Goal: Task Accomplishment & Management: Use online tool/utility

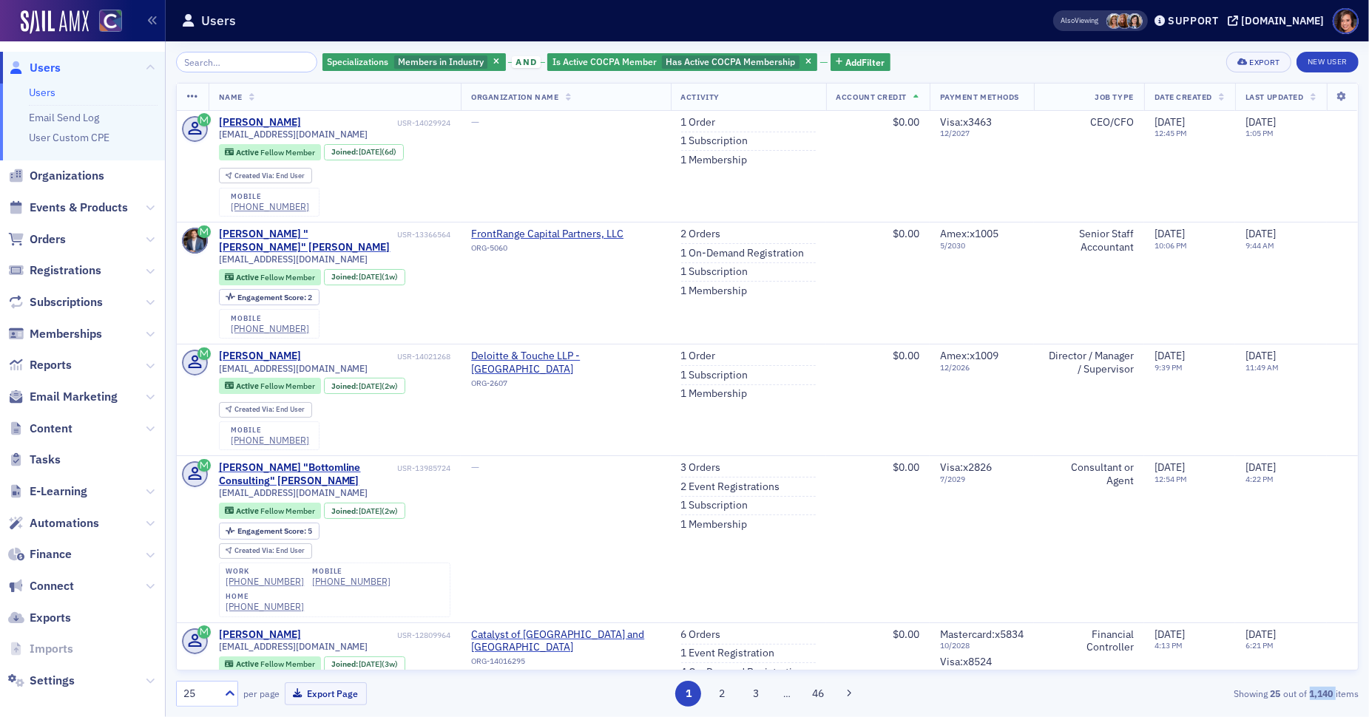
scroll to position [2381, 0]
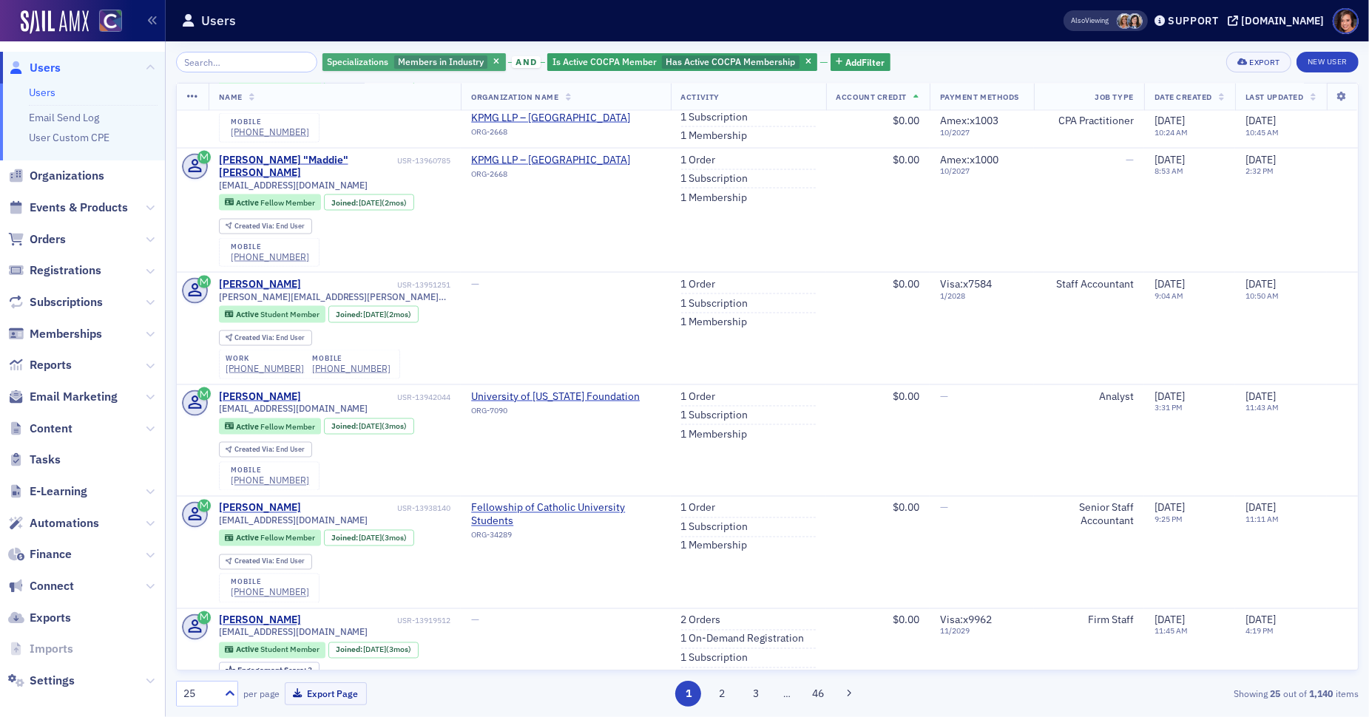
click at [424, 61] on span "Members in Industry" at bounding box center [441, 61] width 86 height 12
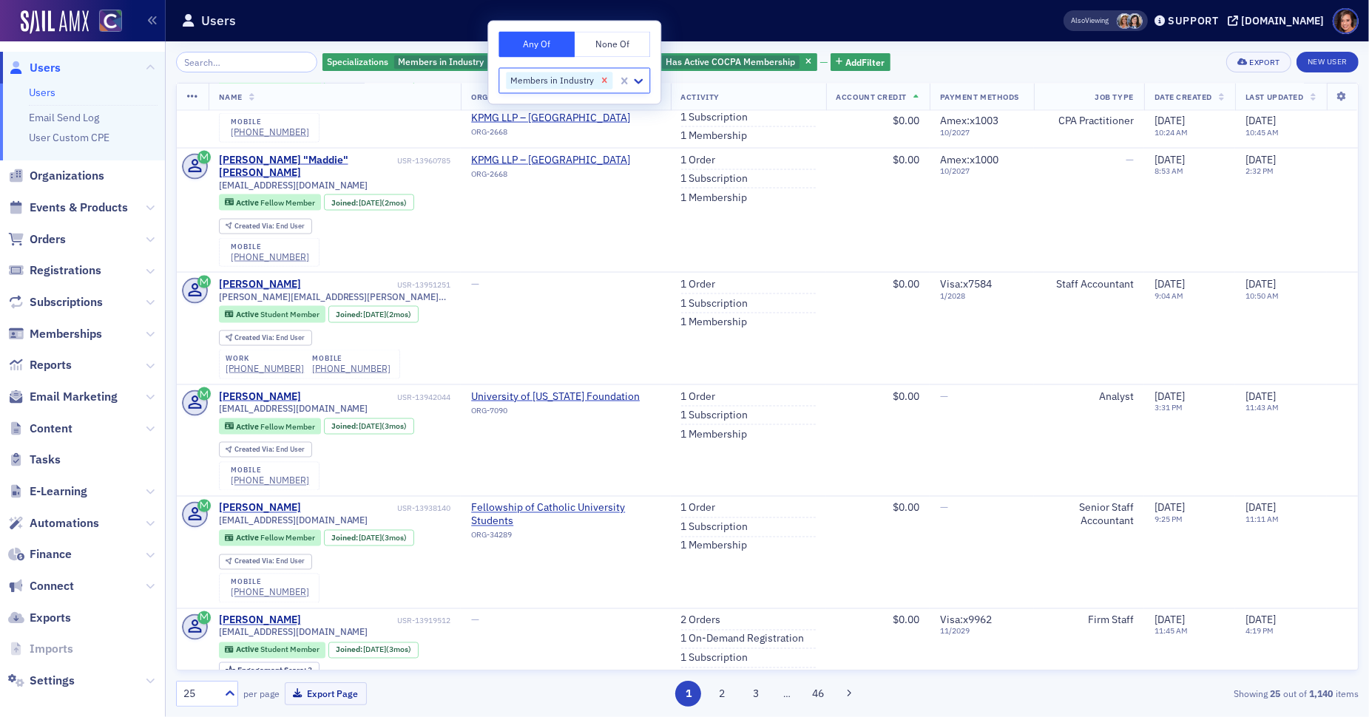
click at [603, 84] on icon "Remove Members in Industry" at bounding box center [604, 80] width 10 height 10
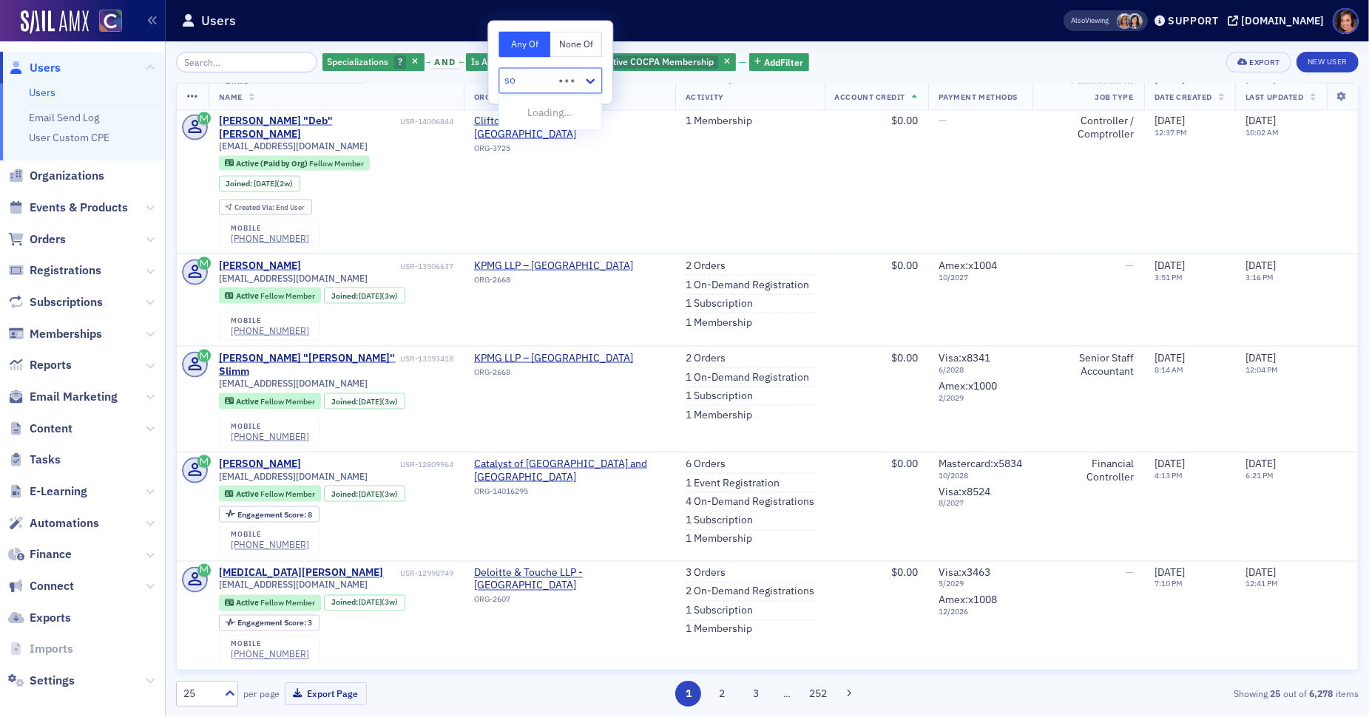
scroll to position [2145, 0]
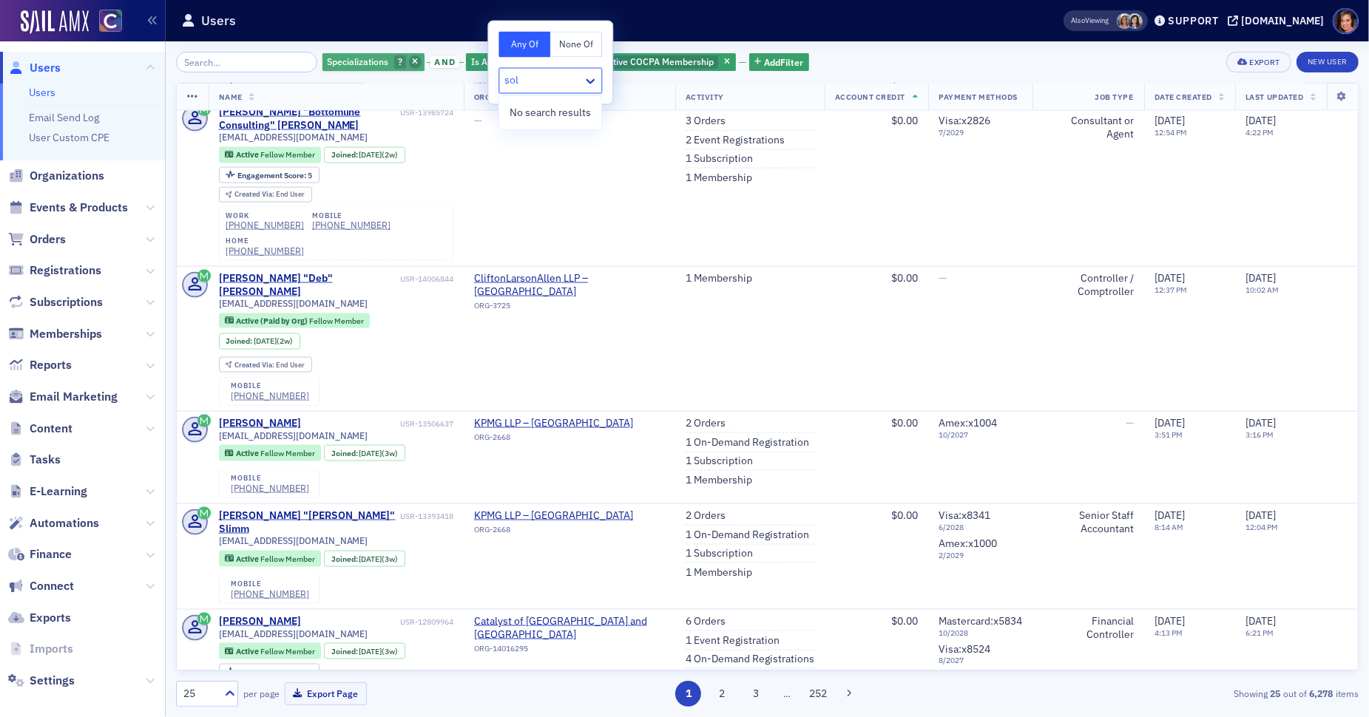
type input "sol"
click at [412, 59] on icon "button" at bounding box center [415, 62] width 6 height 8
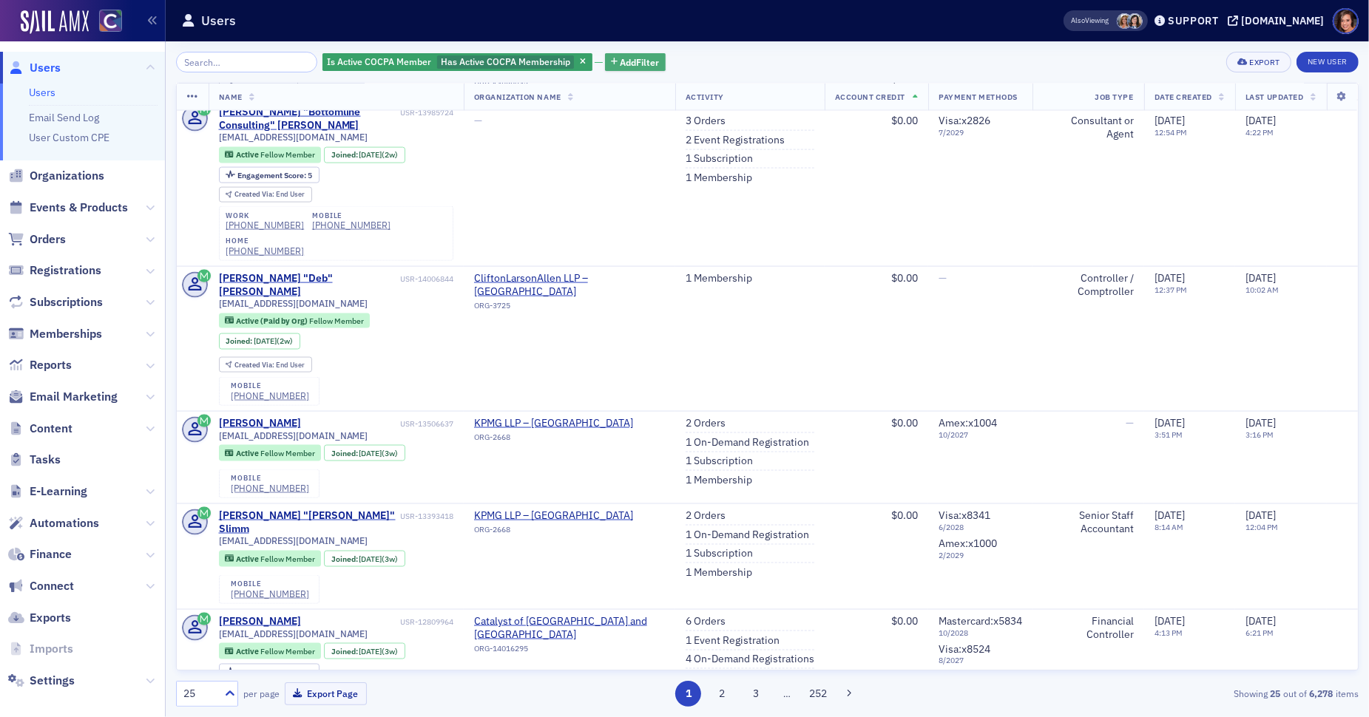
click at [620, 65] on span "Add Filter" at bounding box center [639, 61] width 39 height 13
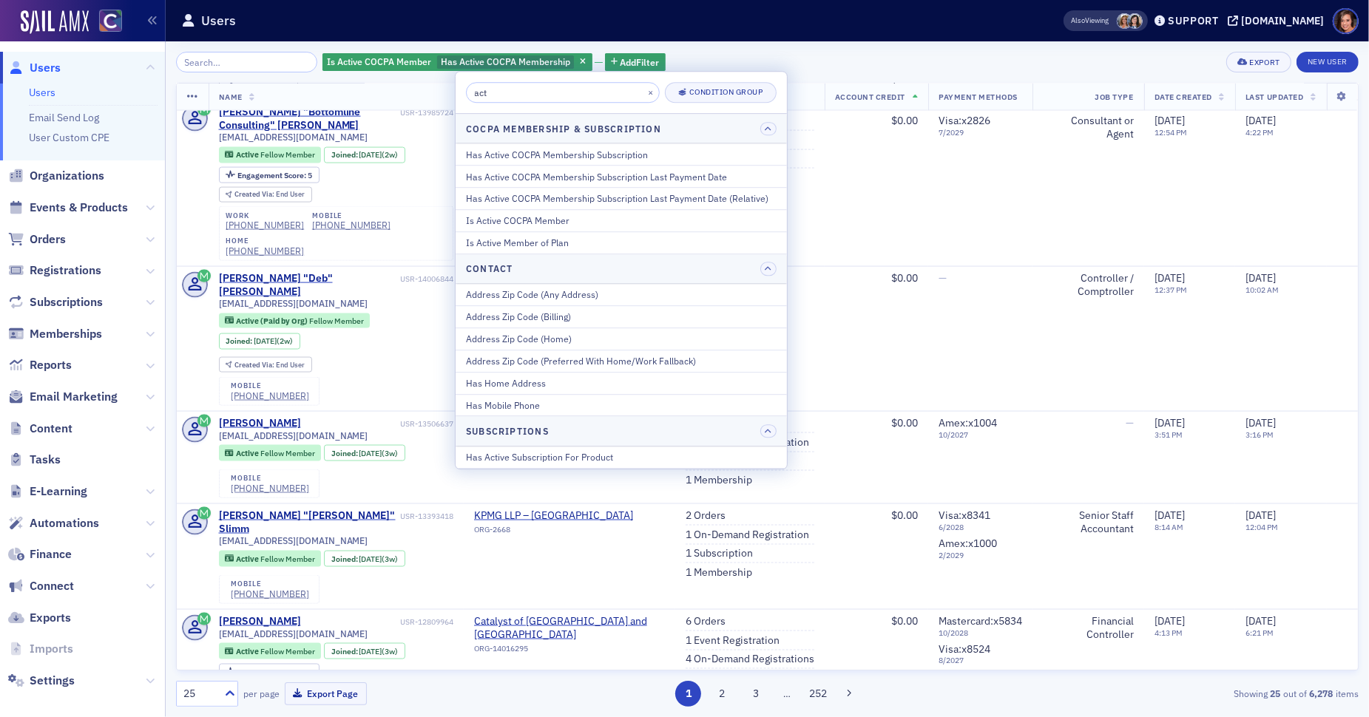
click at [581, 97] on input "act" at bounding box center [563, 92] width 194 height 21
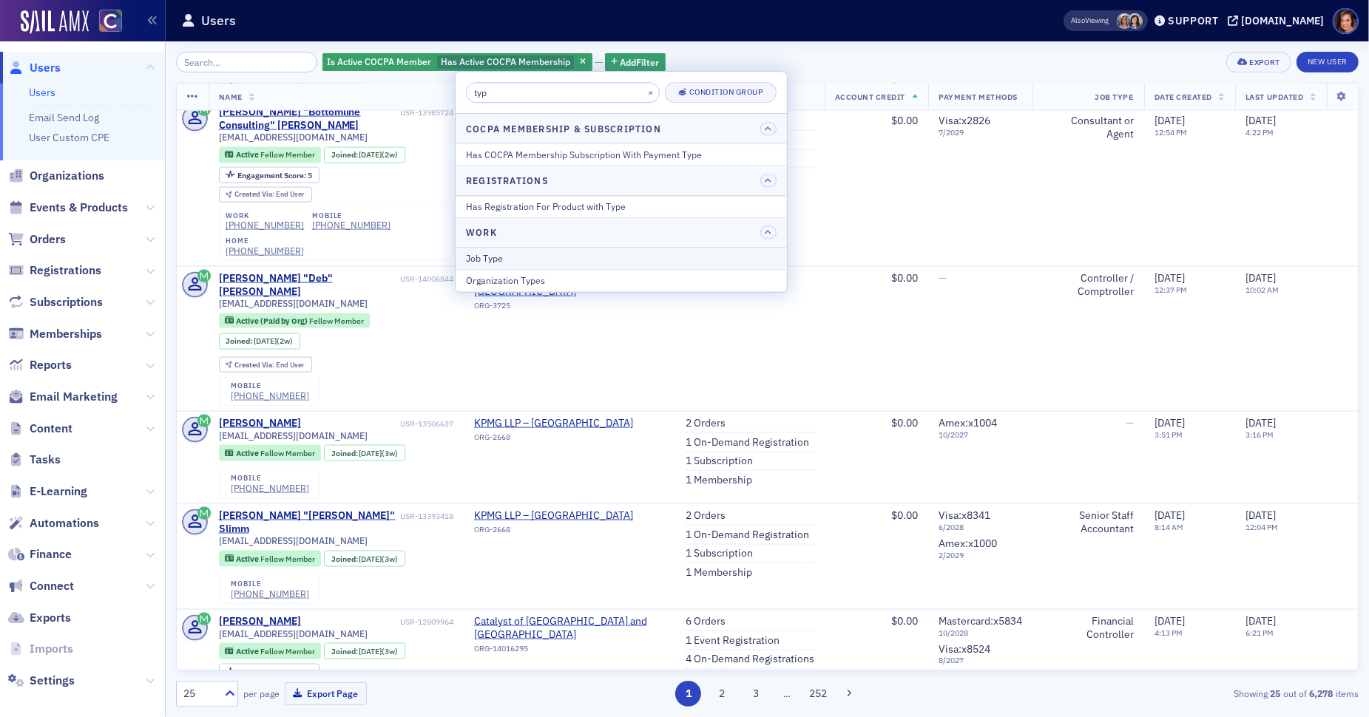
type input "typ"
click at [574, 252] on div "Job Type" at bounding box center [621, 257] width 311 height 13
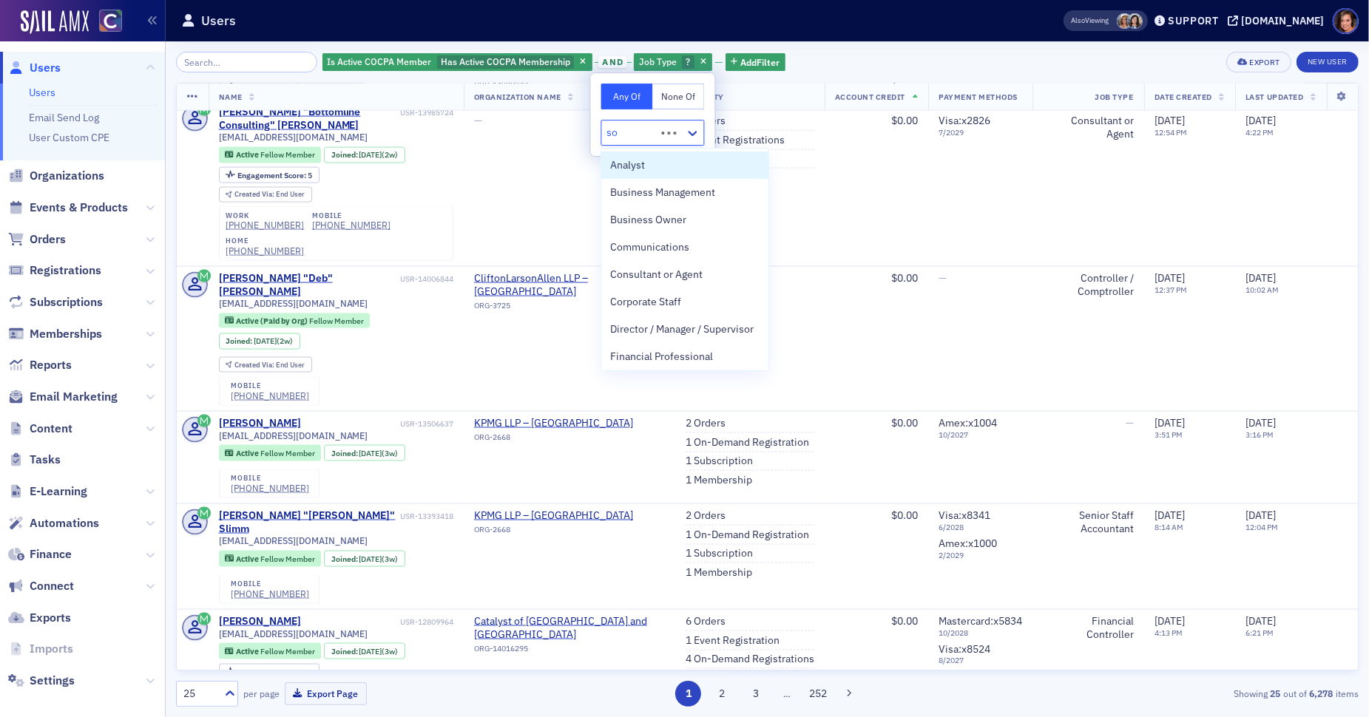
type input "sol"
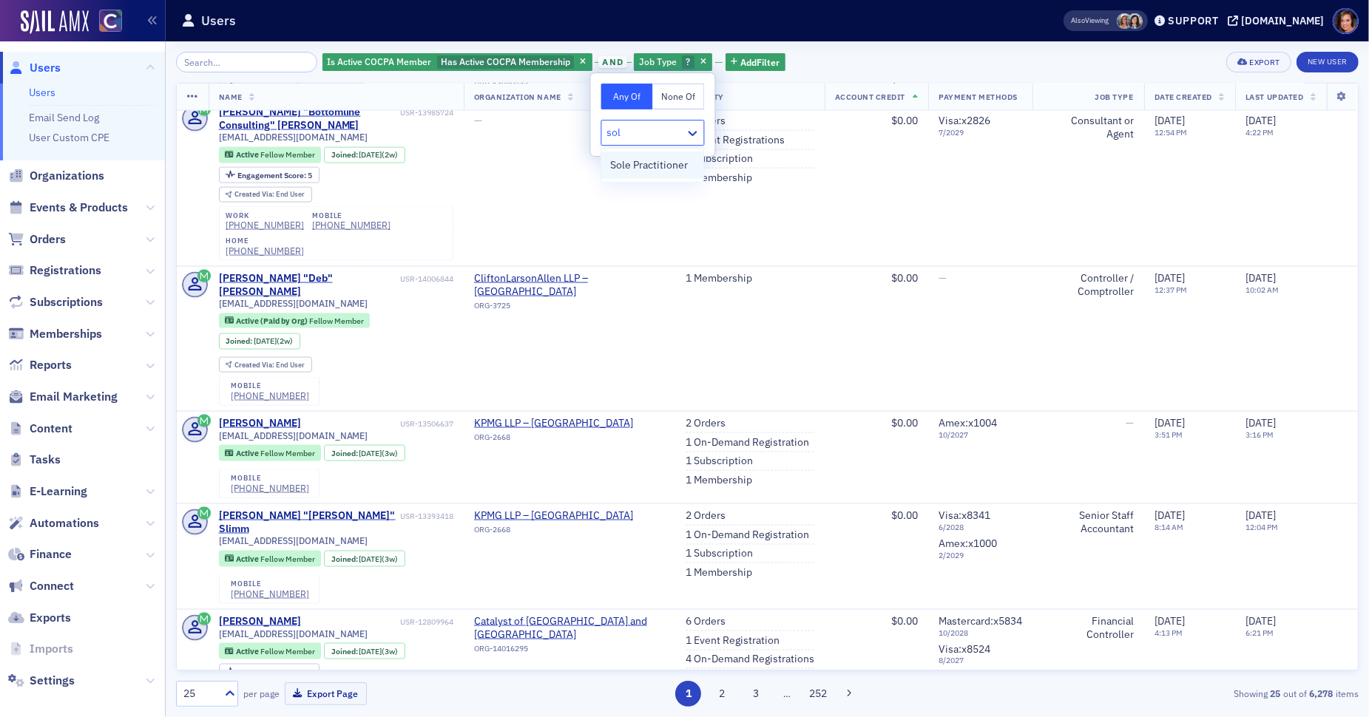
click at [643, 164] on span "Sole Practitioner" at bounding box center [649, 166] width 78 height 16
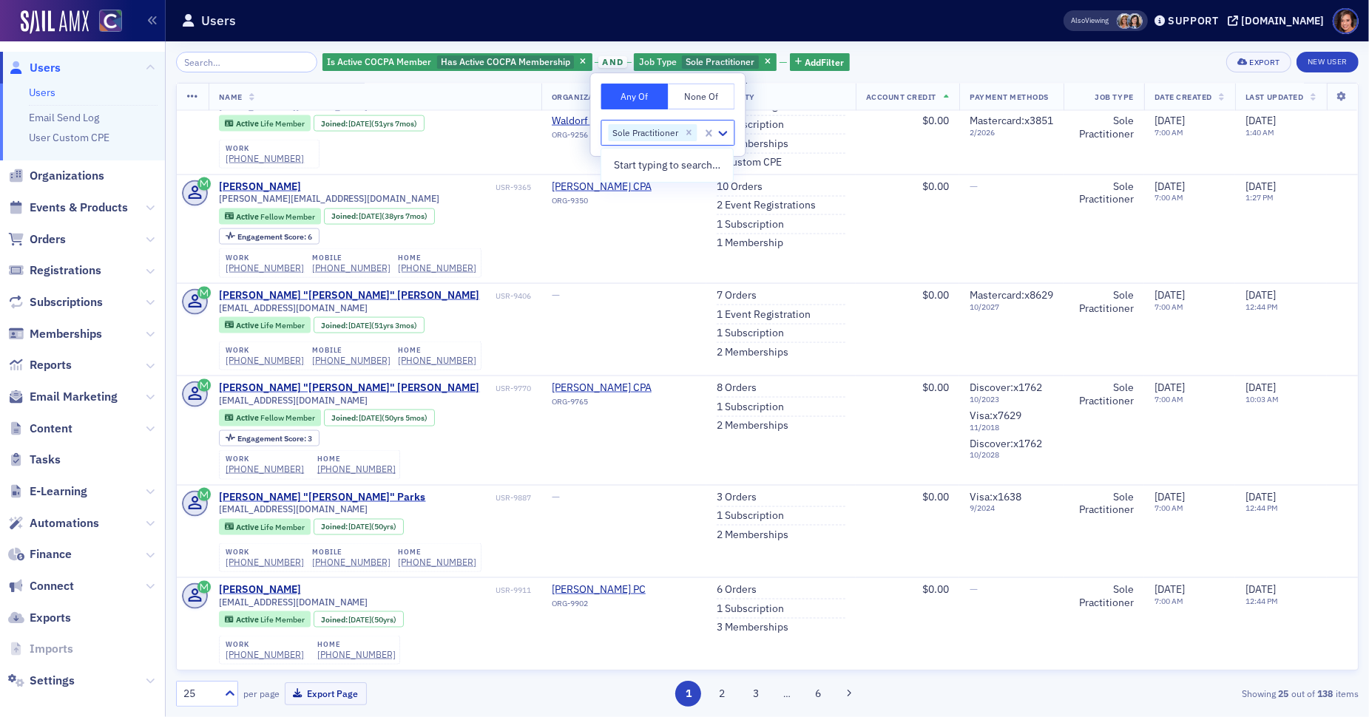
scroll to position [2077, 0]
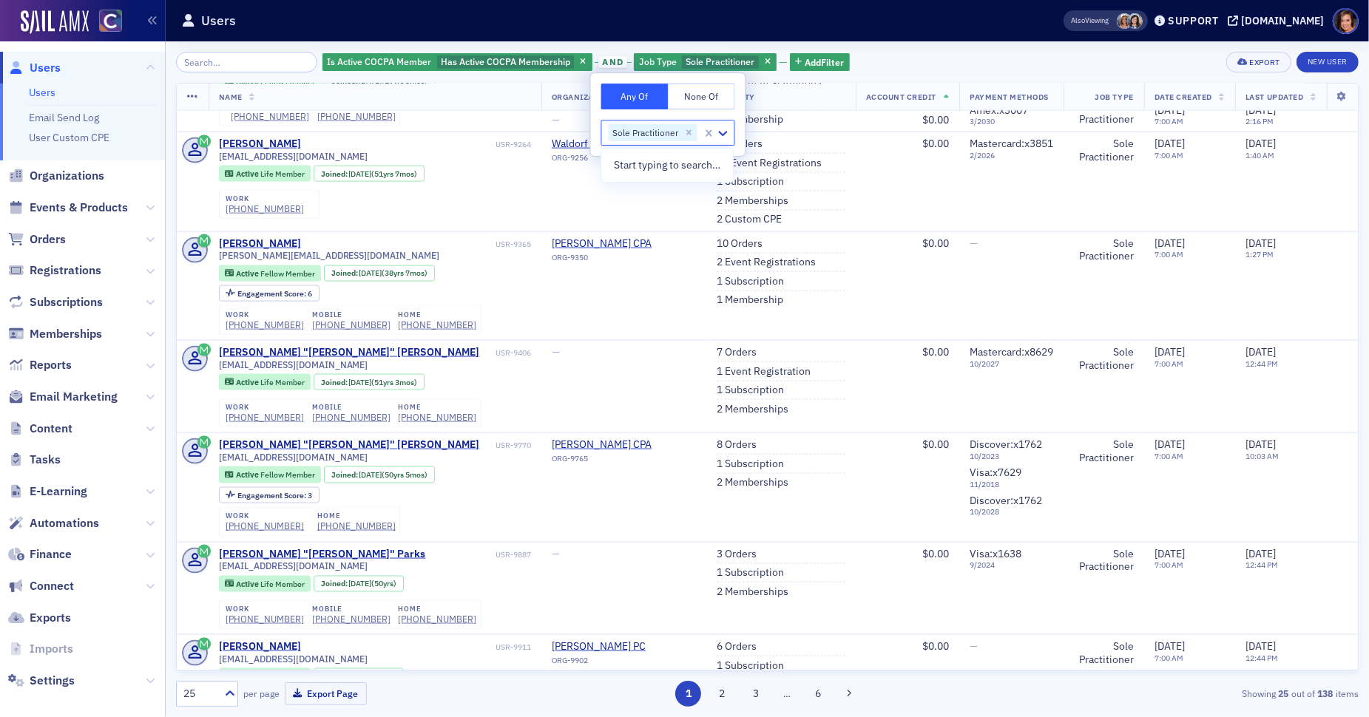
click at [903, 46] on div "Is Active COCPA Member Has Active COCPA Membership and Job Type Sole Practition…" at bounding box center [767, 379] width 1182 height 676
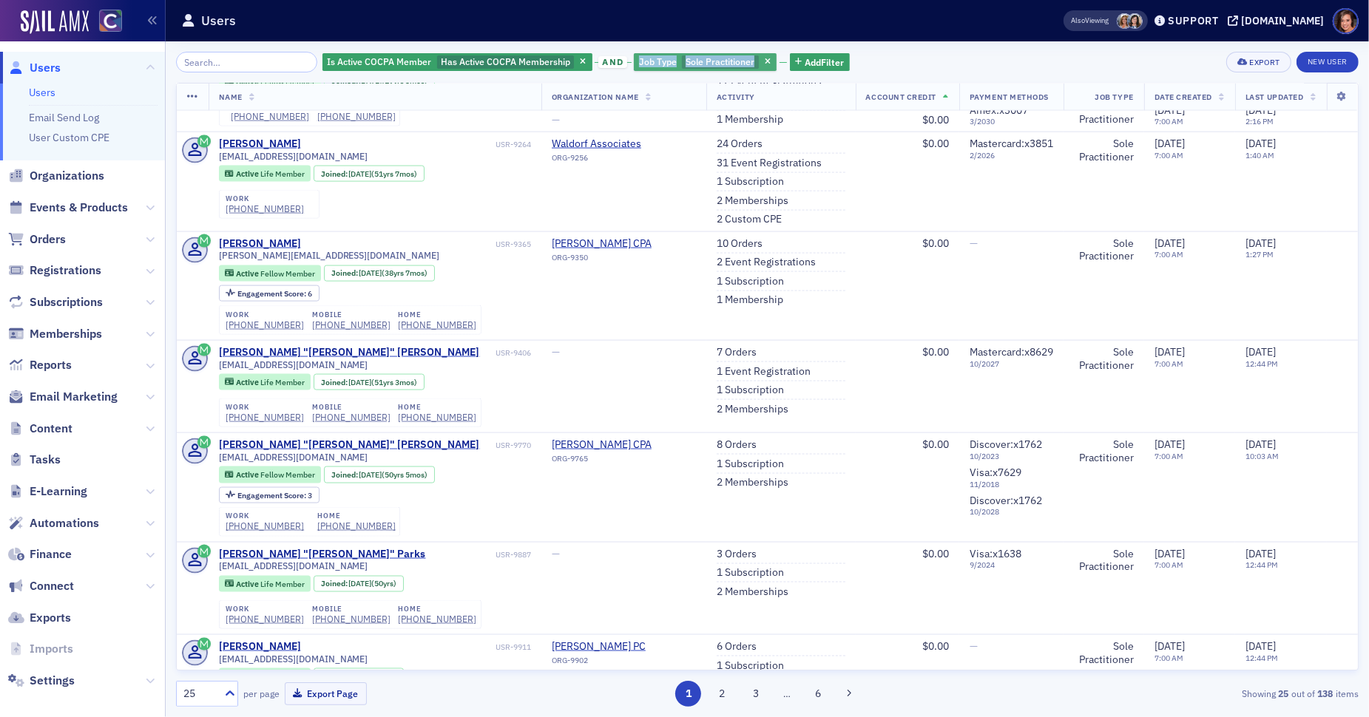
drag, startPoint x: 657, startPoint y: 45, endPoint x: 720, endPoint y: 68, distance: 66.9
click at [720, 69] on div "Is Active COCPA Member Has Active COCPA Membership and Job Type Sole Practition…" at bounding box center [767, 379] width 1182 height 676
click at [908, 46] on div "Is Active COCPA Member Has Active COCPA Membership and Job Type Sole Practition…" at bounding box center [767, 379] width 1182 height 676
copy span "Sole Practitioner"
drag, startPoint x: 663, startPoint y: 47, endPoint x: 744, endPoint y: 60, distance: 81.6
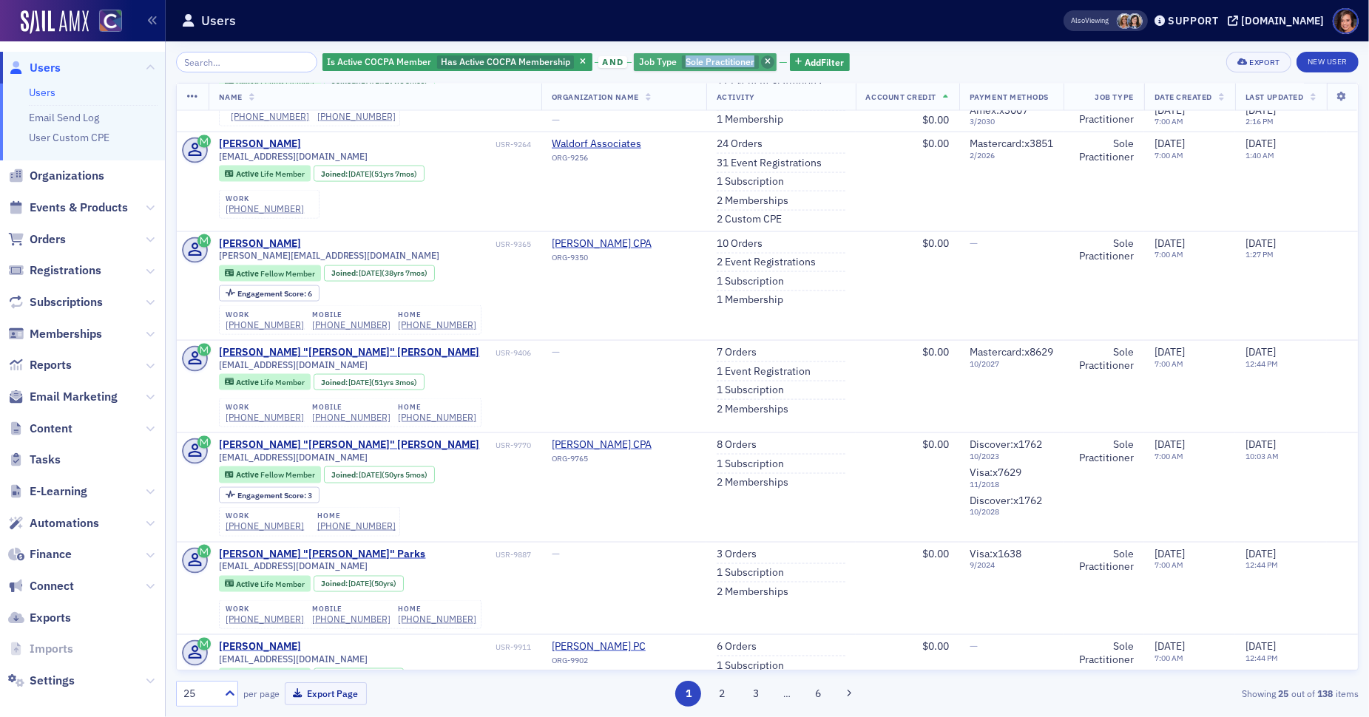
click at [744, 60] on div "Is Active COCPA Member Has Active COCPA Membership and Job Type Sole Practition…" at bounding box center [767, 379] width 1182 height 676
click at [580, 61] on icon "button" at bounding box center [583, 62] width 6 height 8
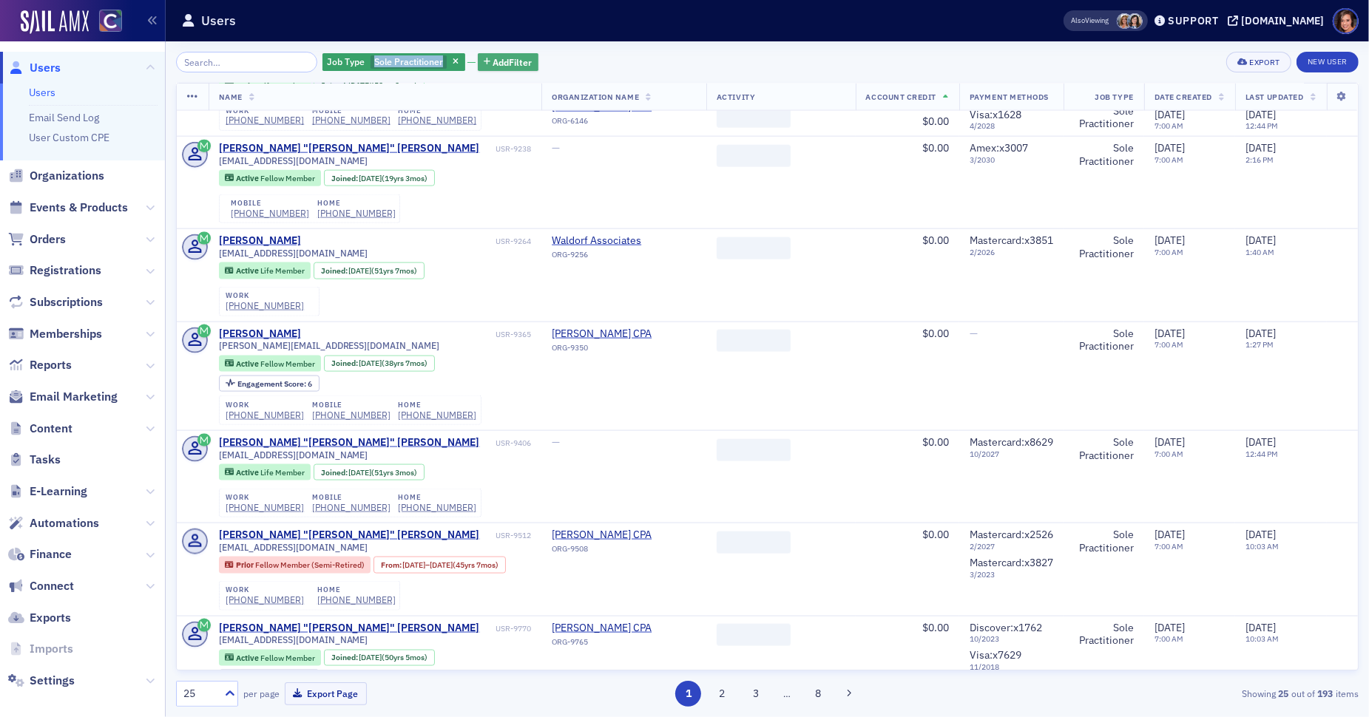
click at [501, 60] on span "Add Filter" at bounding box center [512, 61] width 39 height 13
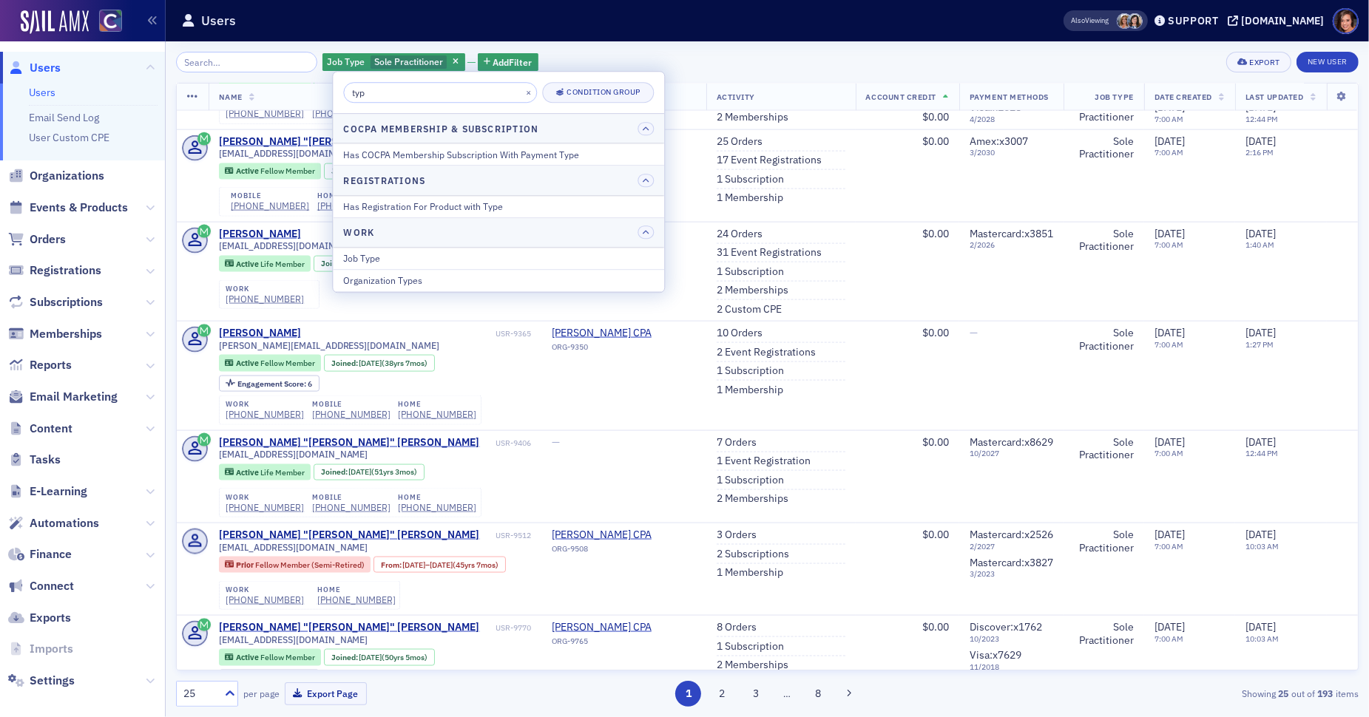
click at [487, 99] on input "typ" at bounding box center [440, 92] width 194 height 21
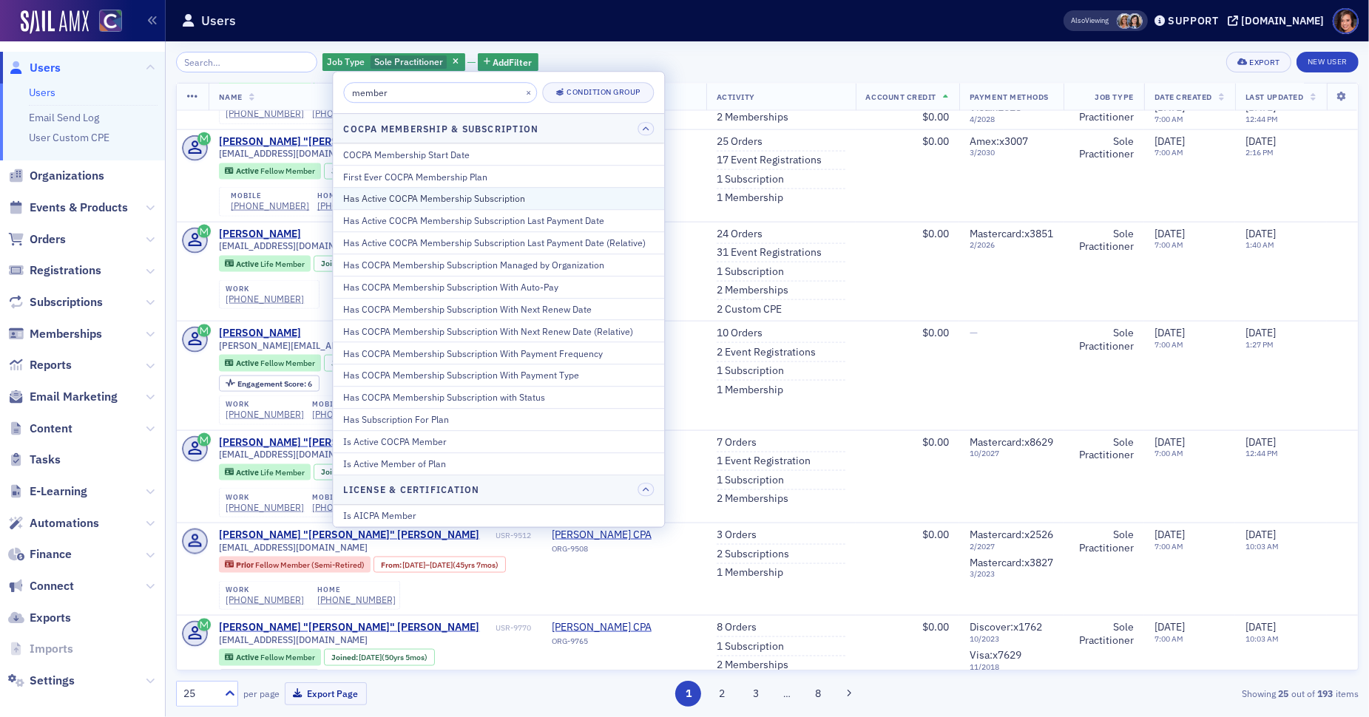
type input "member"
click at [501, 189] on button "Has Active COCPA Membership Subscription" at bounding box center [498, 198] width 331 height 22
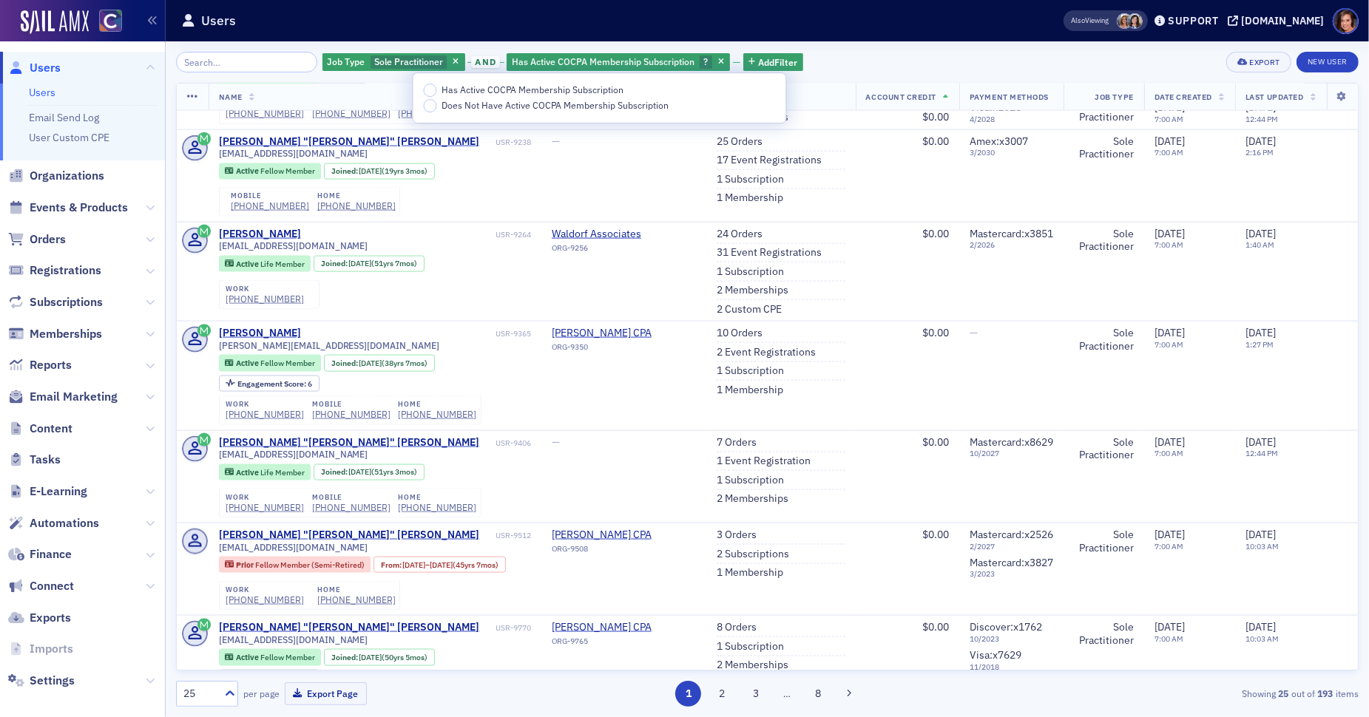
click at [510, 89] on span "Has Active COCPA Membership Subscription" at bounding box center [532, 90] width 182 height 12
click at [437, 89] on input "Has Active COCPA Membership Subscription" at bounding box center [430, 90] width 13 height 13
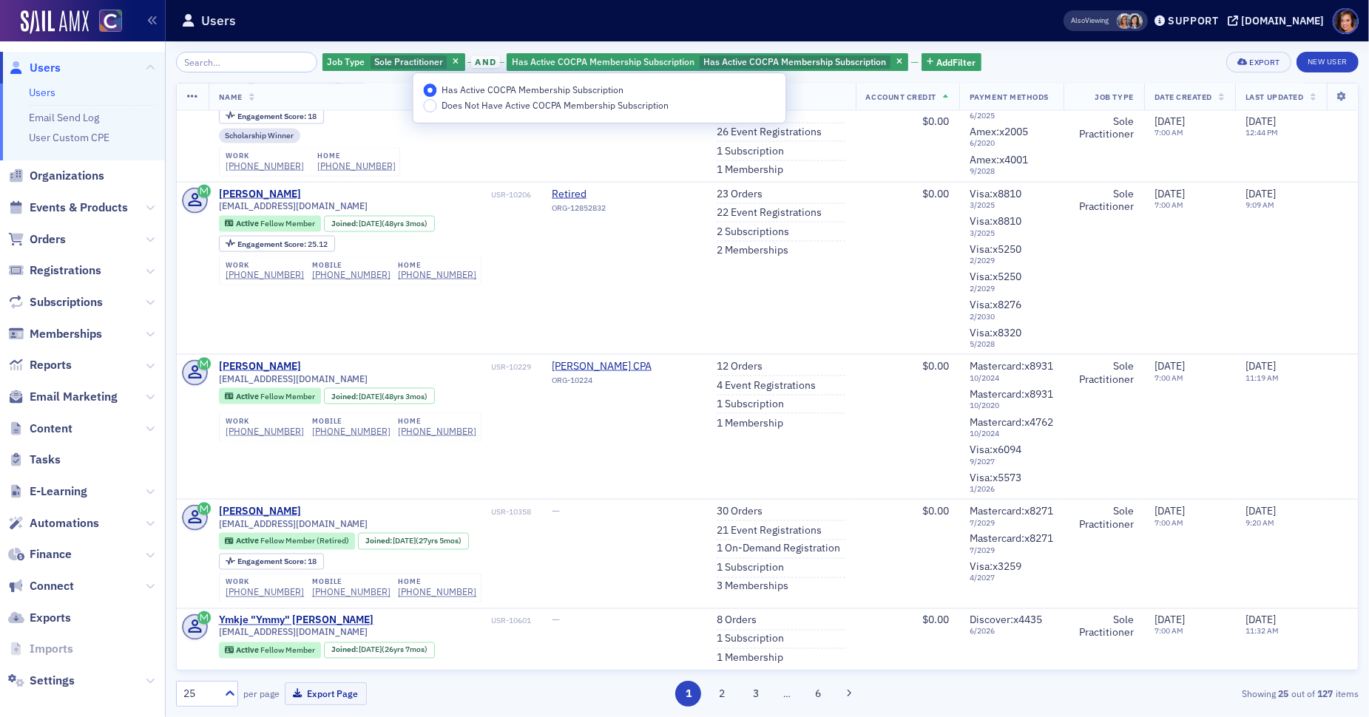
scroll to position [2272, 0]
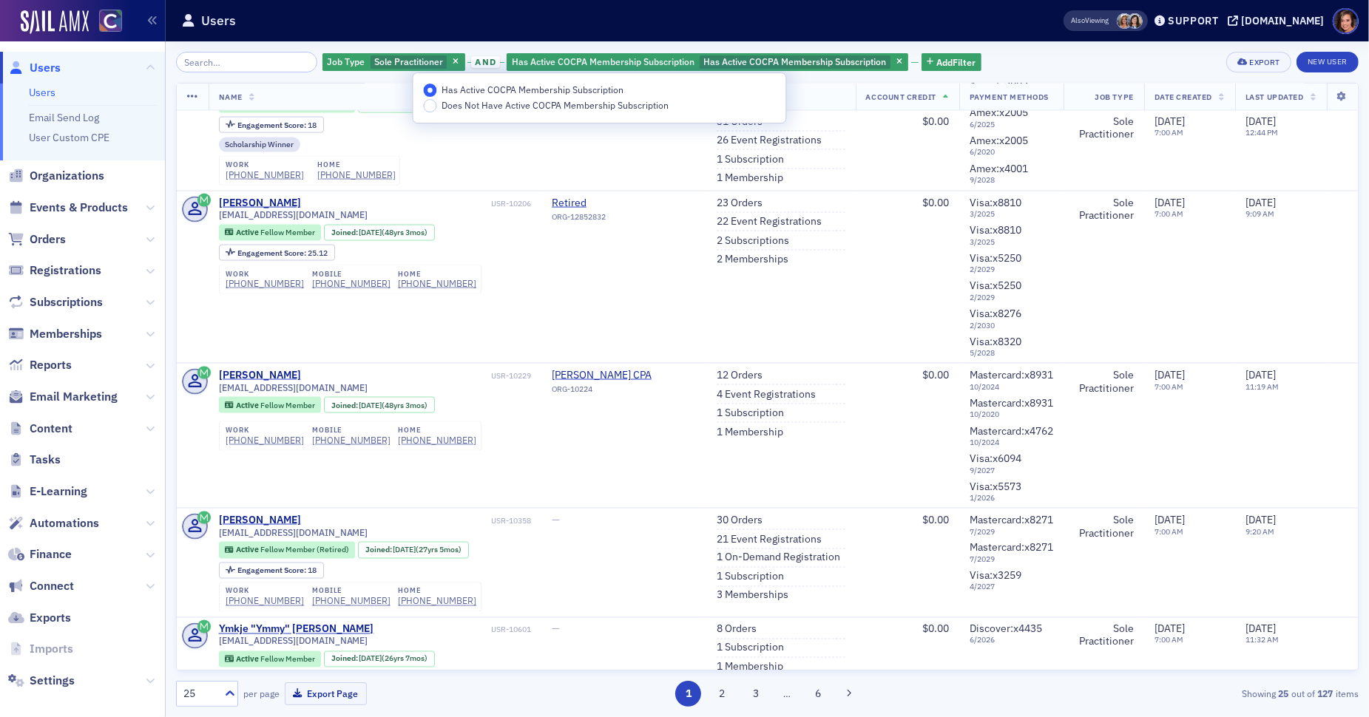
click at [1026, 47] on div "Job Type Sole Practitioner and Has Active COCPA Membership Subscription Has Act…" at bounding box center [767, 379] width 1182 height 676
click at [950, 50] on div "Job Type Sole Practitioner and Has Active COCPA Membership Subscription Has Act…" at bounding box center [767, 379] width 1182 height 676
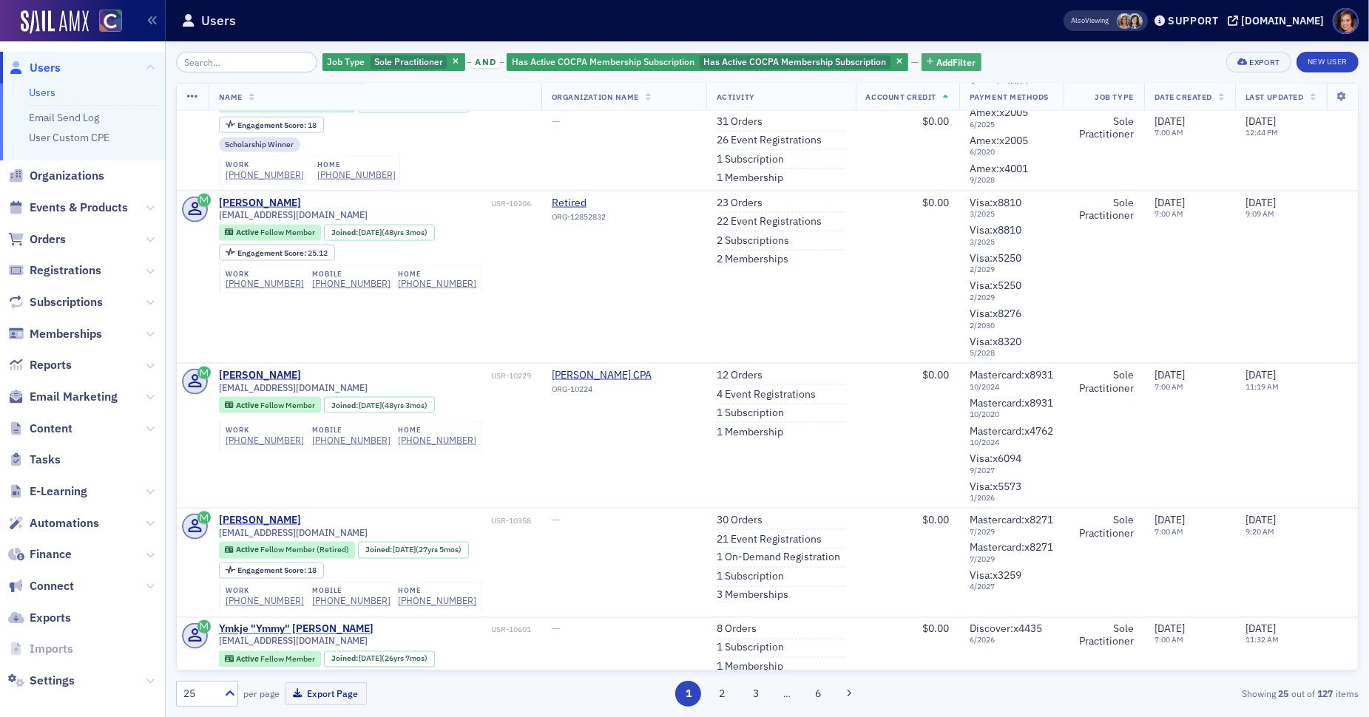
click at [951, 64] on span "Add Filter" at bounding box center [955, 61] width 39 height 13
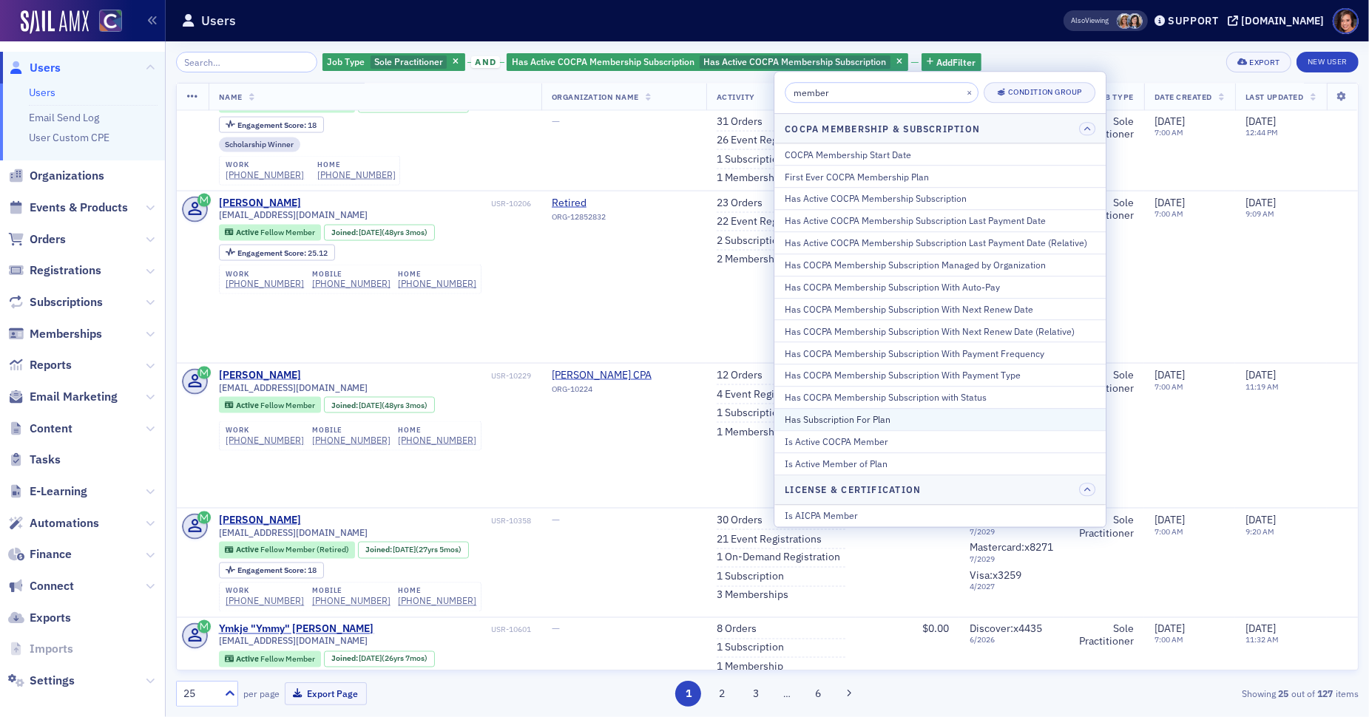
click at [876, 413] on div "Has Subscription For Plan" at bounding box center [940, 419] width 311 height 13
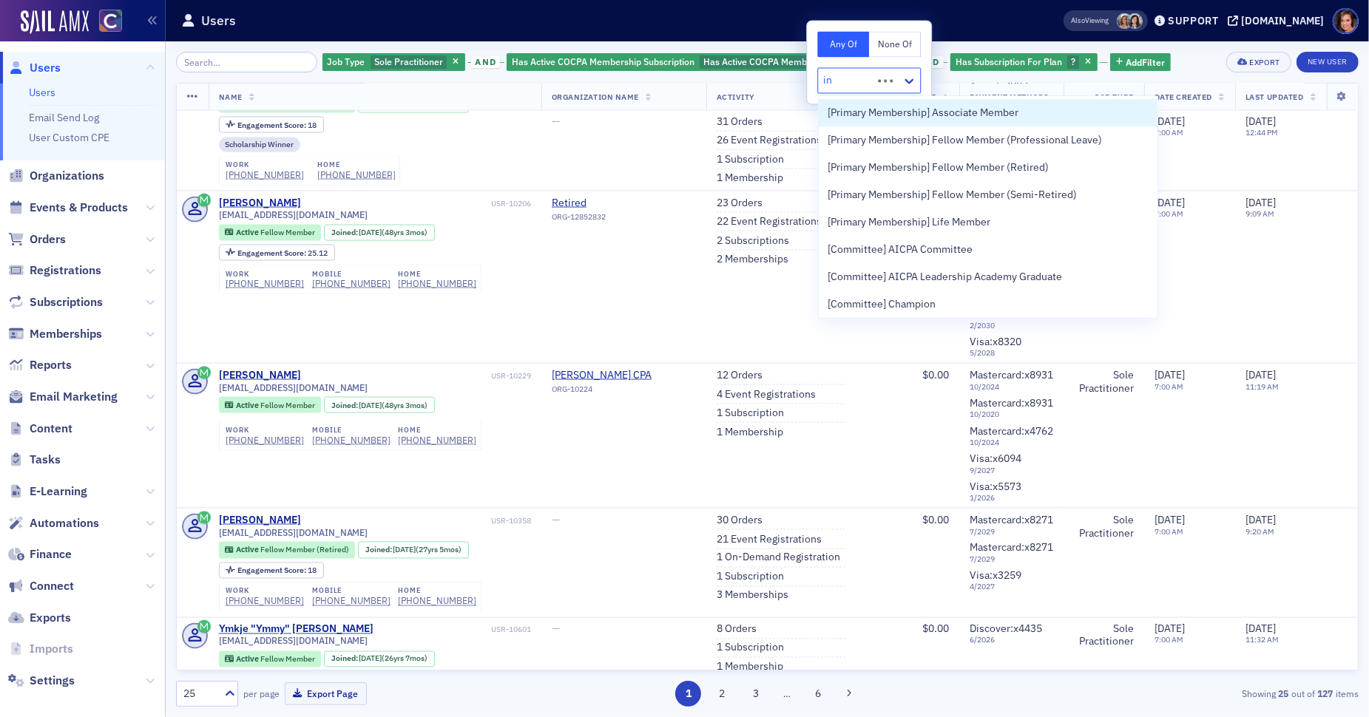
type input "ind"
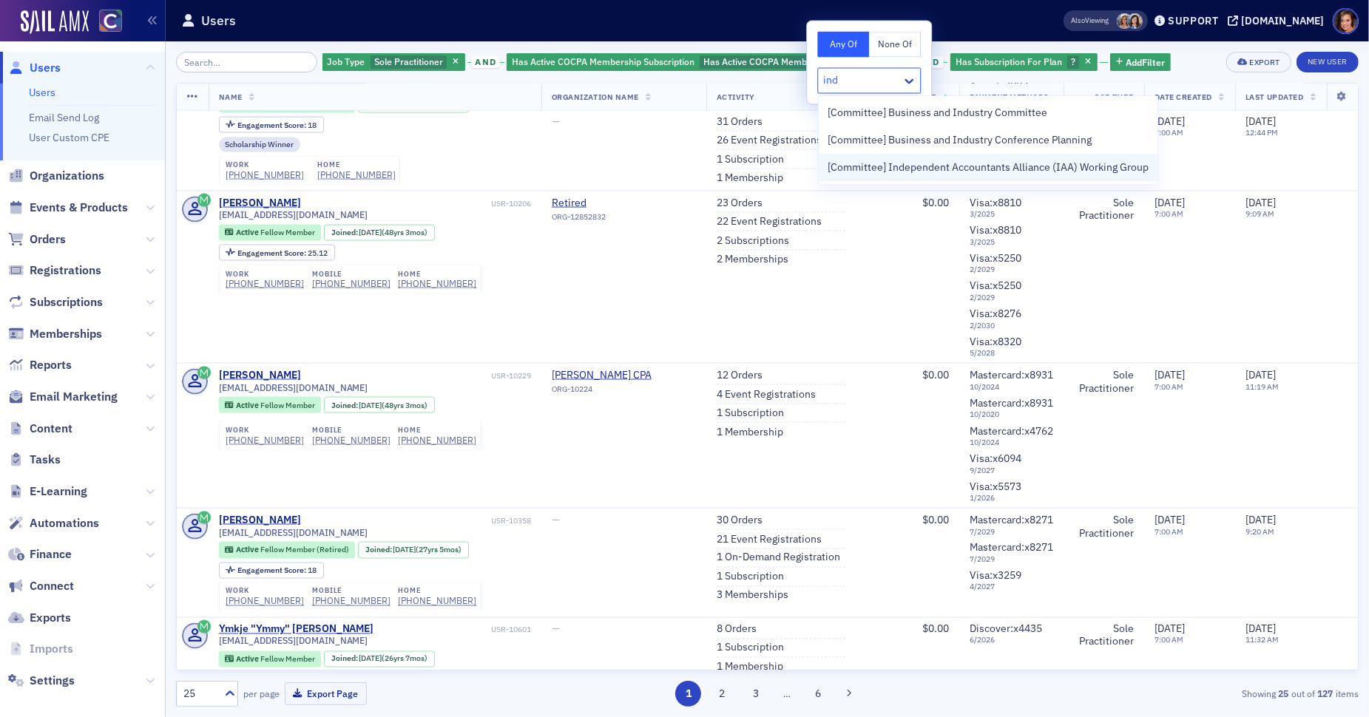
click at [935, 157] on div "[Committee] Independent Accountants Alliance (IAA) Working Group" at bounding box center [988, 167] width 339 height 27
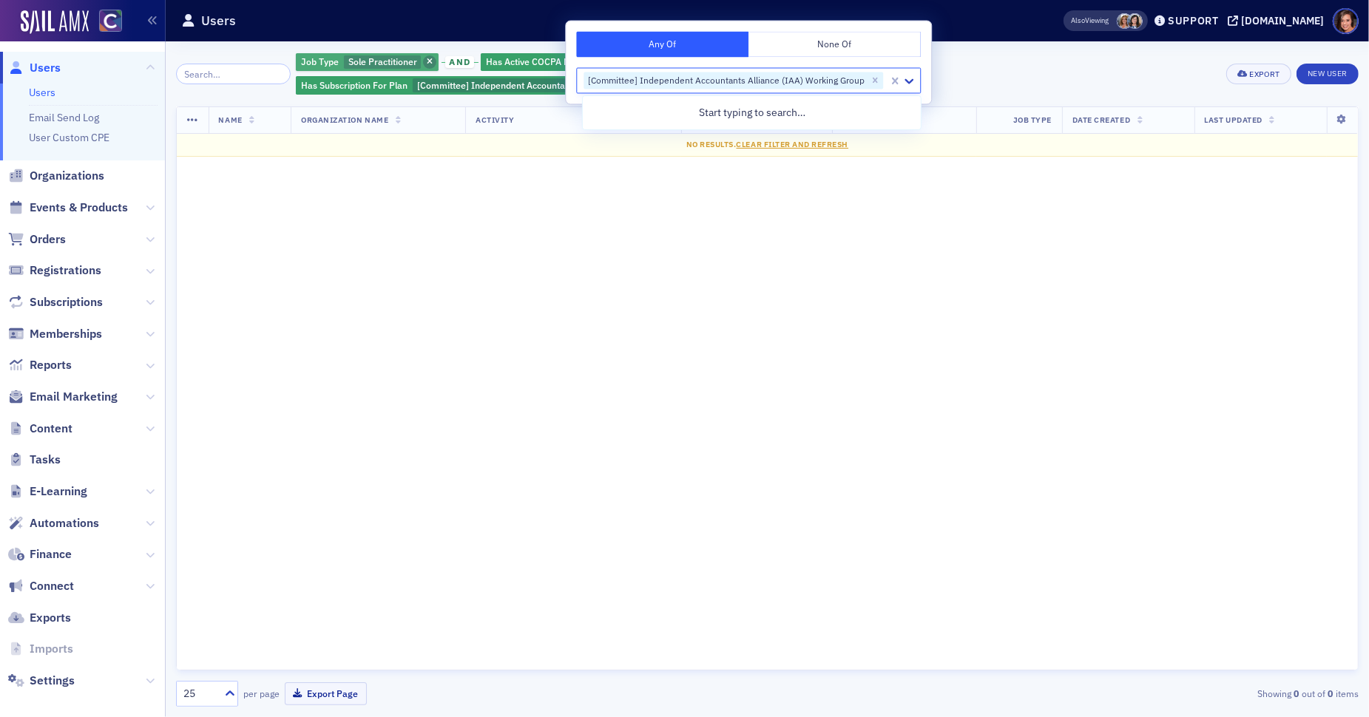
click at [427, 59] on icon "button" at bounding box center [430, 62] width 6 height 8
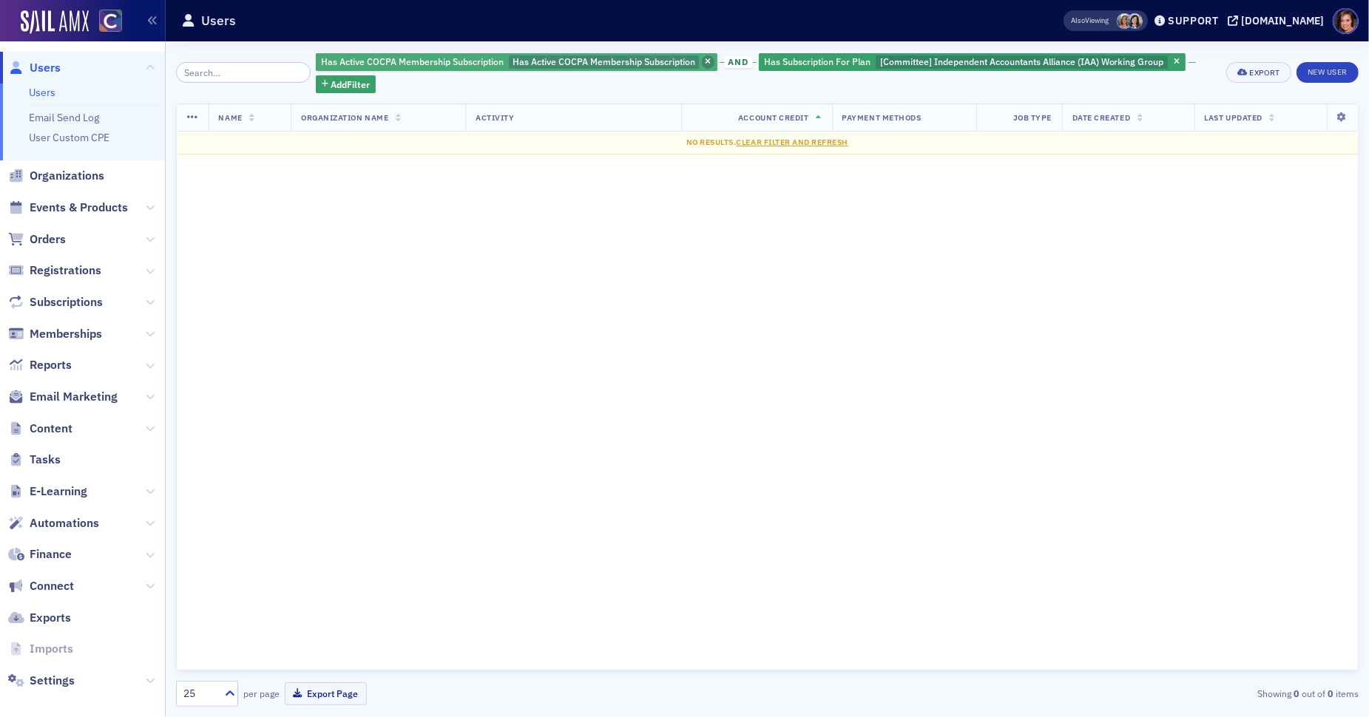
click at [705, 61] on icon "button" at bounding box center [708, 62] width 6 height 8
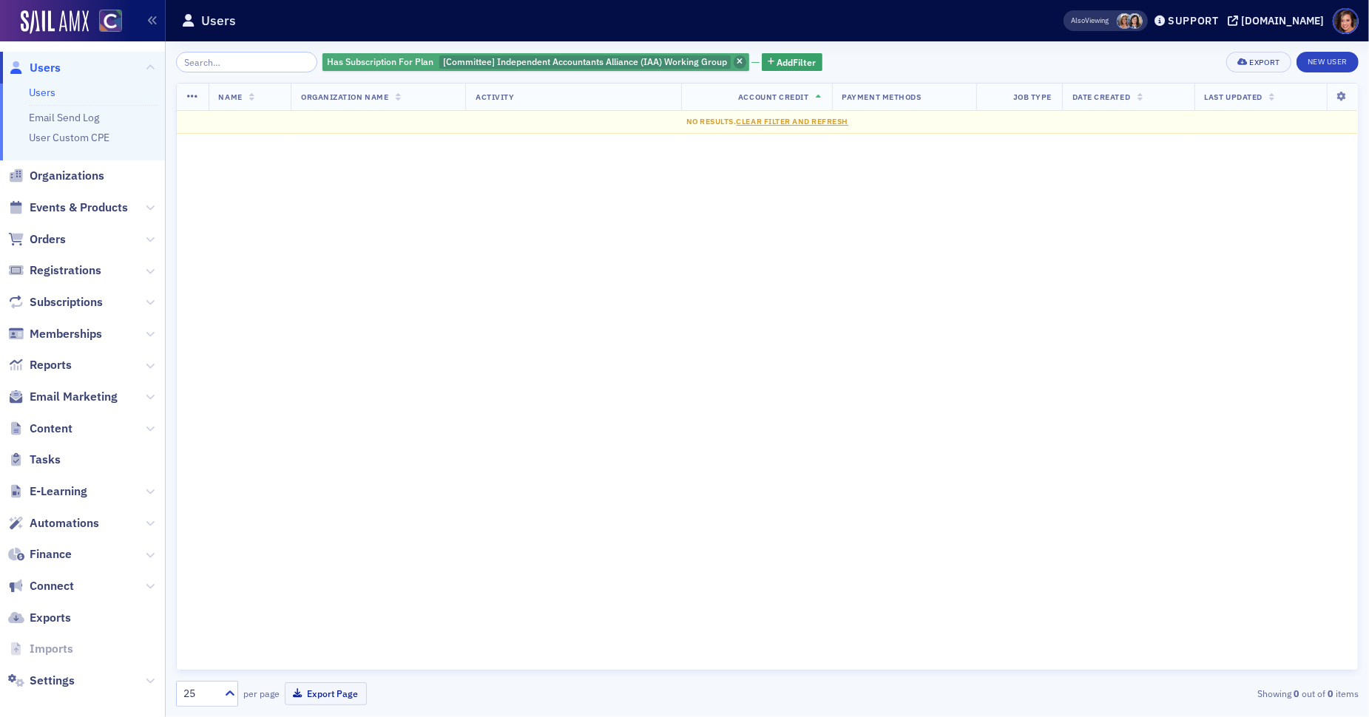
click at [734, 58] on span "button" at bounding box center [740, 61] width 13 height 13
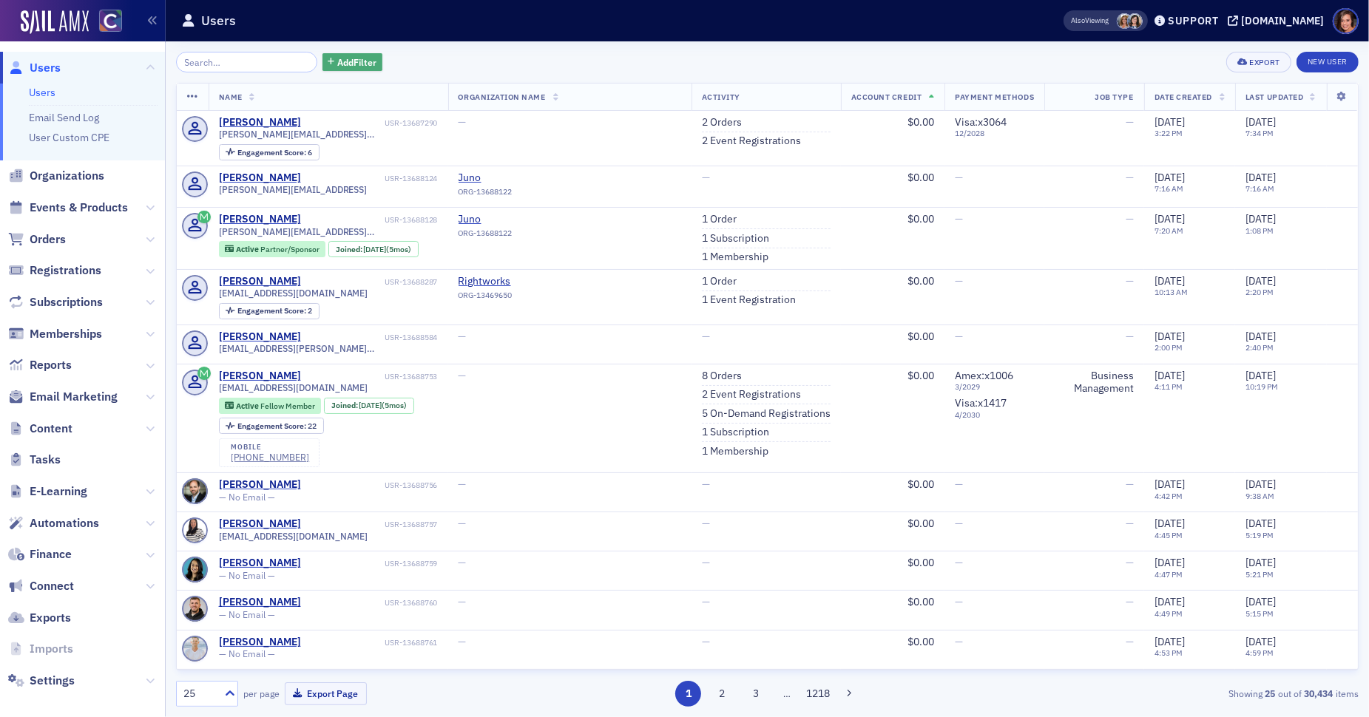
click at [337, 59] on span "Add Filter" at bounding box center [356, 61] width 39 height 13
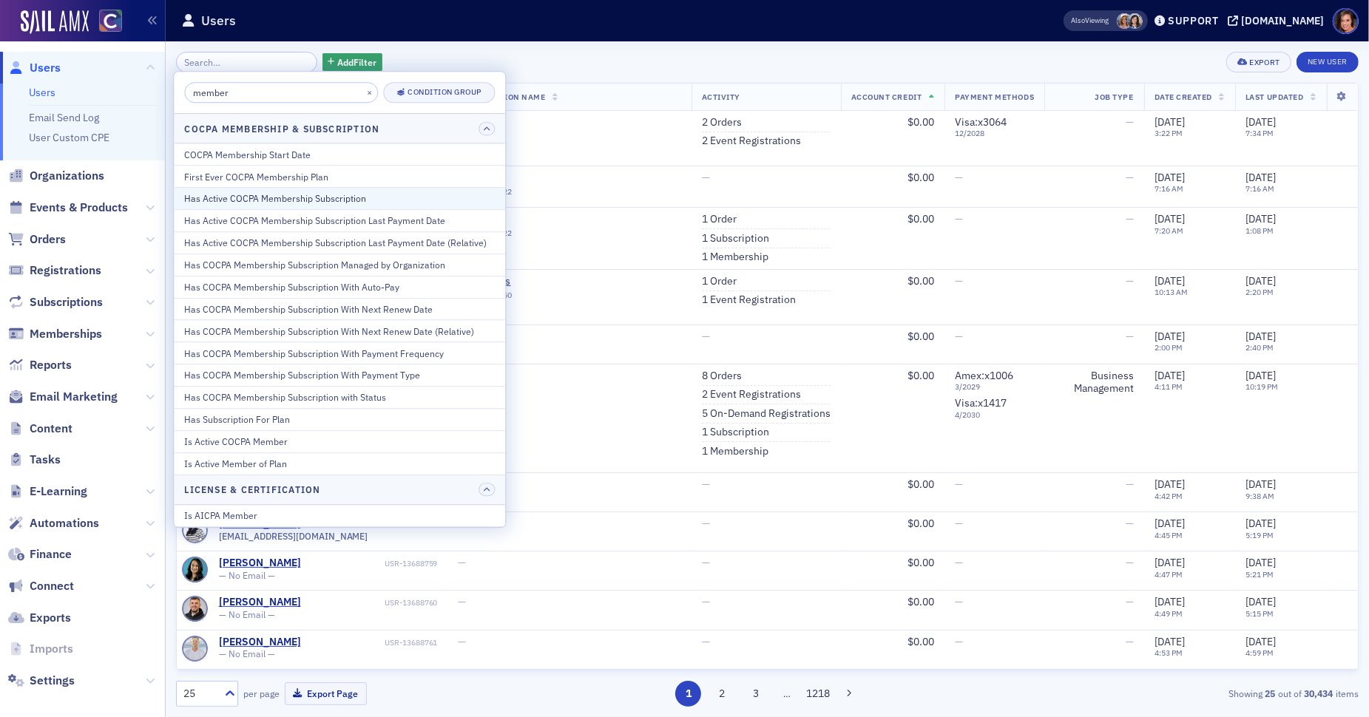
click at [302, 193] on div "Has Active COCPA Membership Subscription" at bounding box center [339, 198] width 311 height 13
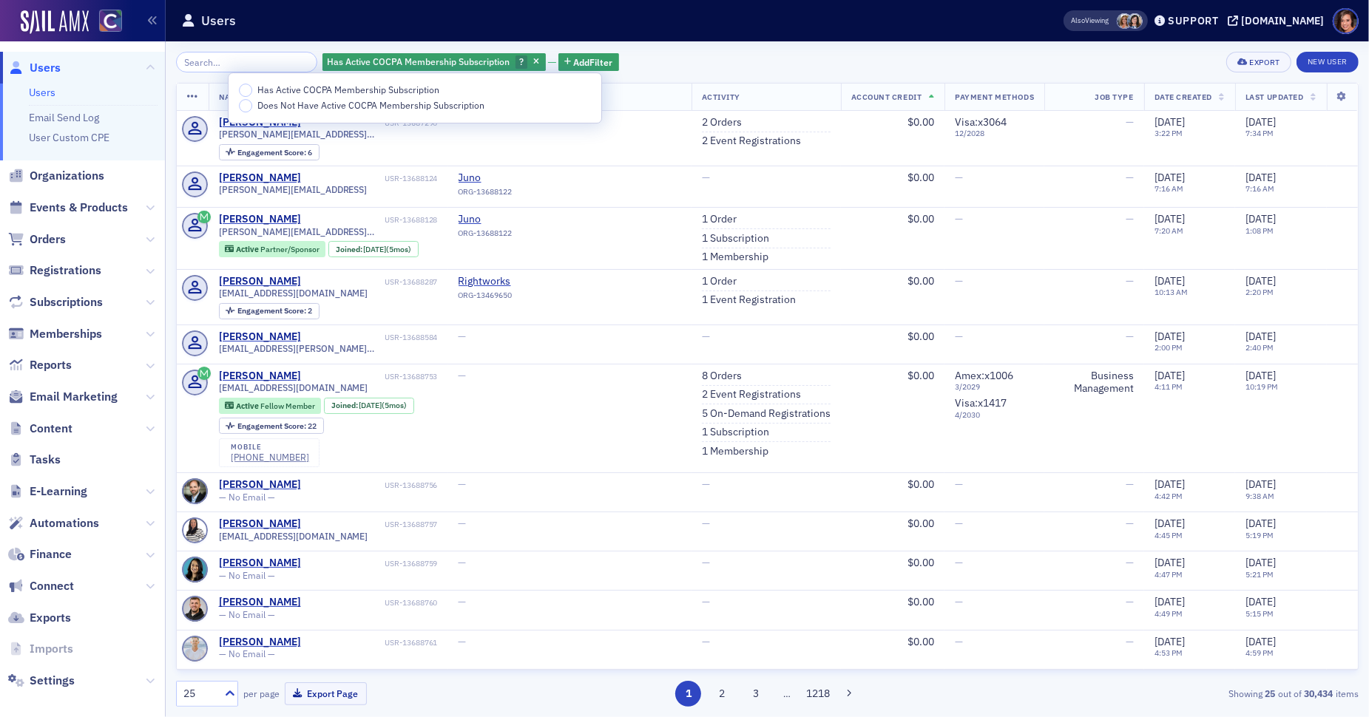
click at [342, 88] on span "Has Active COCPA Membership Subscription" at bounding box center [348, 90] width 182 height 12
click at [252, 88] on input "Has Active COCPA Membership Subscription" at bounding box center [245, 90] width 13 height 13
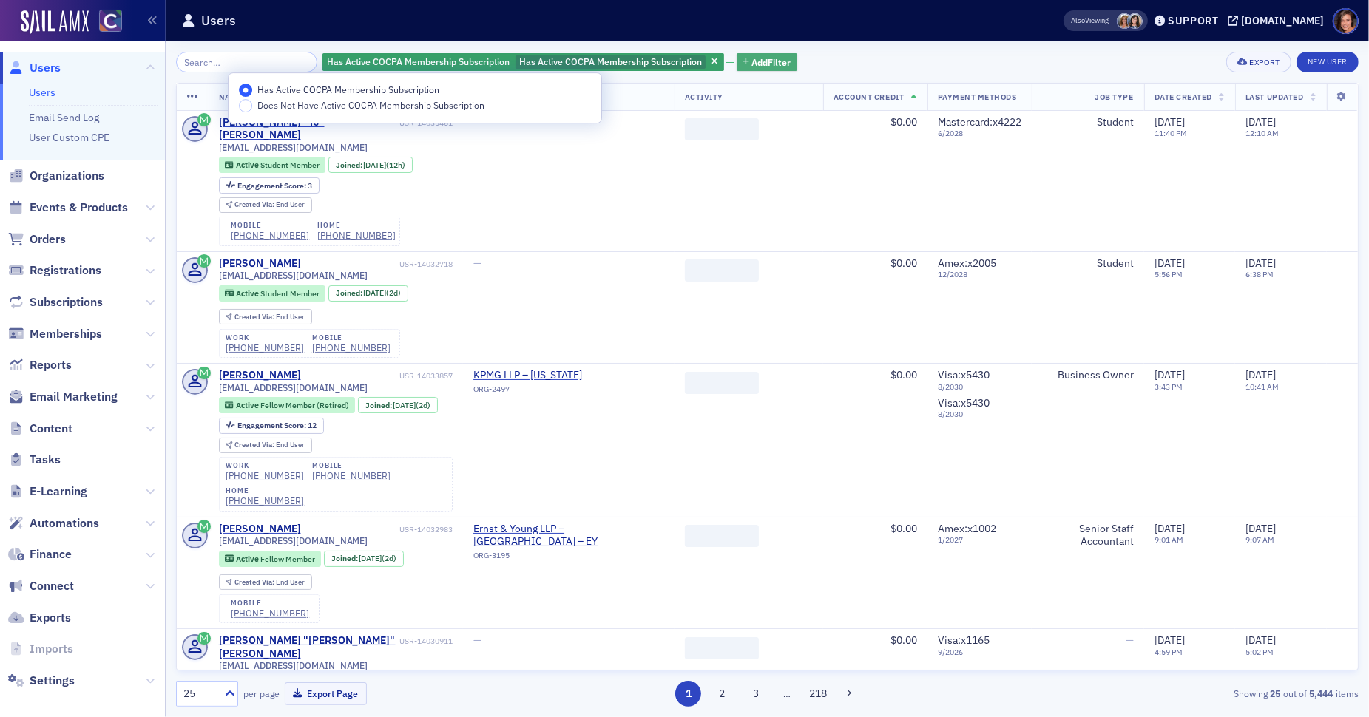
click at [759, 55] on span "Add Filter" at bounding box center [771, 61] width 39 height 13
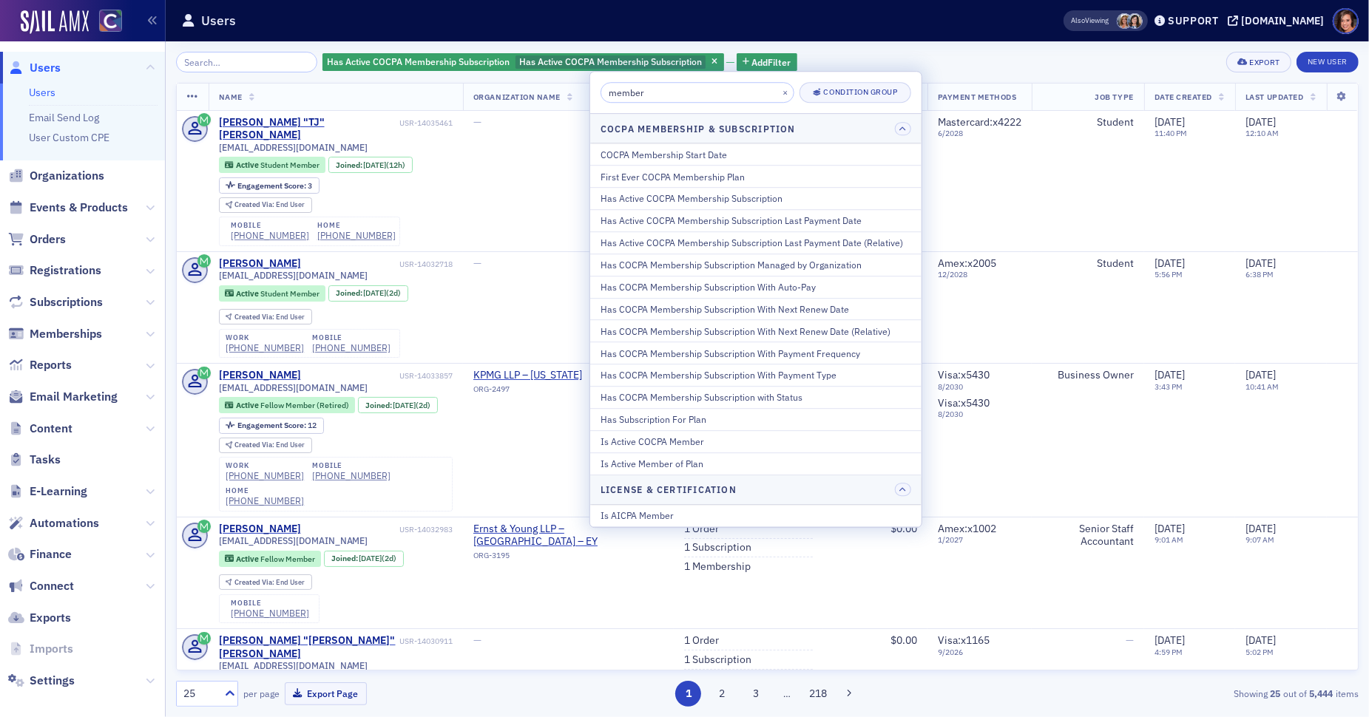
click at [703, 101] on input "member" at bounding box center [697, 92] width 194 height 21
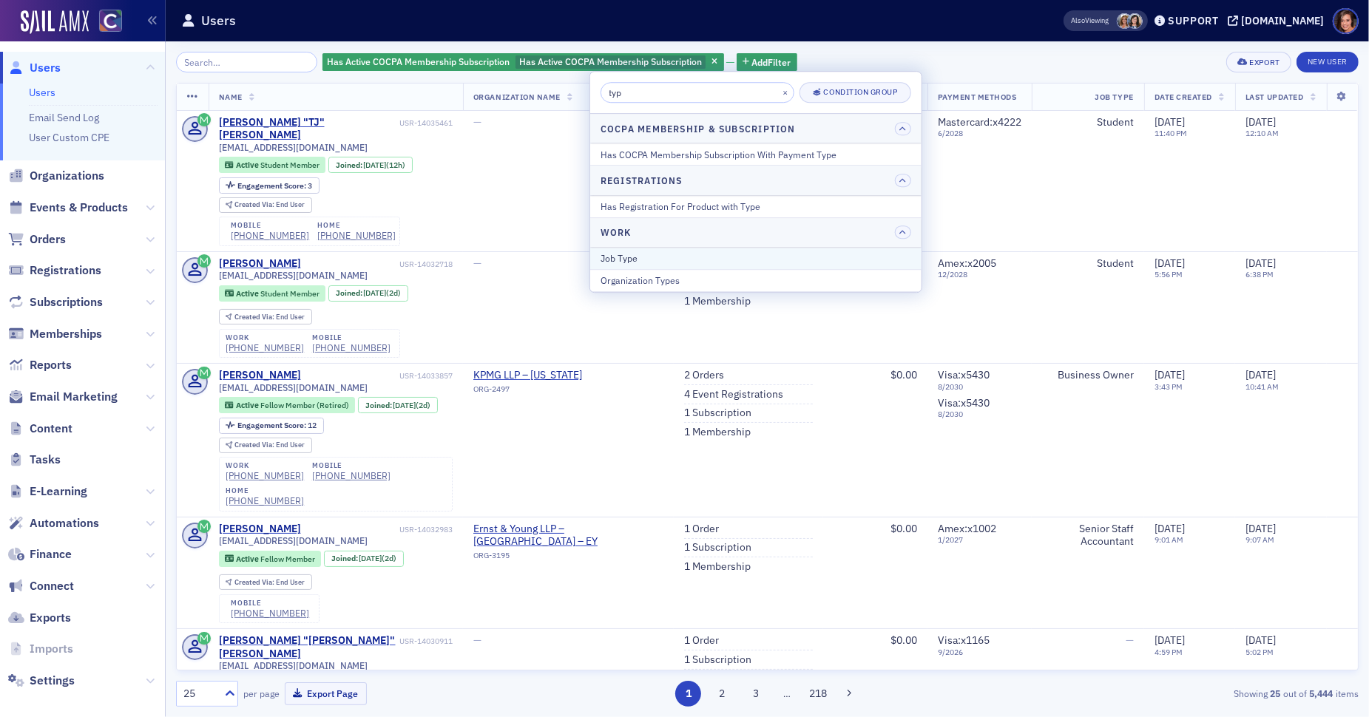
type input "typ"
click at [731, 256] on div "Job Type" at bounding box center [755, 257] width 311 height 13
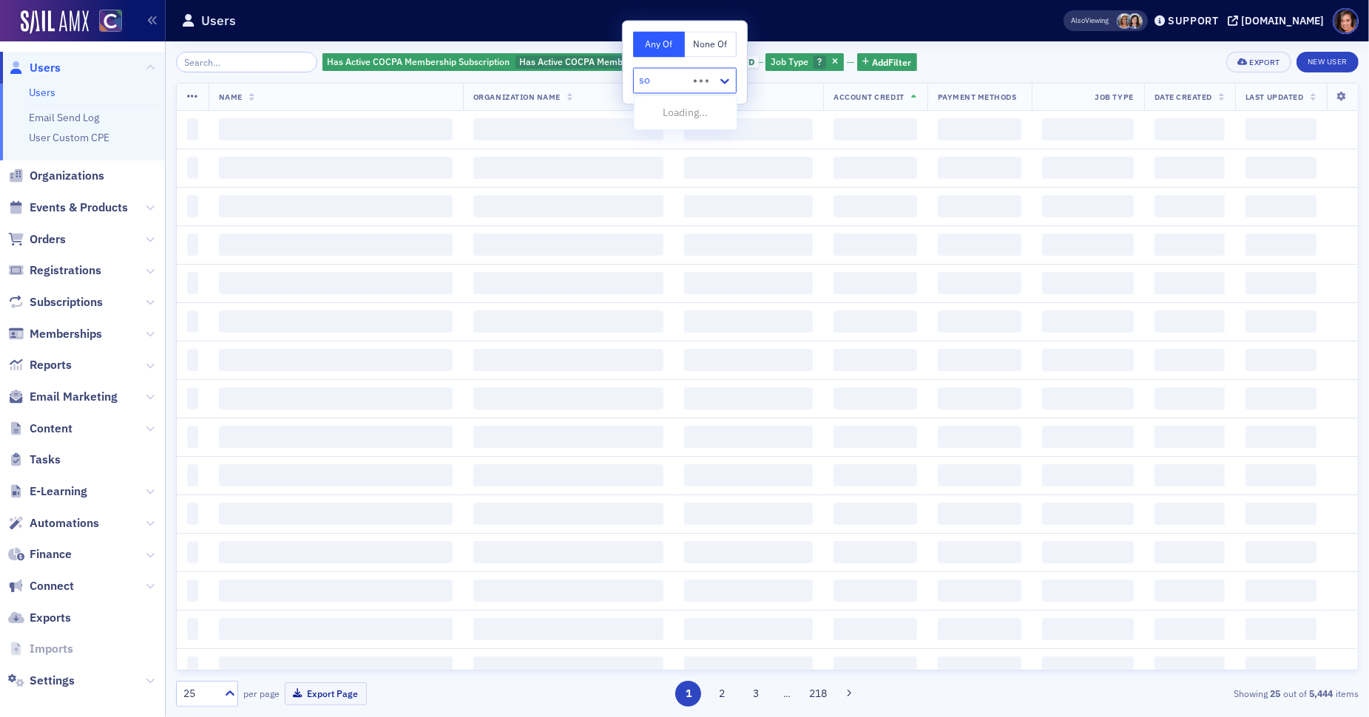
type input "sol"
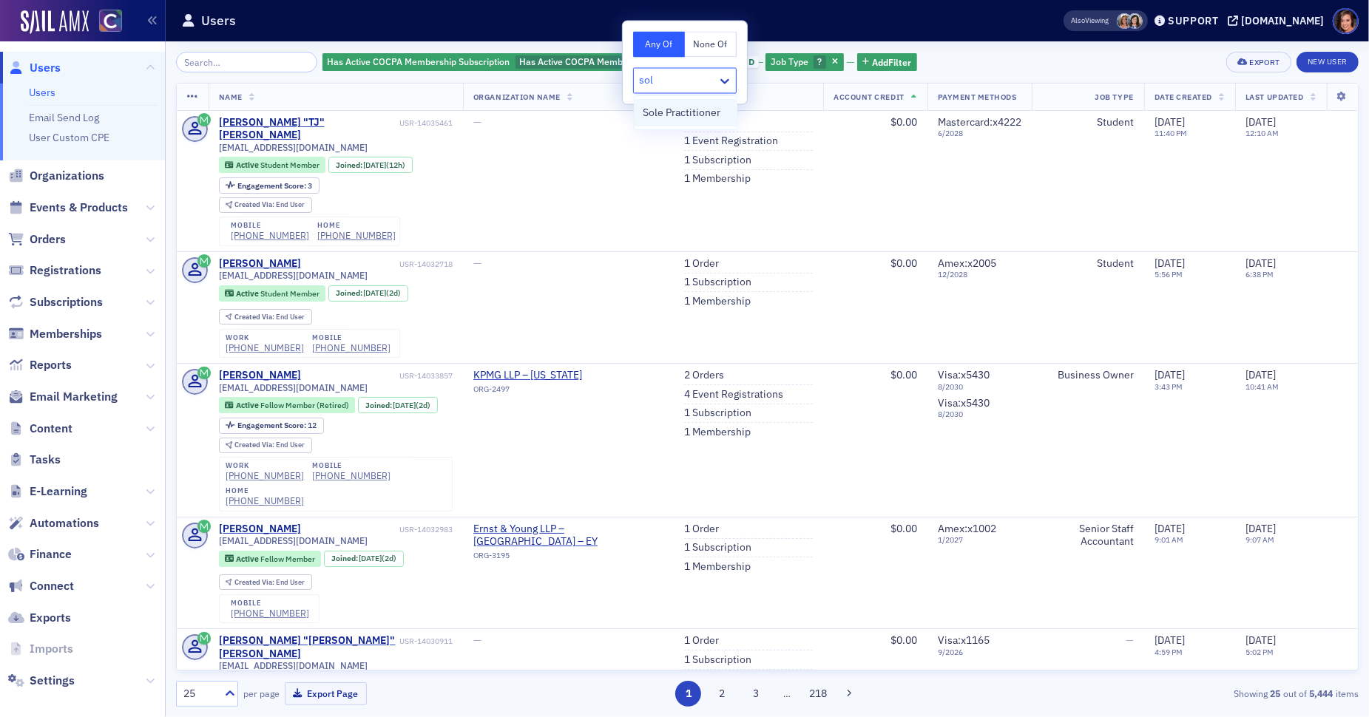
click at [705, 117] on span "Sole Practitioner" at bounding box center [682, 113] width 78 height 16
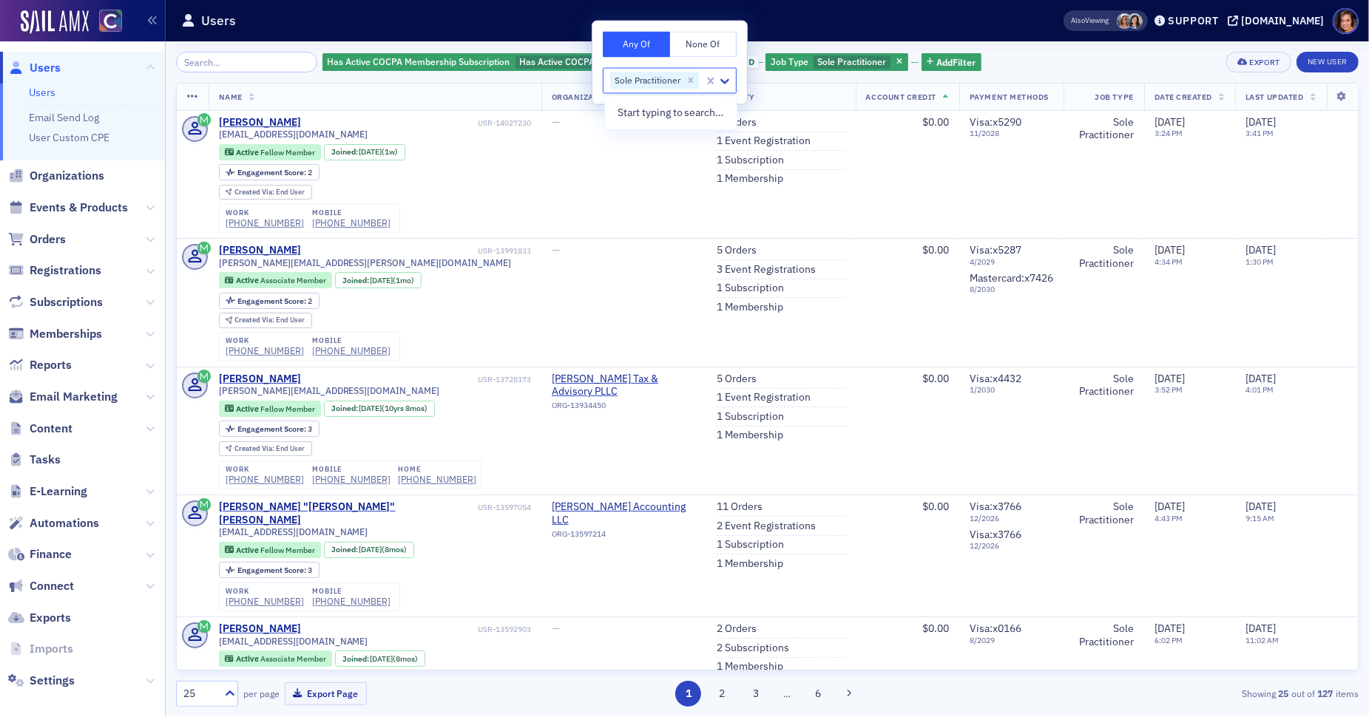
click at [1324, 697] on strong "127" at bounding box center [1325, 693] width 21 height 13
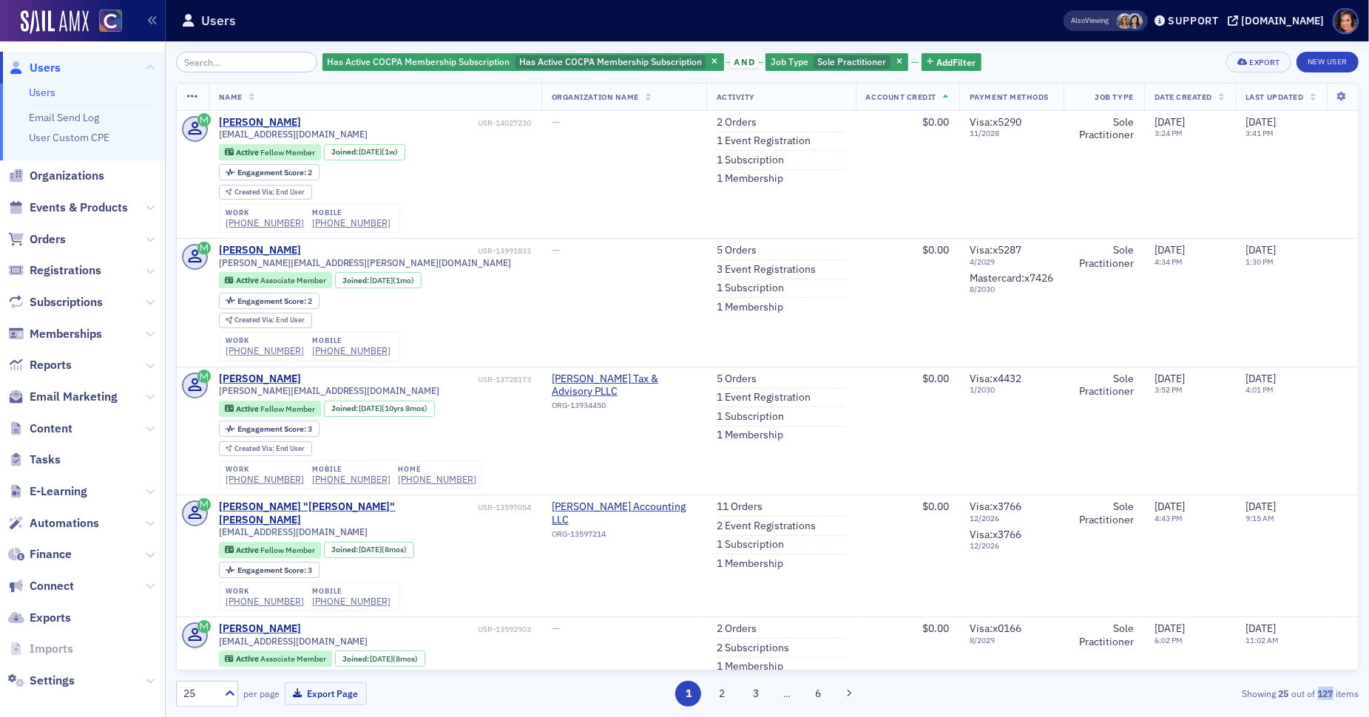
copy strong "127"
click at [817, 61] on span "Sole Practitioner" at bounding box center [851, 61] width 69 height 12
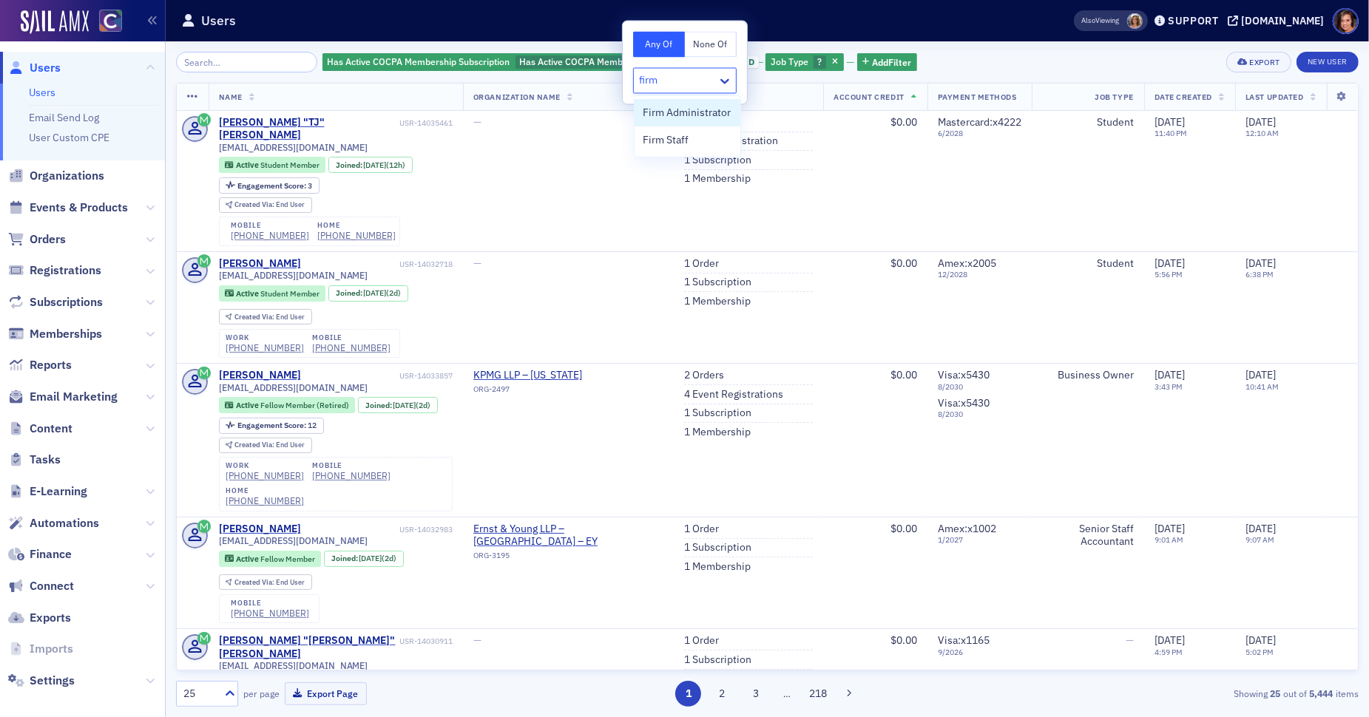
type input "firm"
drag, startPoint x: 76, startPoint y: 395, endPoint x: 350, endPoint y: 2, distance: 478.6
click at [0, 0] on nav "Users Users Email Send Log User Custom CPE Organizations Events & Products Orde…" at bounding box center [83, 358] width 166 height 717
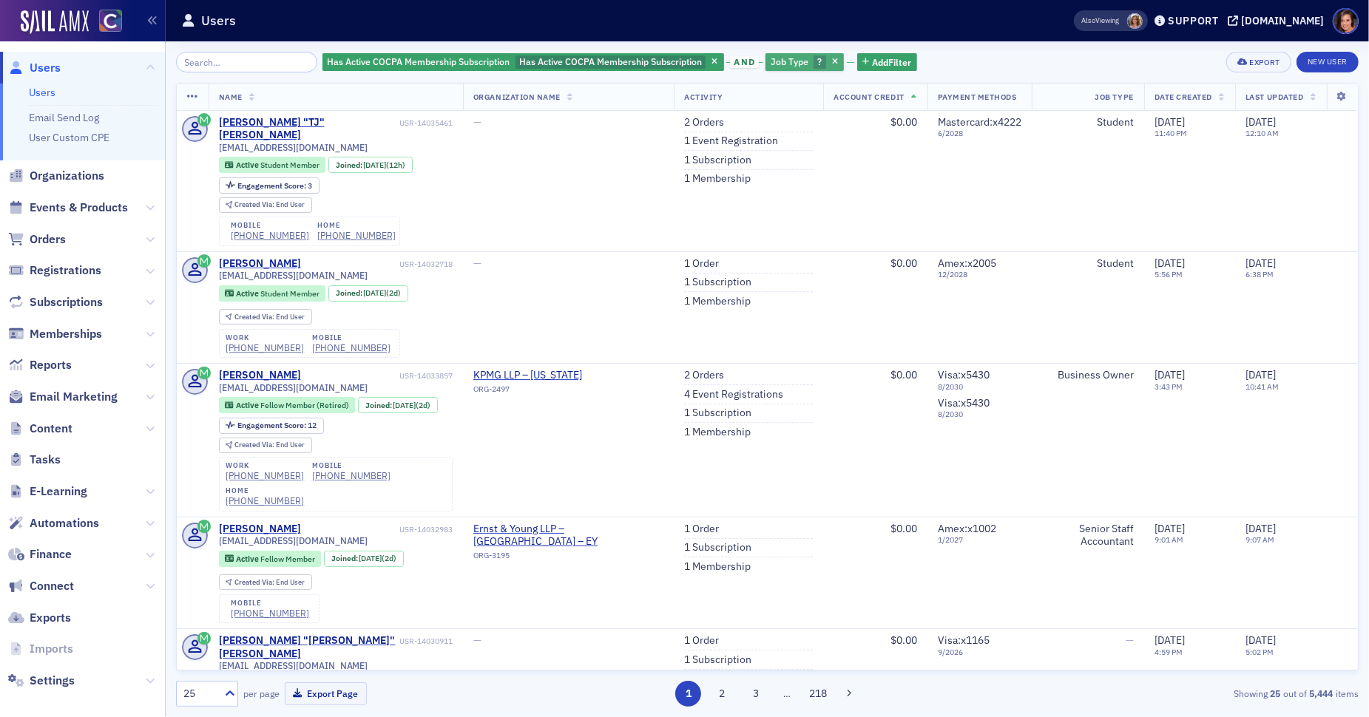
click at [785, 63] on span "Job Type" at bounding box center [790, 61] width 38 height 12
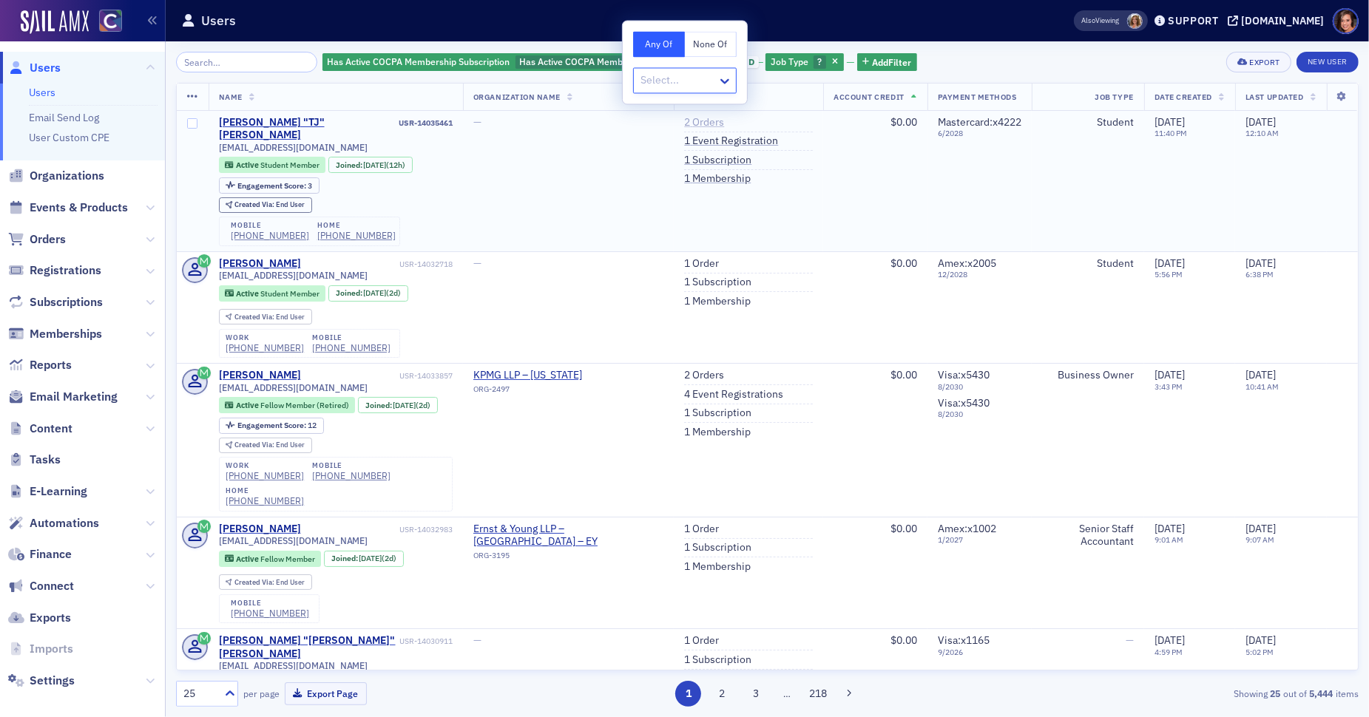
type input "Managing Partner Partner Human Resources Business Owner President"
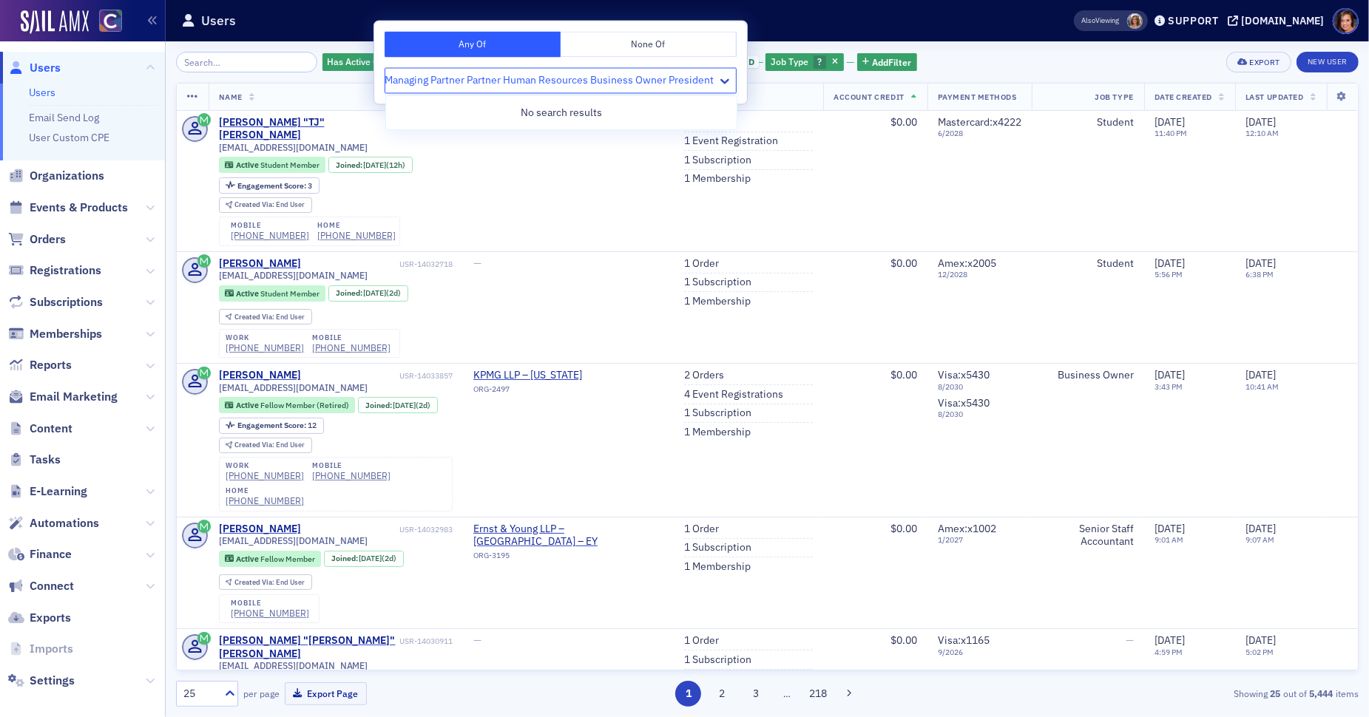
click at [574, 87] on input "Managing Partner Partner Human Resources Business Owner President" at bounding box center [550, 81] width 331 height 16
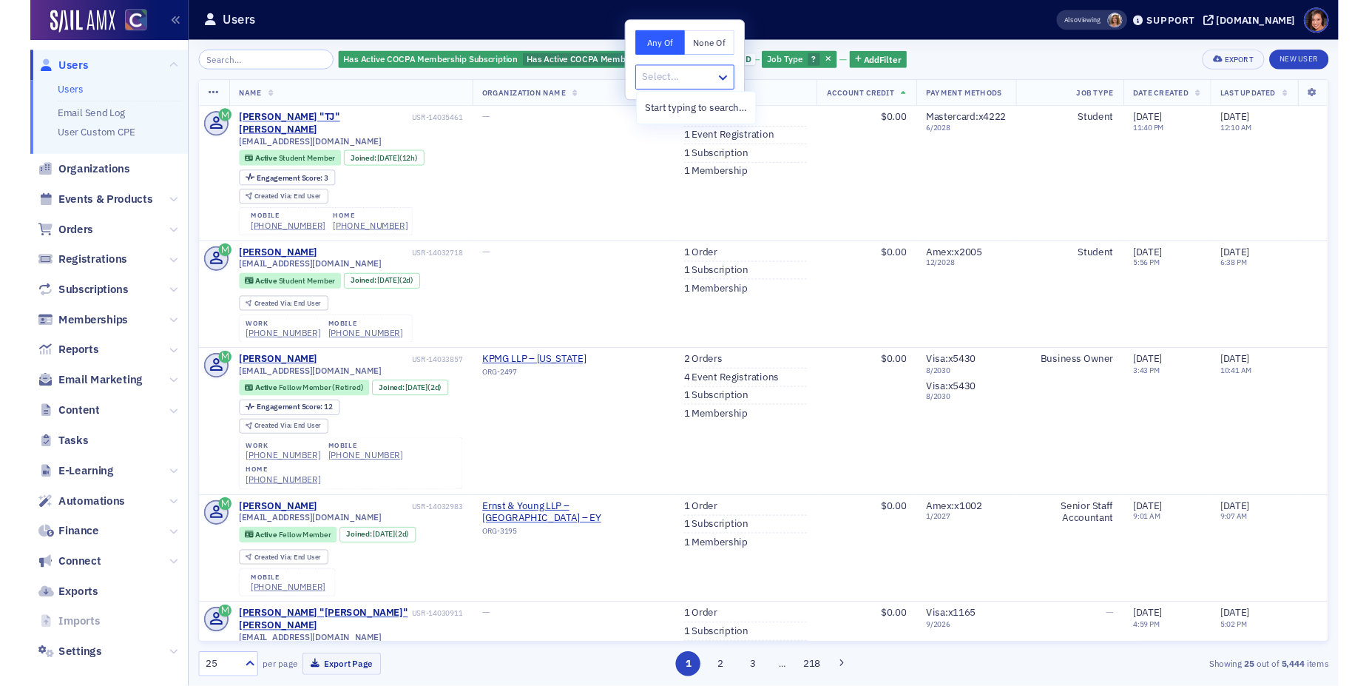
scroll to position [0, 0]
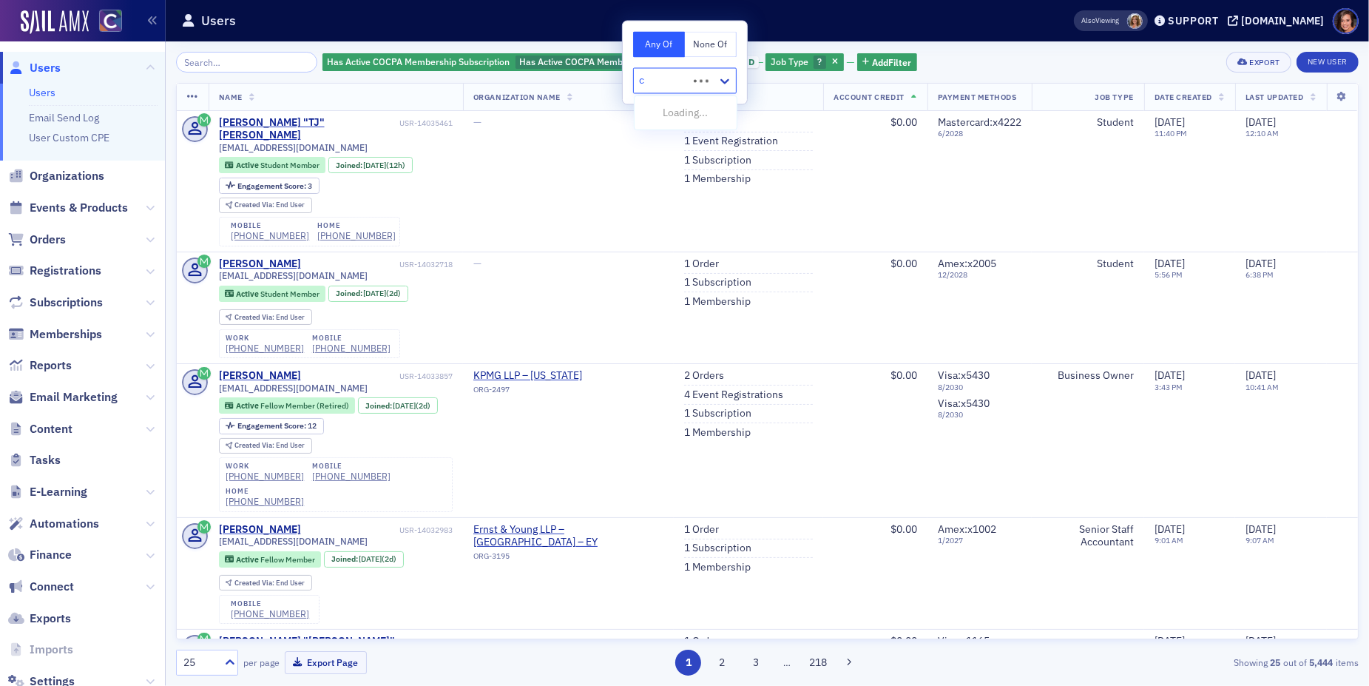
type input "cf"
click at [679, 112] on span "CEO/CFO" at bounding box center [665, 113] width 44 height 16
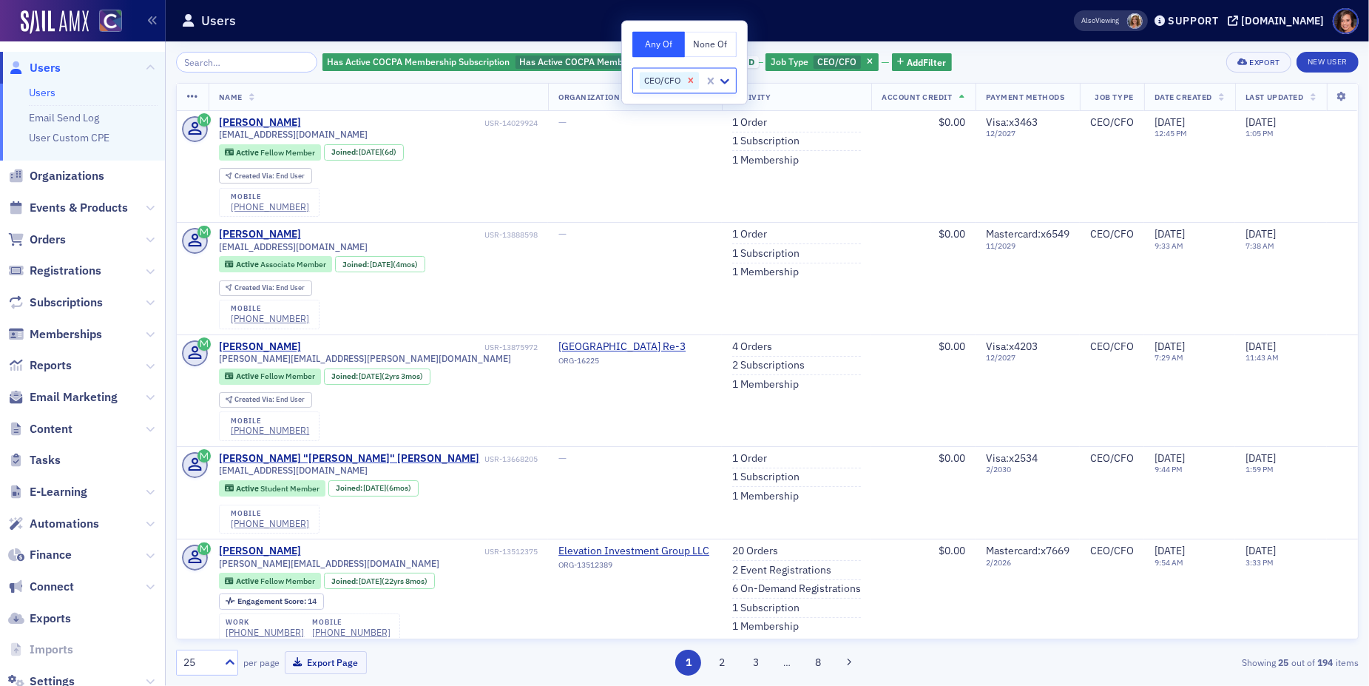
click at [692, 83] on icon "Remove CEO/CFO" at bounding box center [691, 80] width 10 height 10
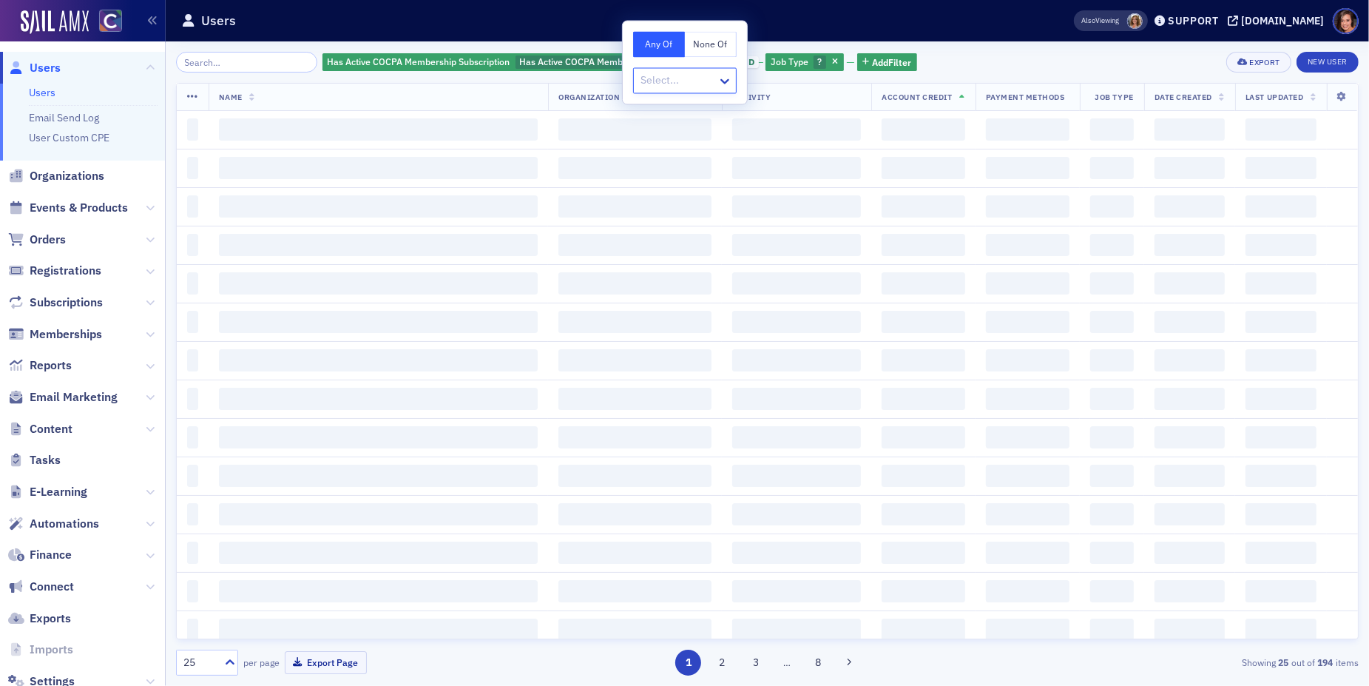
paste input "CFO & Comptroller"
type input "CFO & Comptroller"
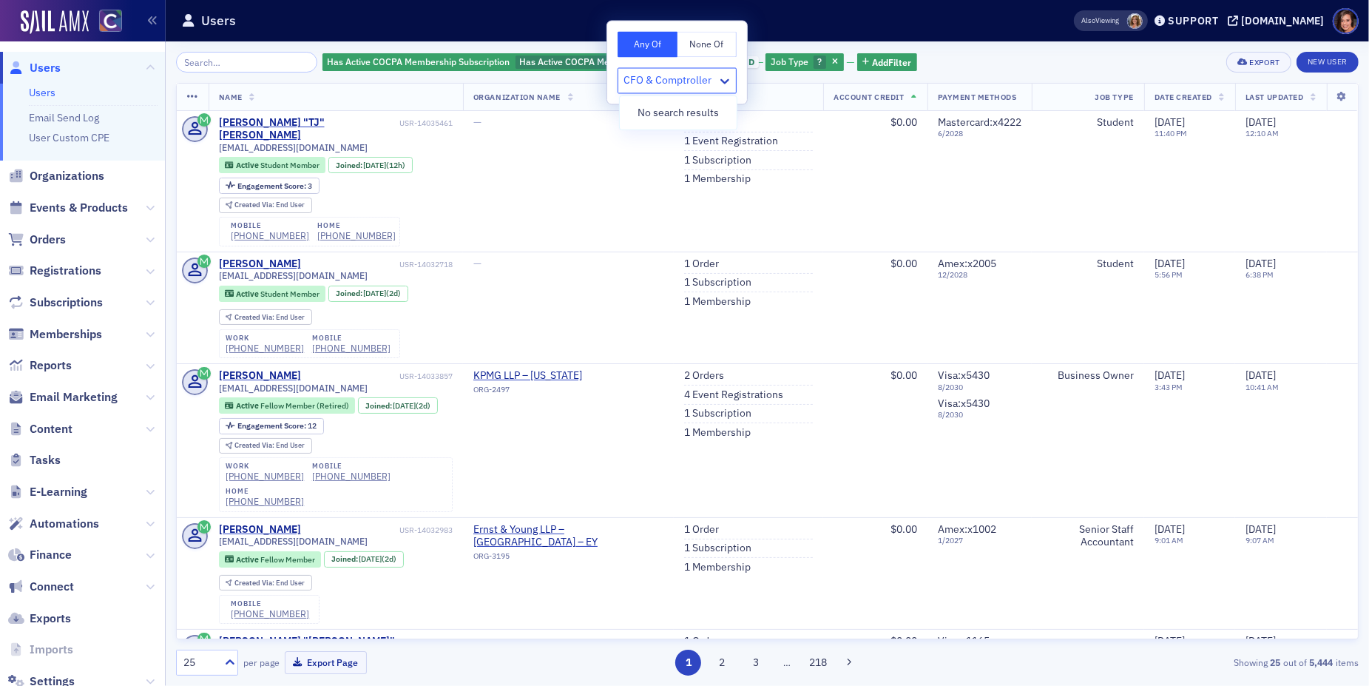
drag, startPoint x: 663, startPoint y: 81, endPoint x: 592, endPoint y: 81, distance: 71.7
click at [592, 81] on body "Users Users Email Send Log User Custom CPE Organizations Events & Products Orde…" at bounding box center [684, 343] width 1369 height 686
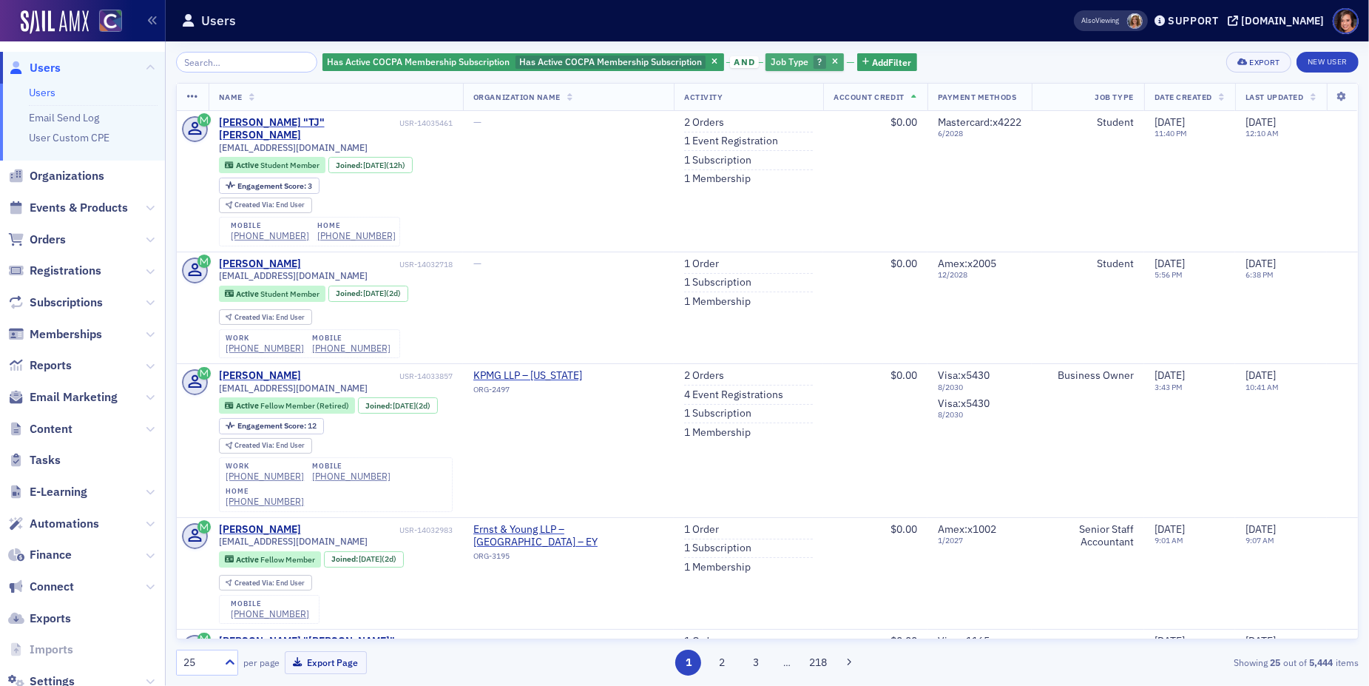
click at [786, 58] on span "Job Type" at bounding box center [790, 61] width 38 height 12
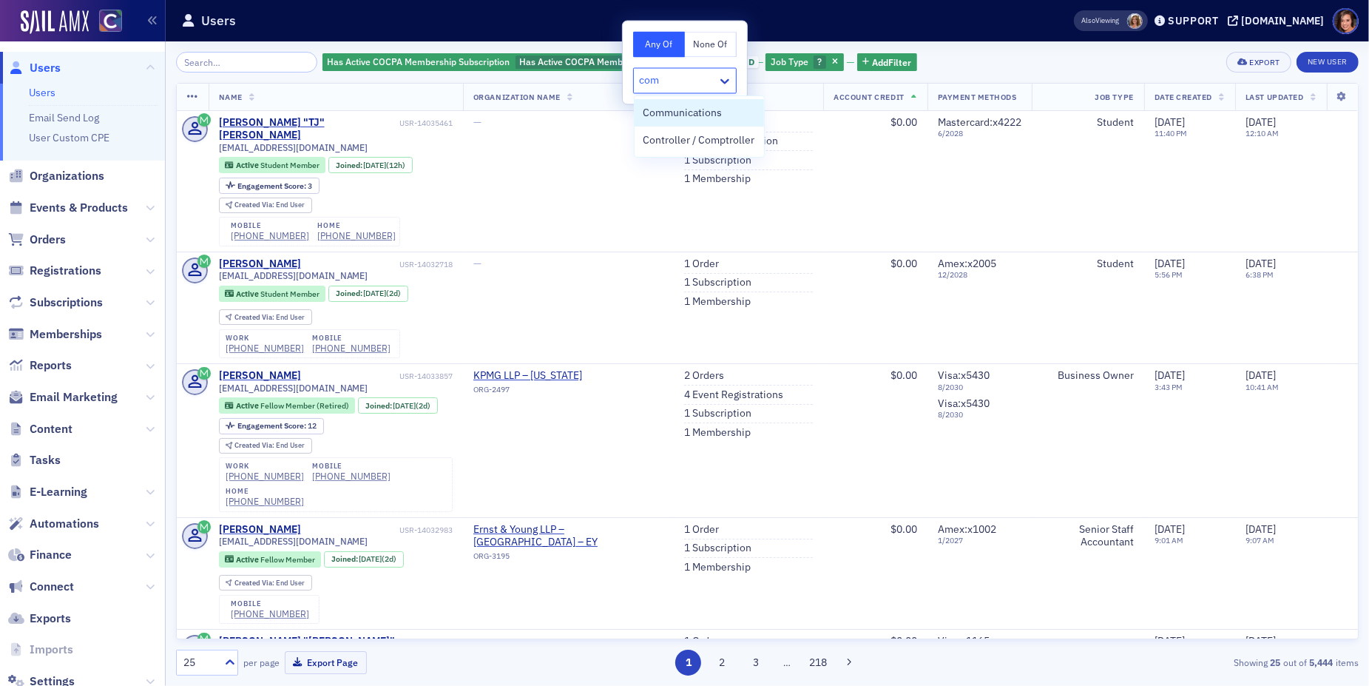
type input "comp"
click at [668, 121] on div "Controller / Comptroller" at bounding box center [698, 112] width 129 height 27
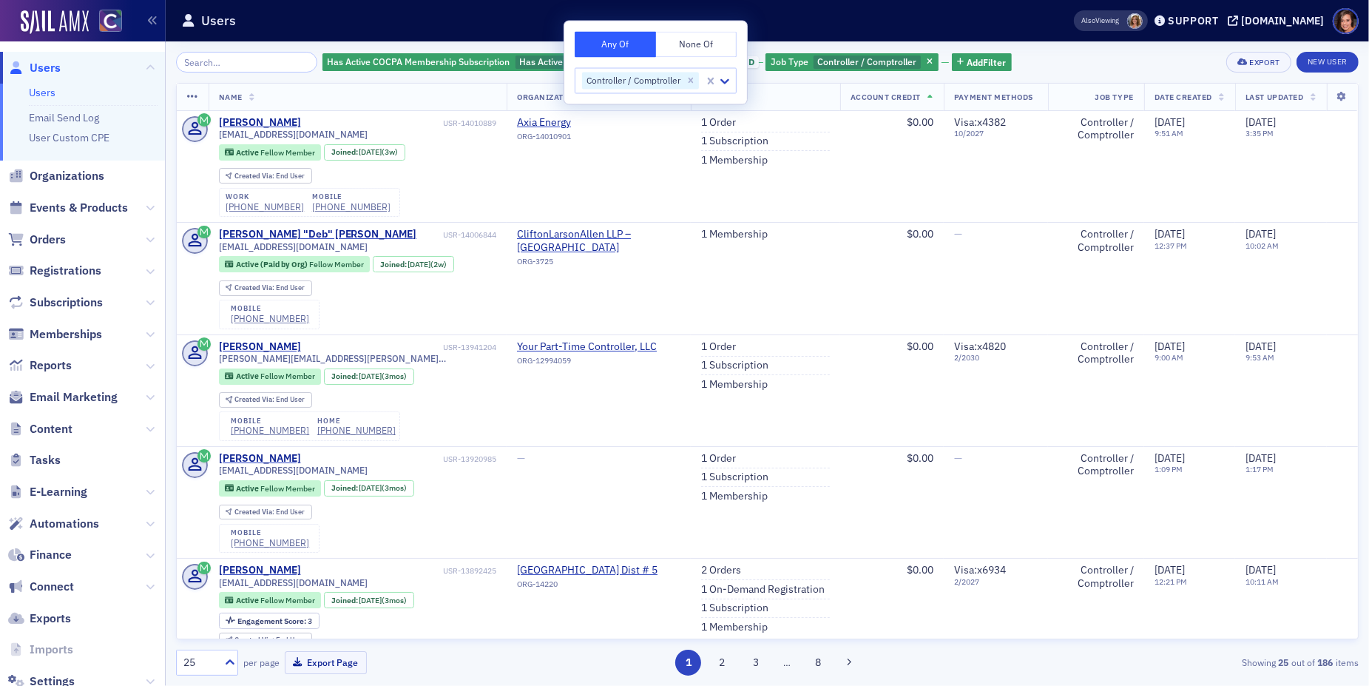
click at [948, 32] on div "Users" at bounding box center [604, 21] width 846 height 28
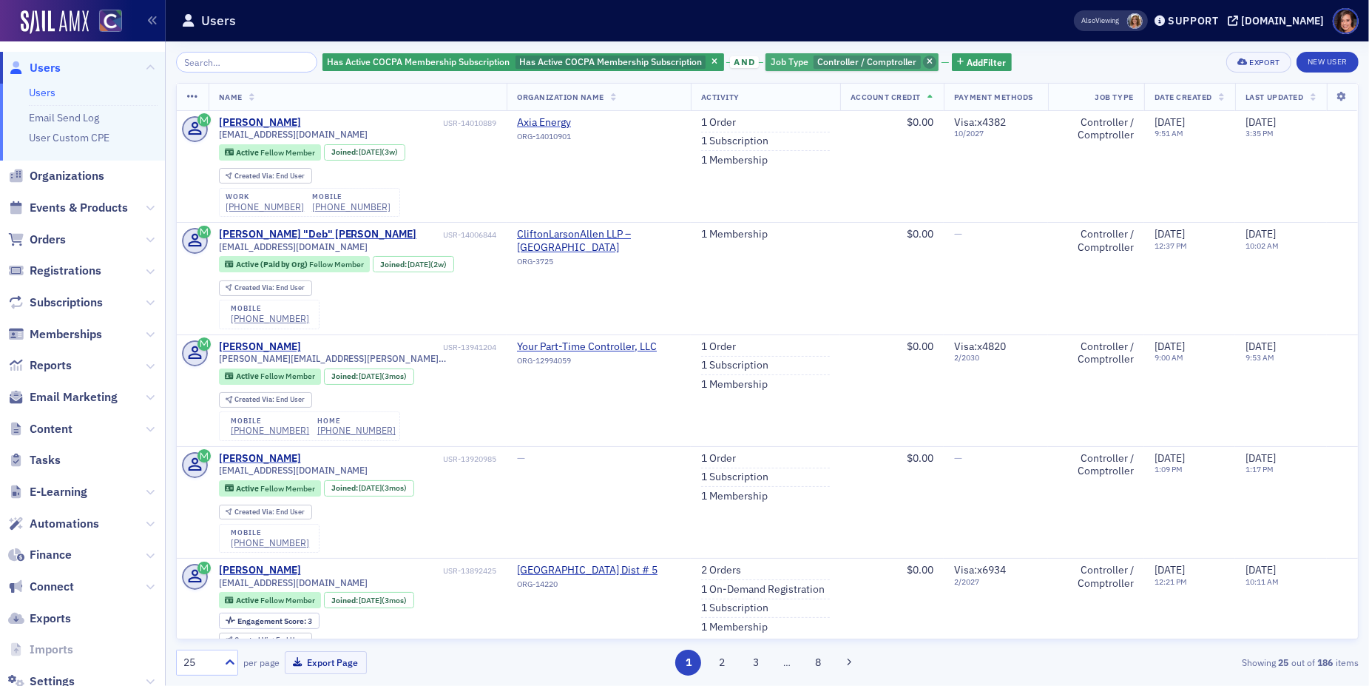
click at [923, 59] on span "button" at bounding box center [929, 61] width 13 height 13
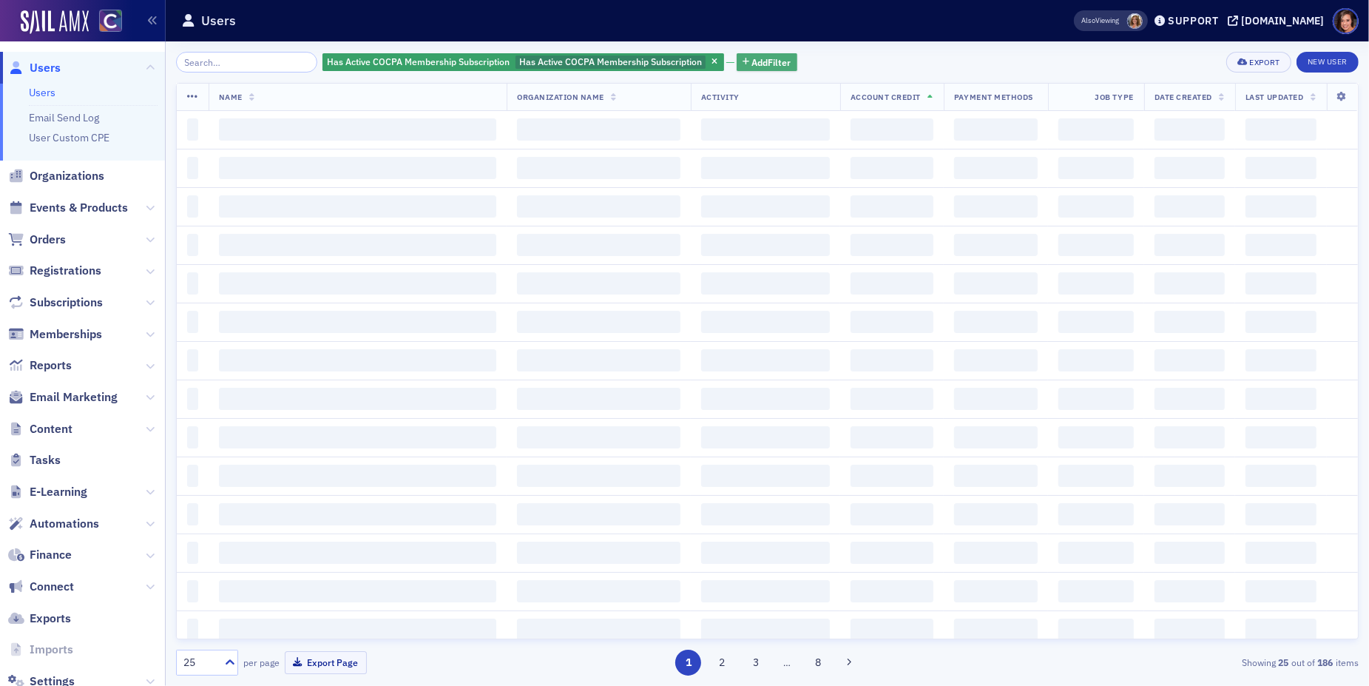
click at [742, 60] on icon "button" at bounding box center [745, 62] width 7 height 8
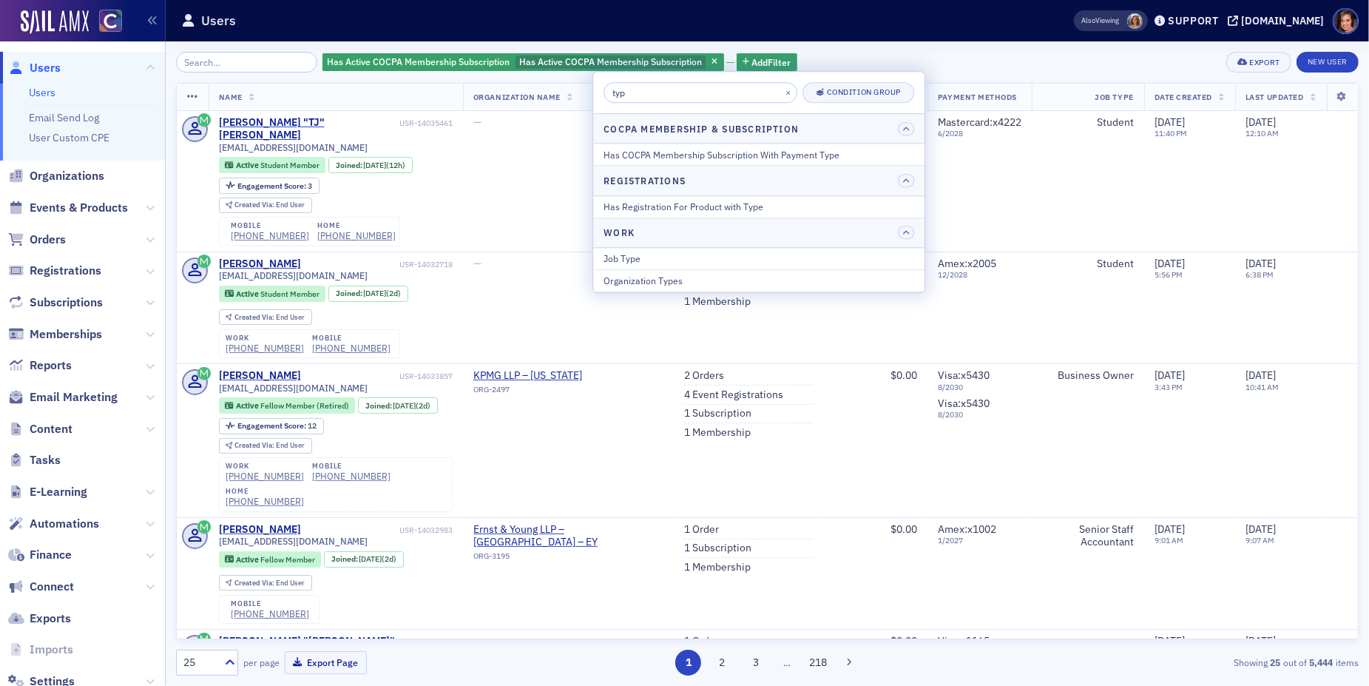
click at [668, 85] on input "typ" at bounding box center [700, 92] width 194 height 21
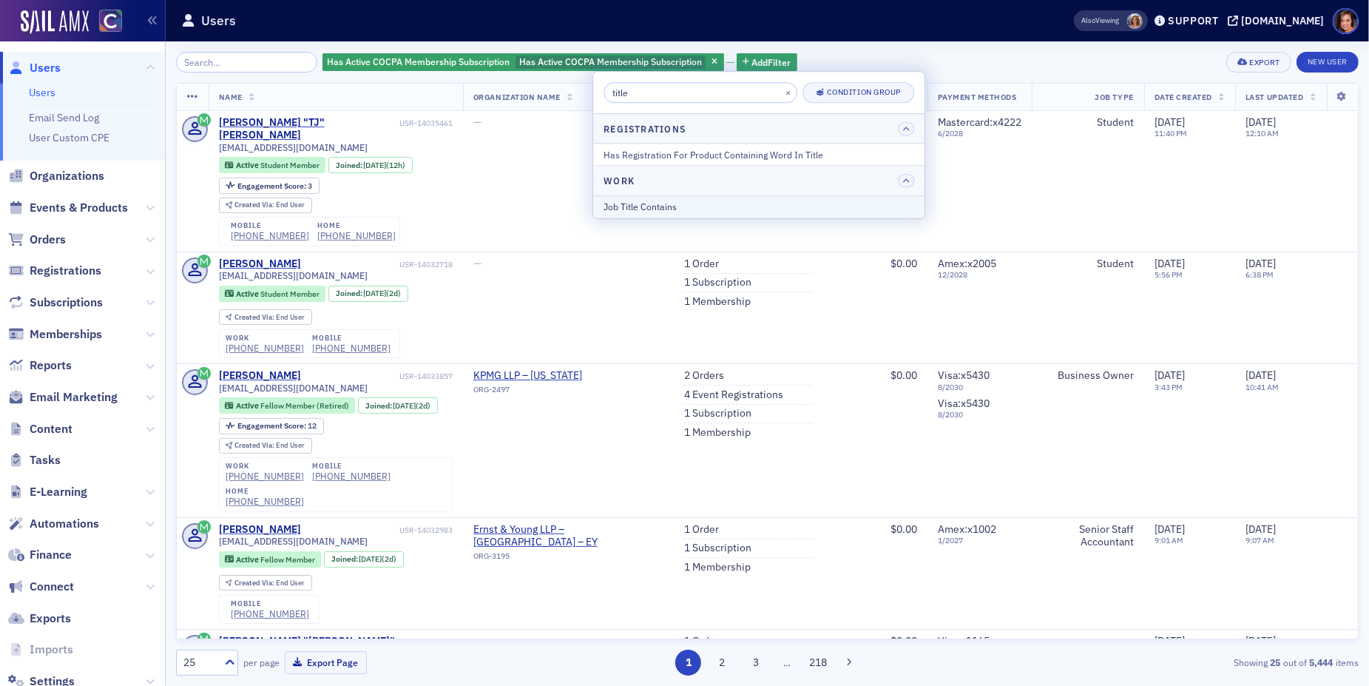
type input "title"
click at [672, 209] on div "Job Title Contains" at bounding box center [758, 206] width 311 height 13
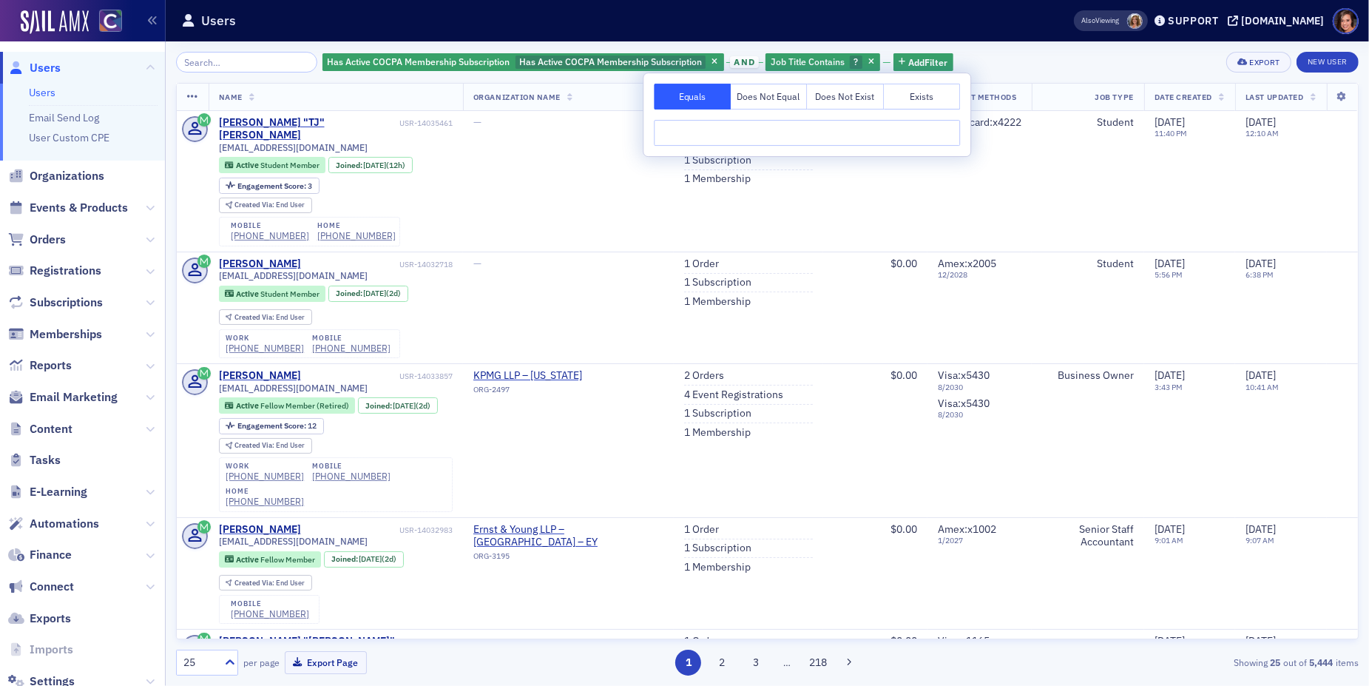
type input "f"
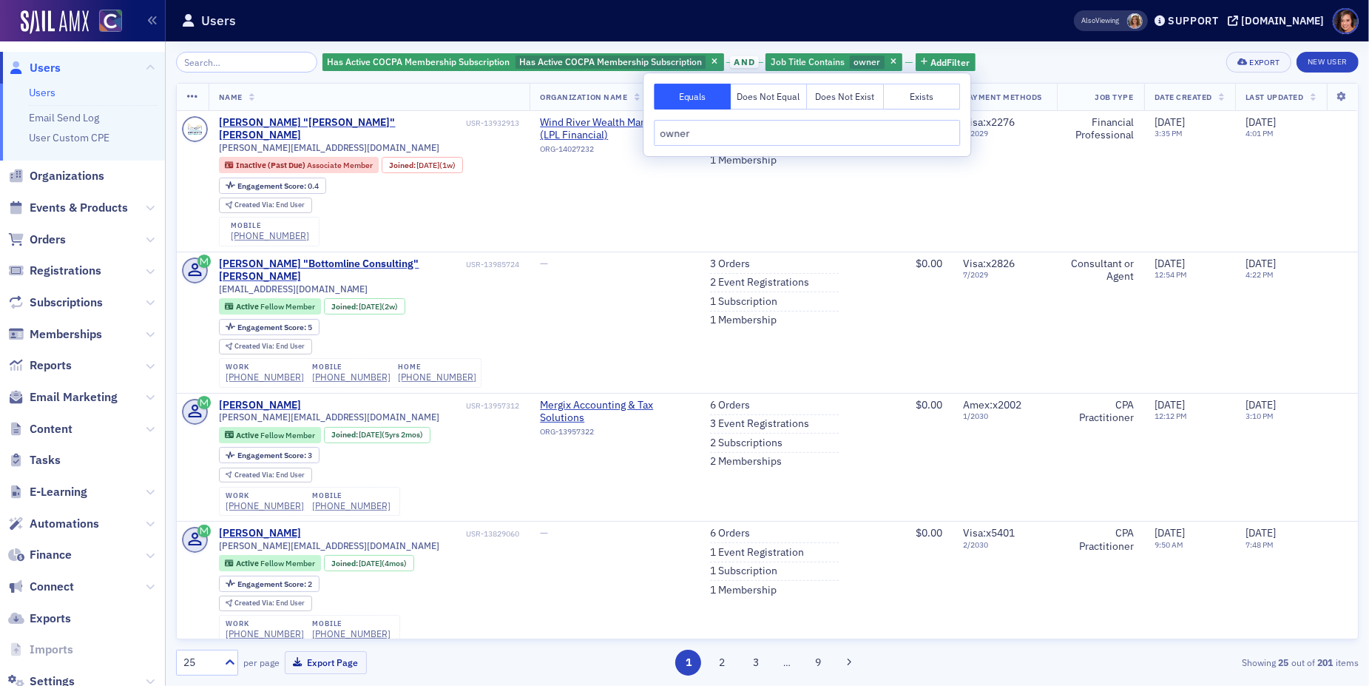
click at [691, 128] on input "owner" at bounding box center [807, 133] width 306 height 26
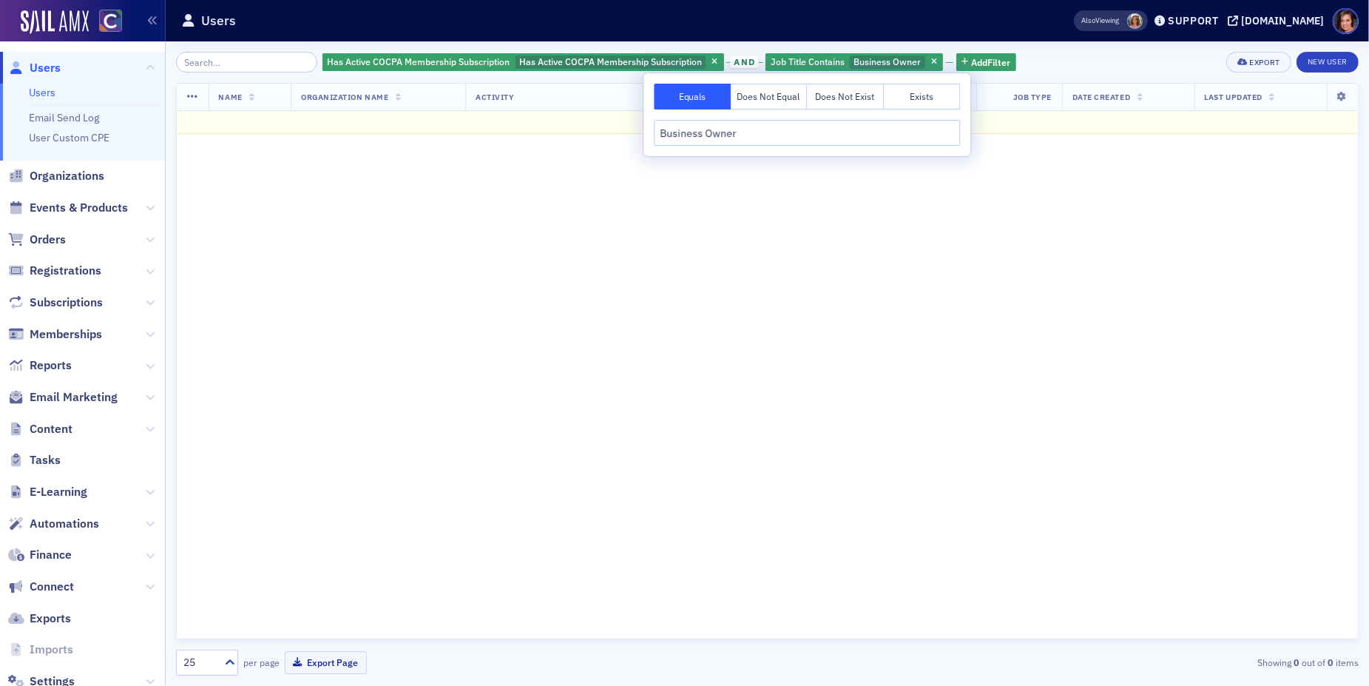
click at [693, 135] on input "Business Owner" at bounding box center [807, 133] width 306 height 26
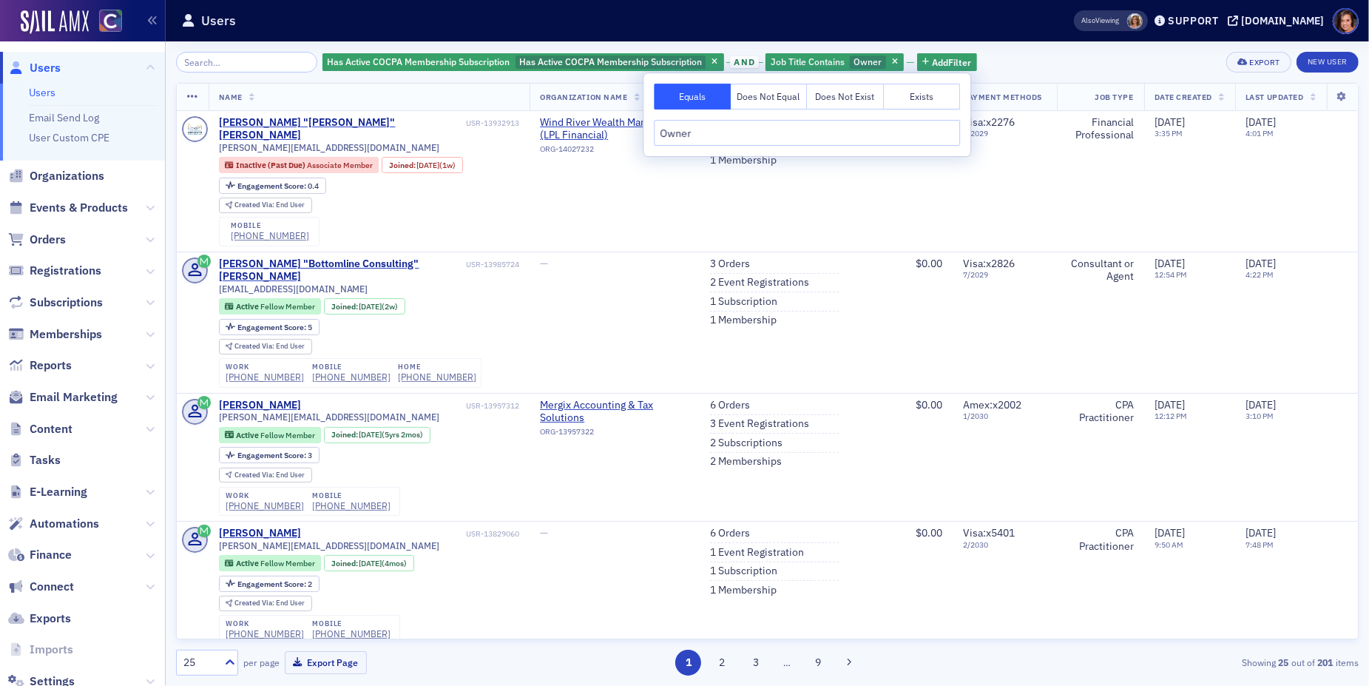
click at [694, 135] on input "Owner" at bounding box center [807, 133] width 306 height 26
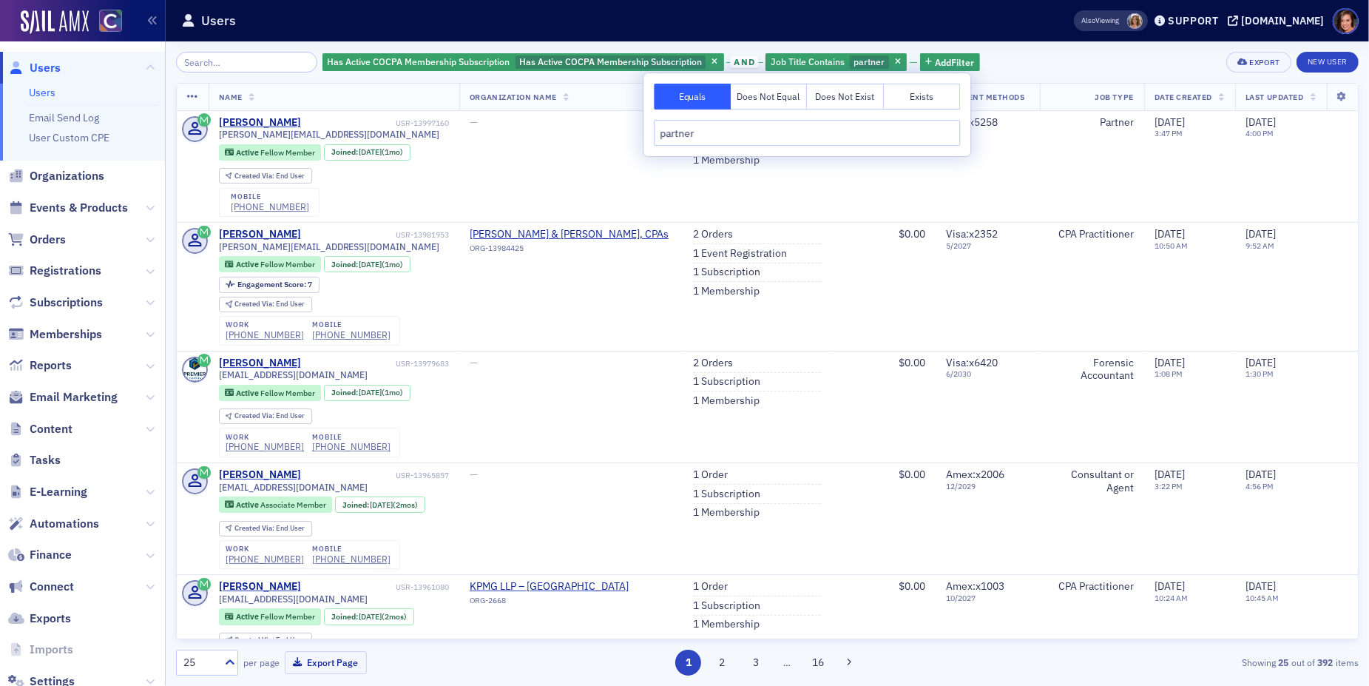
click at [671, 132] on input "partner" at bounding box center [807, 133] width 306 height 26
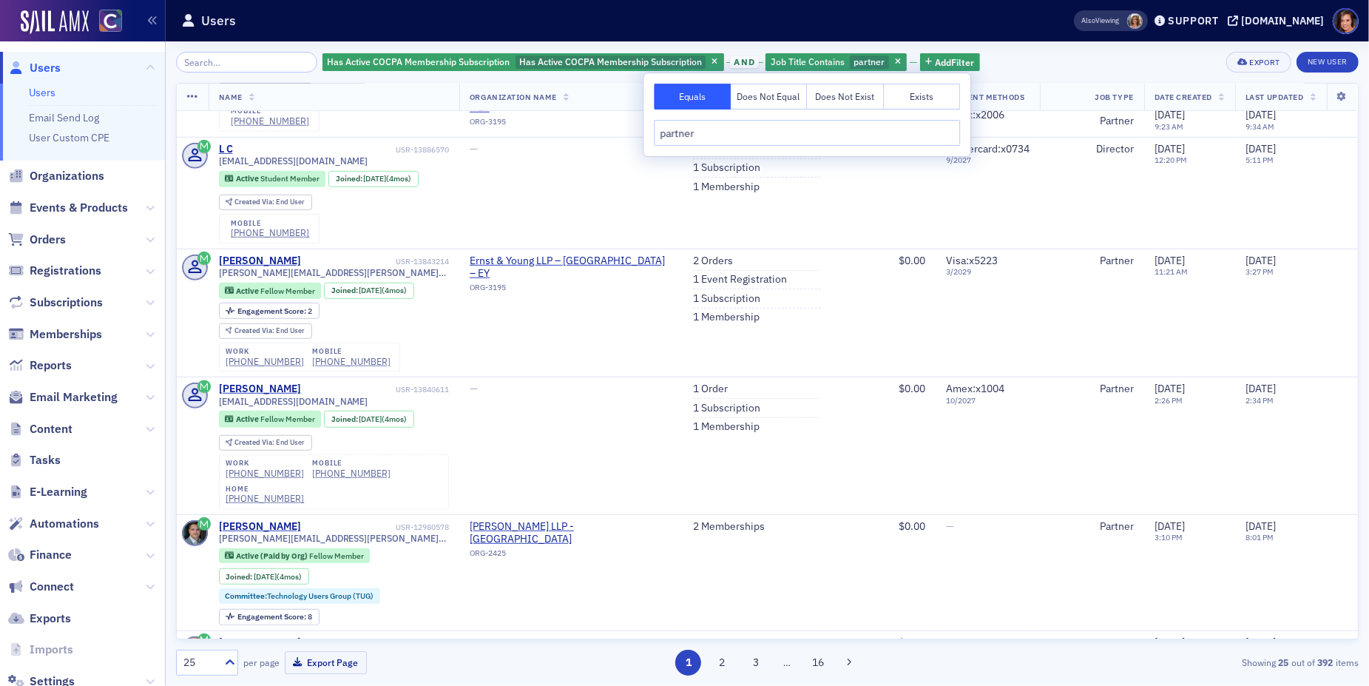
scroll to position [241, 0]
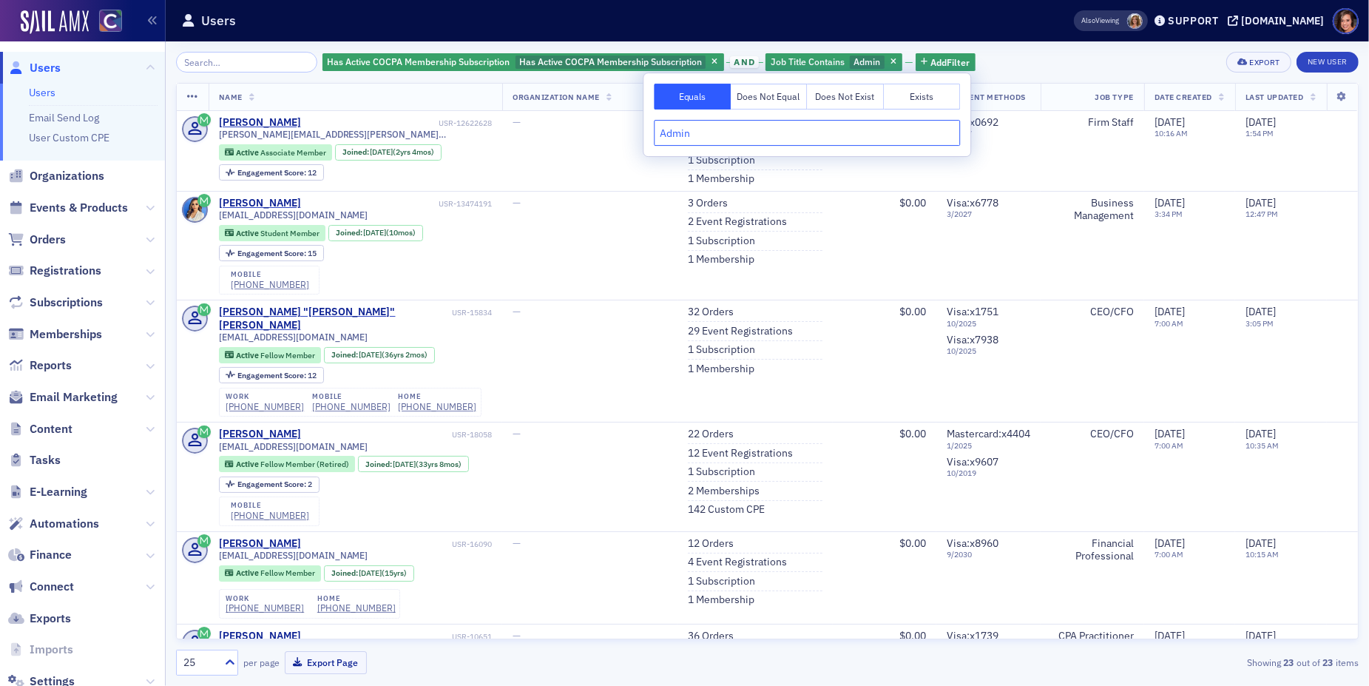
click at [672, 134] on input "Admin" at bounding box center [807, 133] width 306 height 26
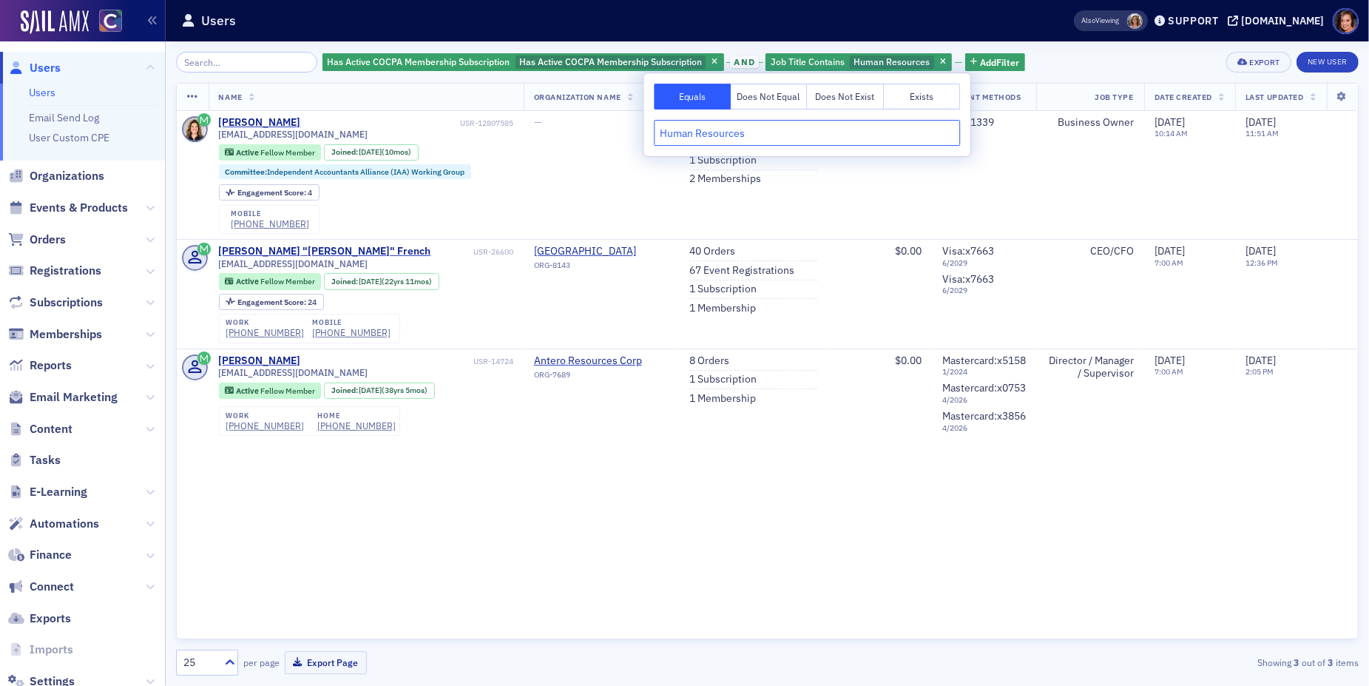
click at [701, 139] on input "Human Resources" at bounding box center [807, 133] width 306 height 26
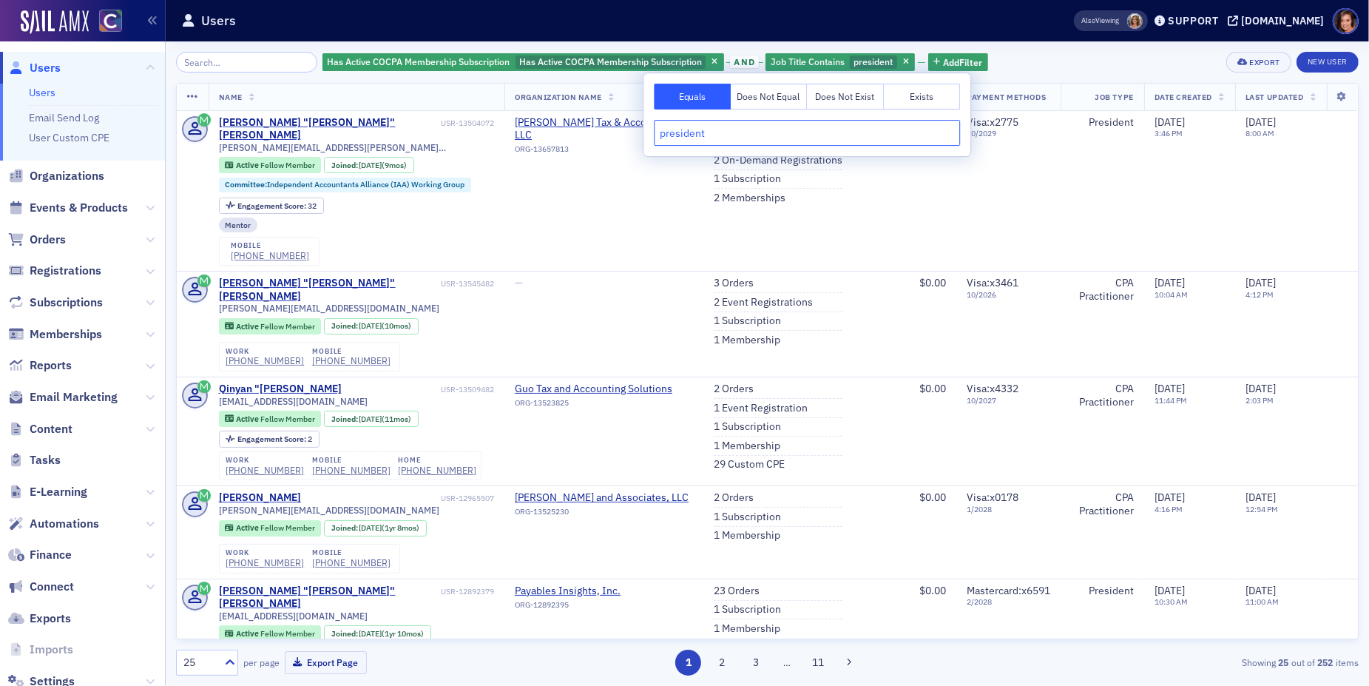
click at [694, 132] on input "president" at bounding box center [807, 133] width 306 height 26
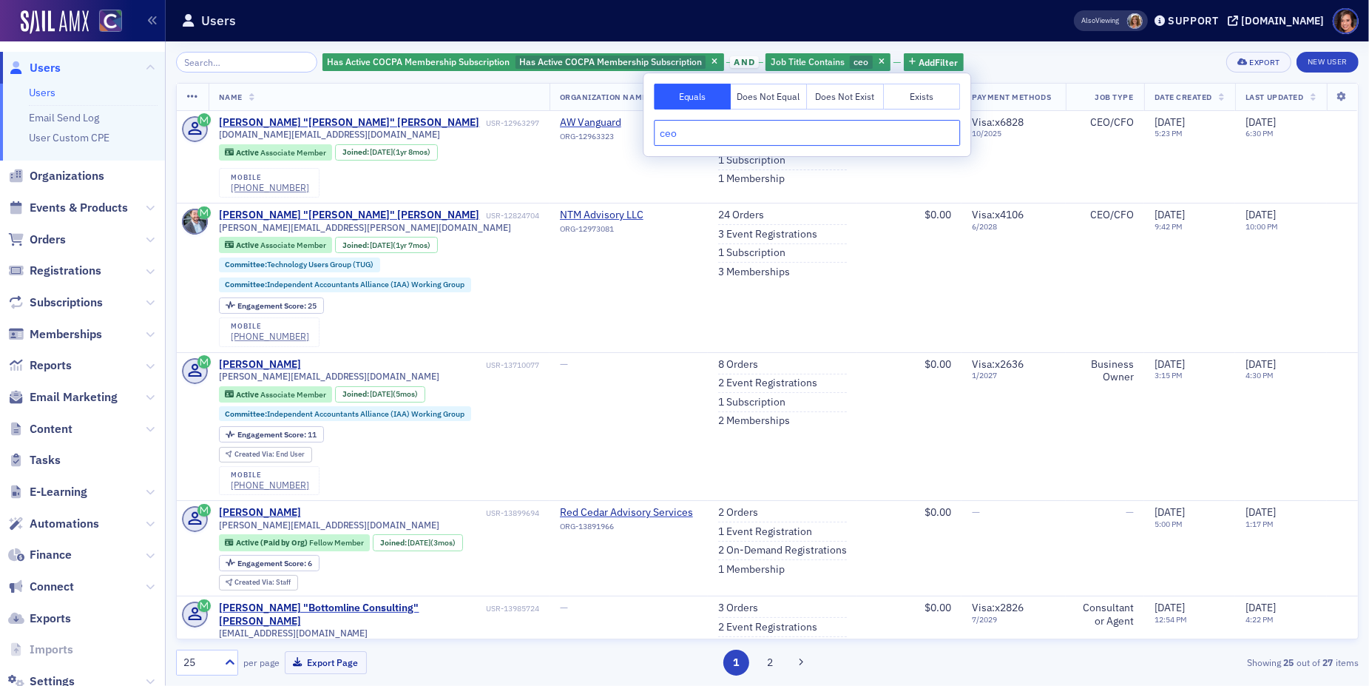
click at [698, 132] on input "ceo" at bounding box center [807, 133] width 306 height 26
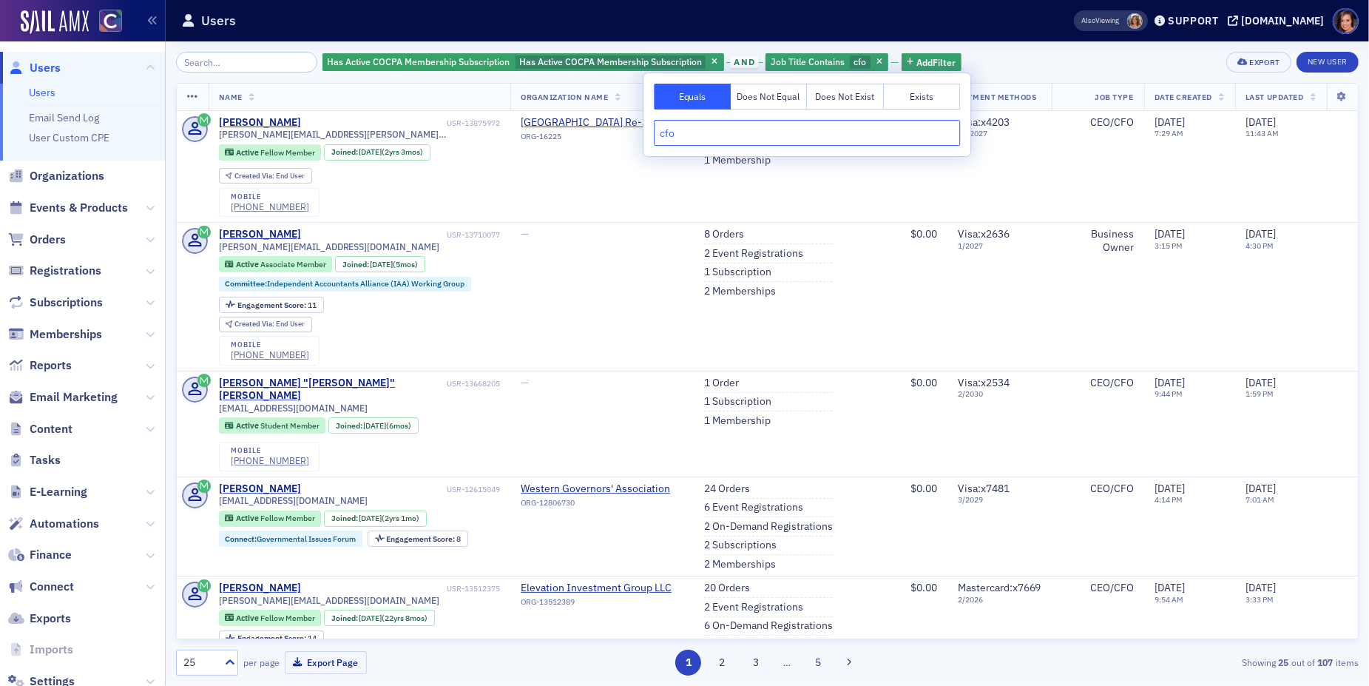
click at [708, 130] on input "cfo" at bounding box center [807, 133] width 306 height 26
paste input "Controller"
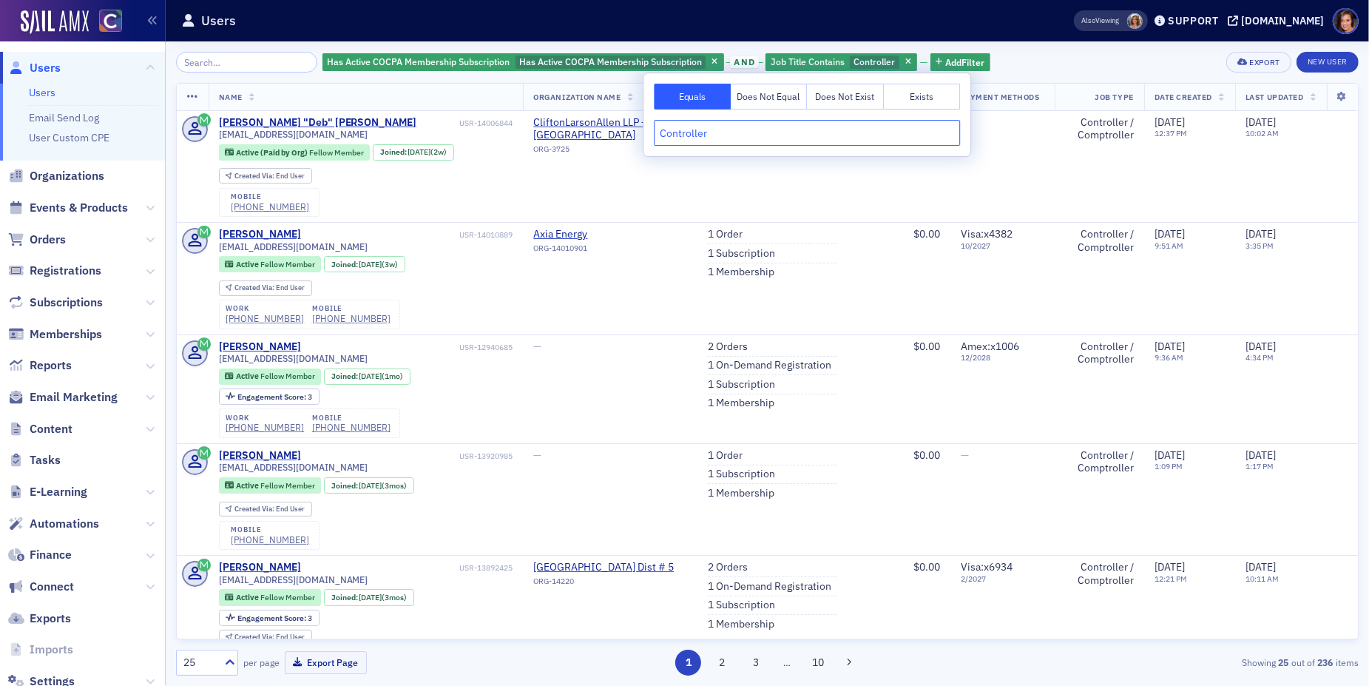
click at [708, 130] on input "Controller" at bounding box center [807, 133] width 306 height 26
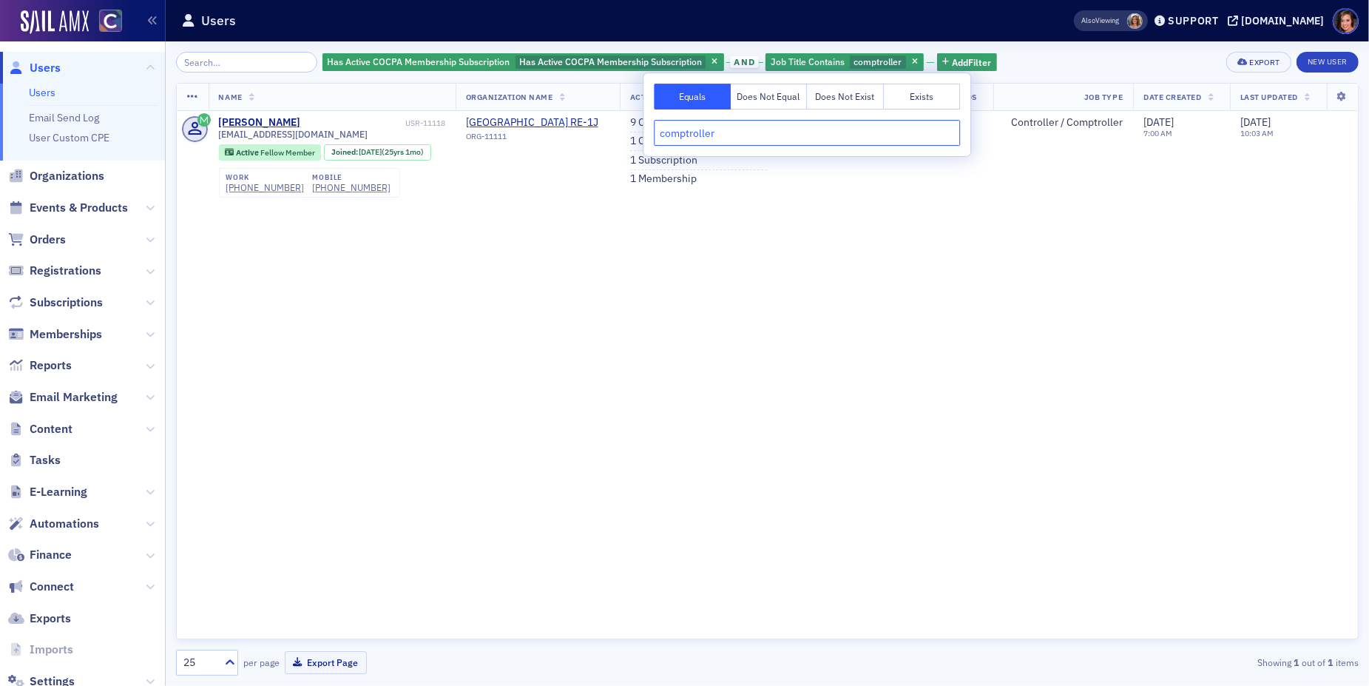
type input "comptroller"
click at [799, 225] on div "Name Organization Name Activity Account Credit Payment Methods Job Type Date Cr…" at bounding box center [767, 361] width 1182 height 556
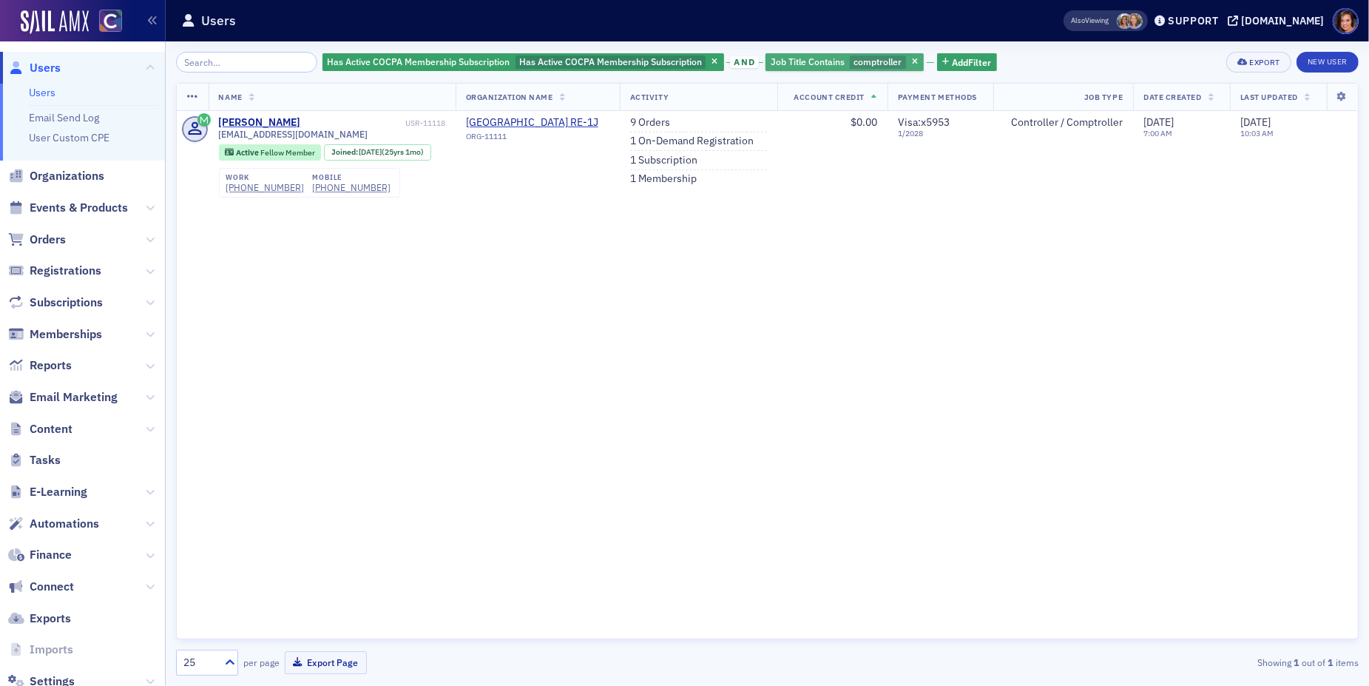
click at [799, 67] on span "Job Title Contains" at bounding box center [808, 61] width 74 height 12
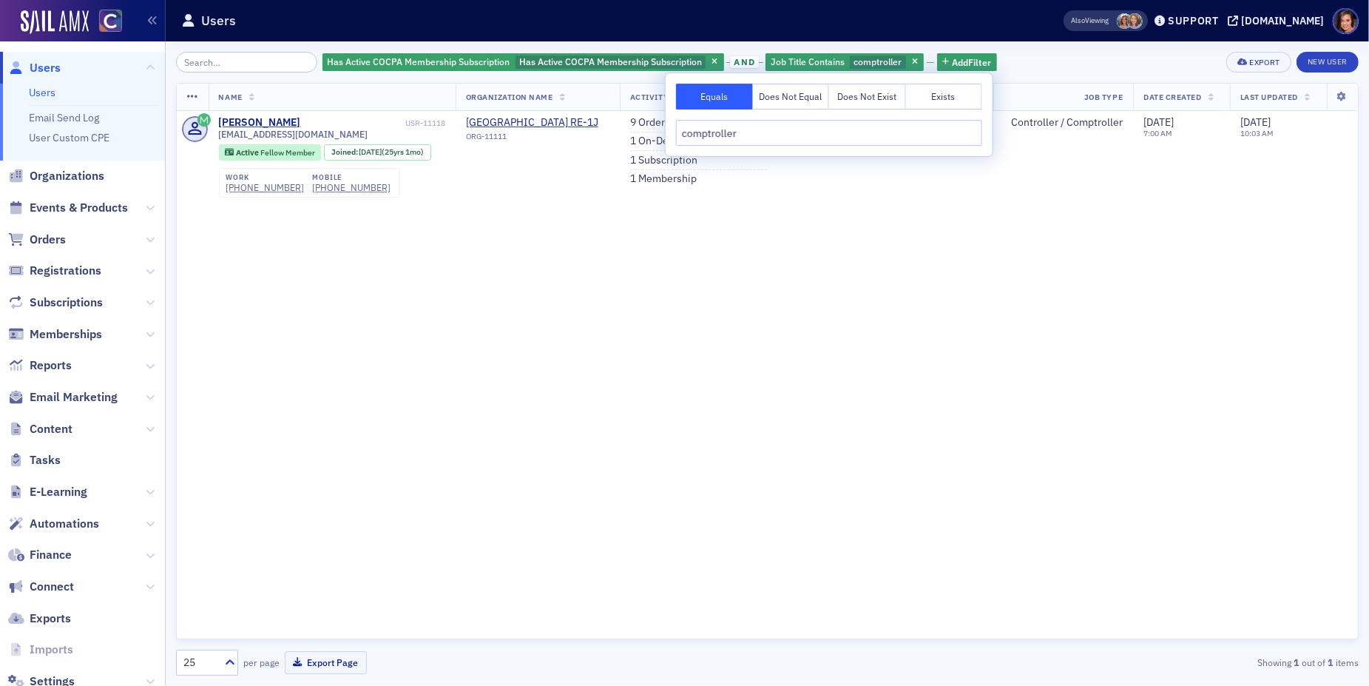
click at [707, 137] on input "comptroller" at bounding box center [829, 133] width 306 height 26
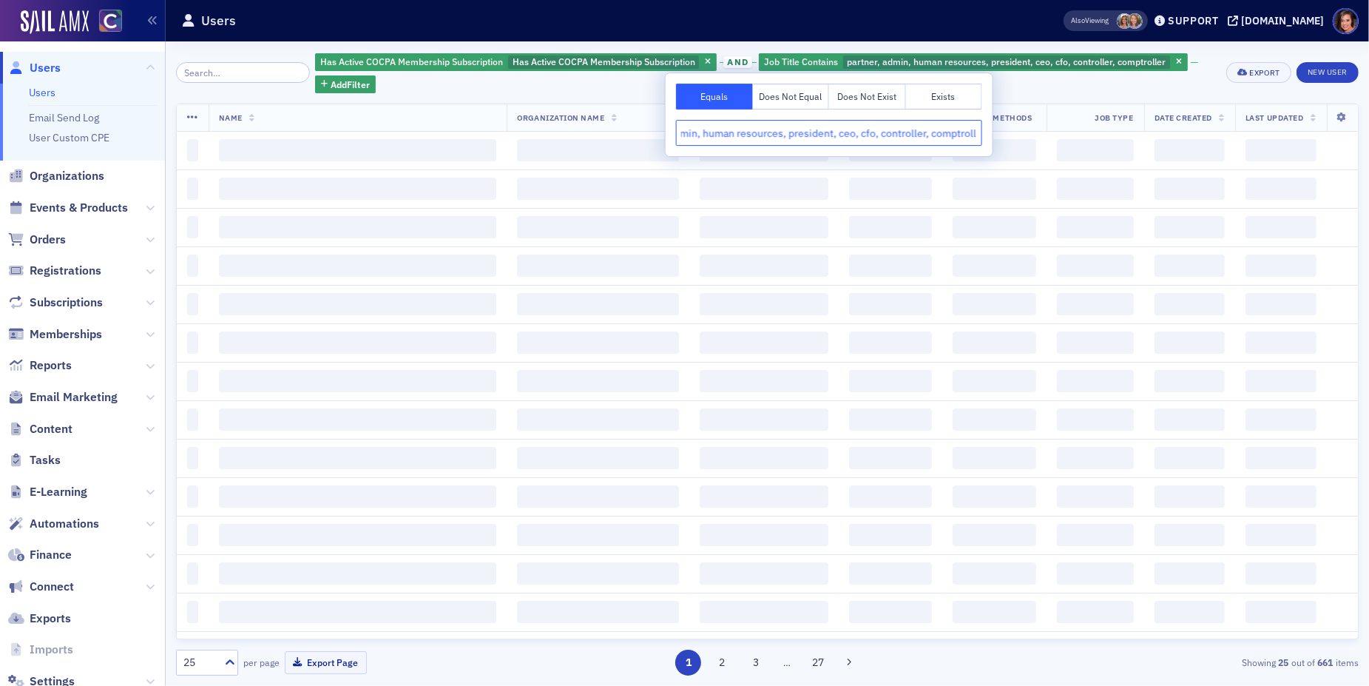
scroll to position [0, 61]
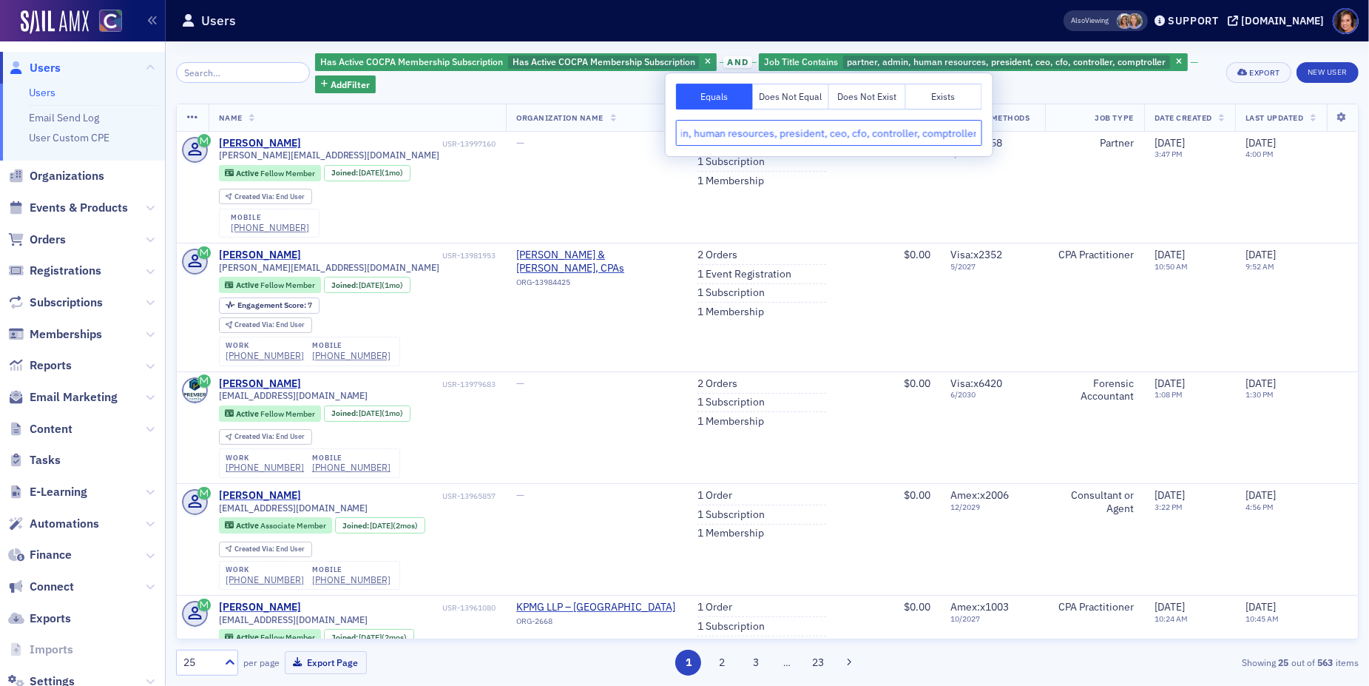
type input "partner, admin, human resources, president, ceo, cfo, controller, comptroller"
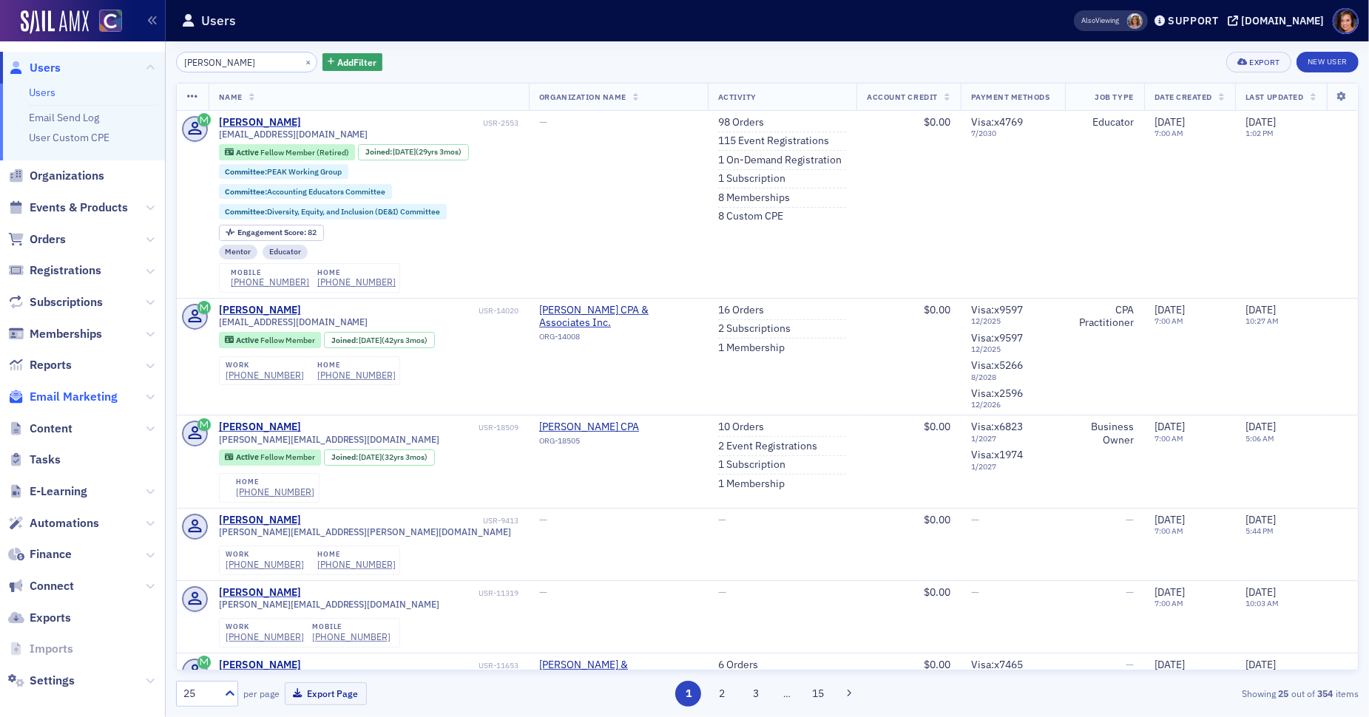
click at [70, 397] on span "Email Marketing" at bounding box center [74, 397] width 88 height 16
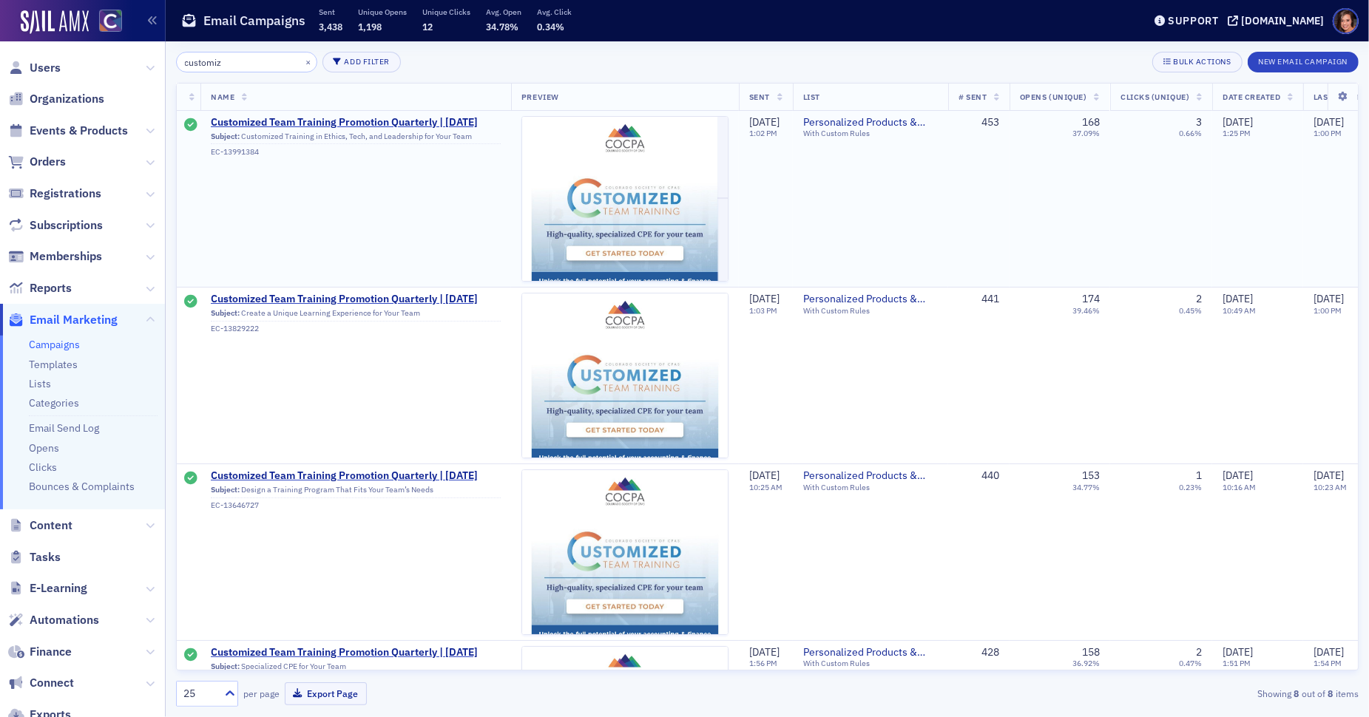
type input "customiz"
click at [455, 129] on span "Subject: Customized Training in Ethics, Tech, and Leadership for Your Team EC-1…" at bounding box center [356, 143] width 290 height 28
click at [455, 115] on td "Customized Team Training Promotion Quarterly | [DATE] Subject: Customized Train…" at bounding box center [355, 199] width 311 height 177
click at [458, 123] on span "Customized Team Training Promotion Quarterly | [DATE]" at bounding box center [356, 122] width 290 height 13
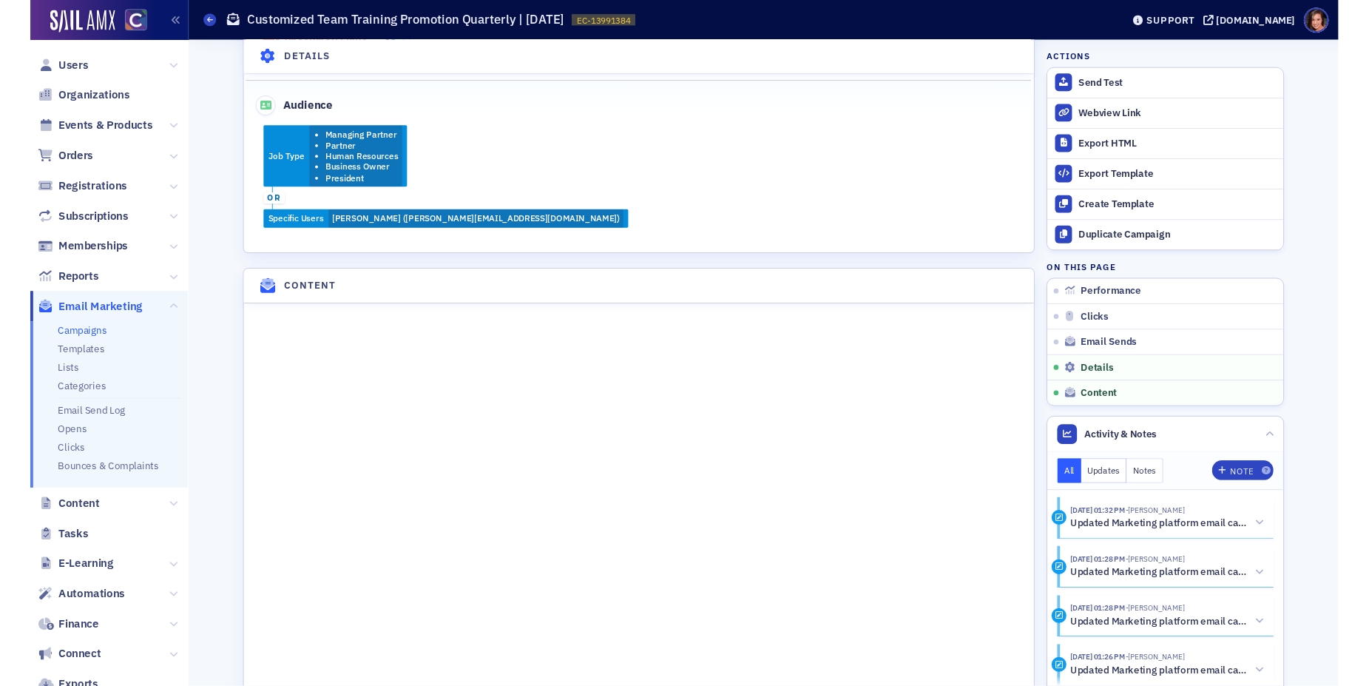
scroll to position [1117, 0]
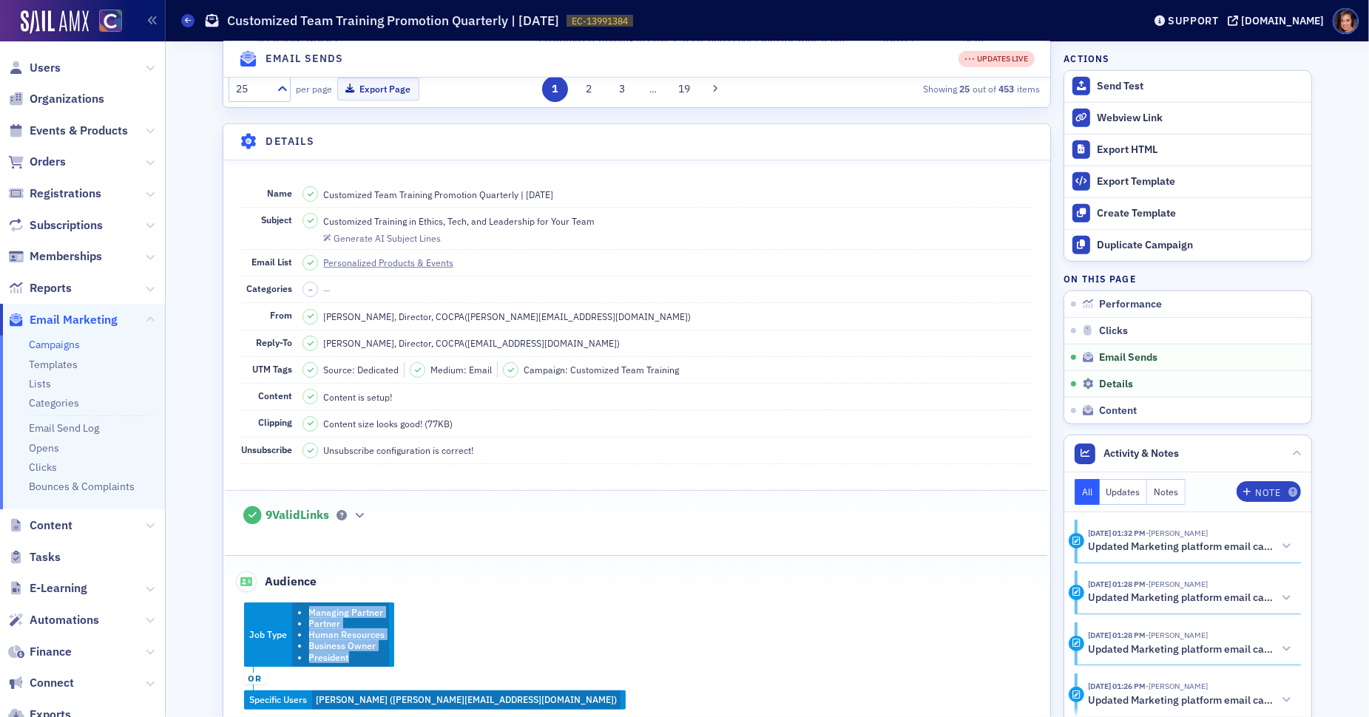
copy ul "Managing Partner Partner Human Resources Business Owner President"
drag, startPoint x: 307, startPoint y: 594, endPoint x: 353, endPoint y: 652, distance: 73.7
click at [353, 652] on div "Job Type Managing Partner Partner Human Resources Business Owner President or S…" at bounding box center [637, 656] width 822 height 106
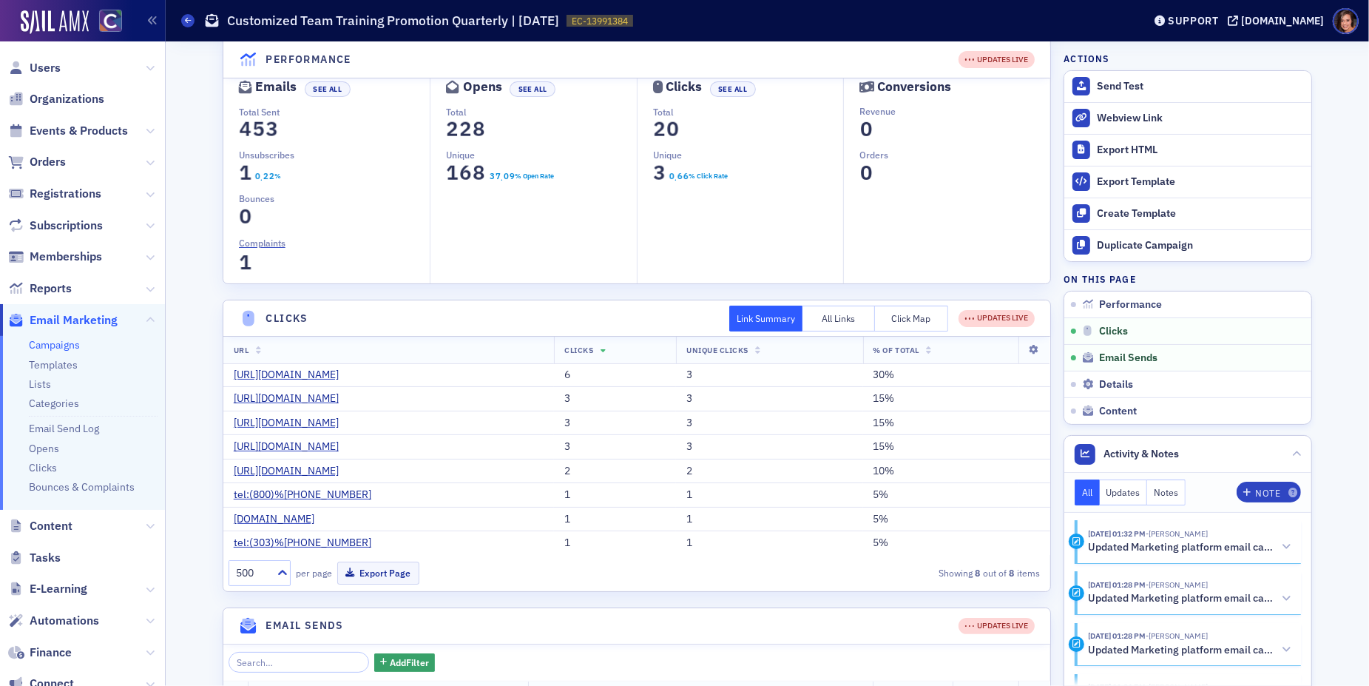
scroll to position [0, 0]
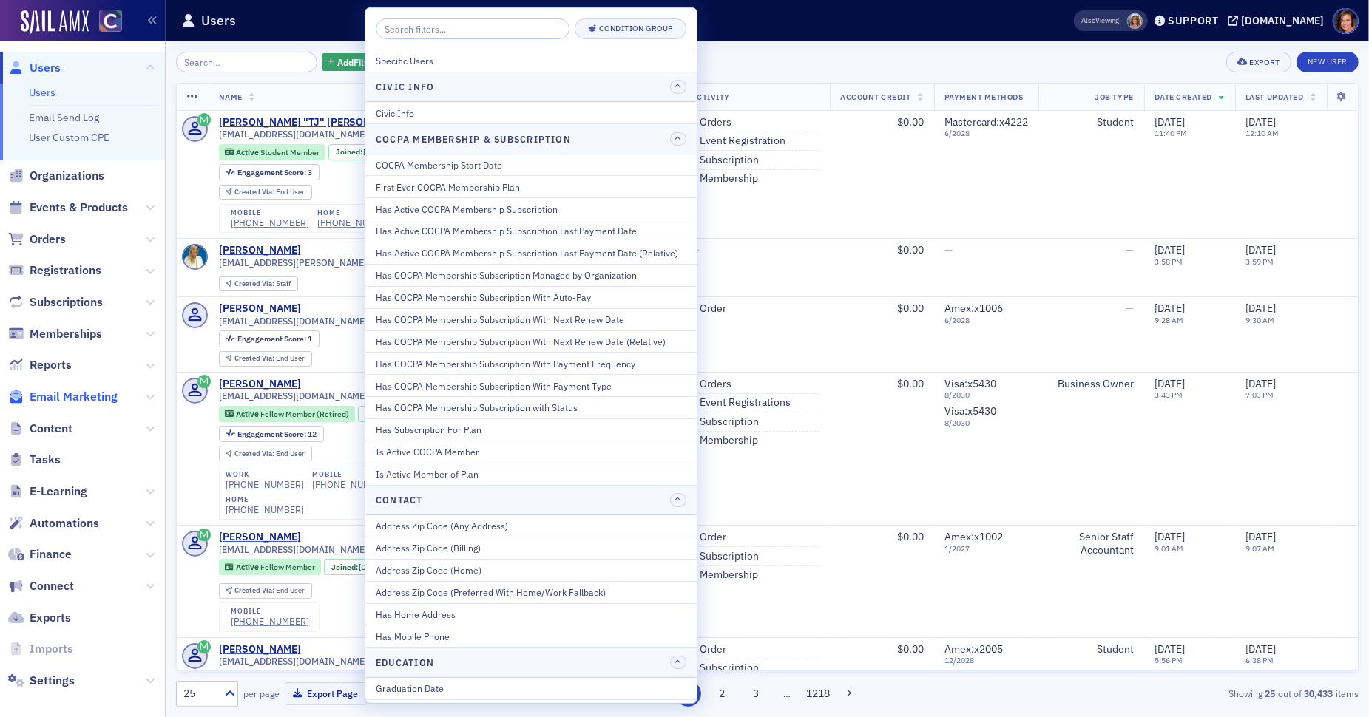
click at [90, 397] on span "Email Marketing" at bounding box center [74, 397] width 88 height 16
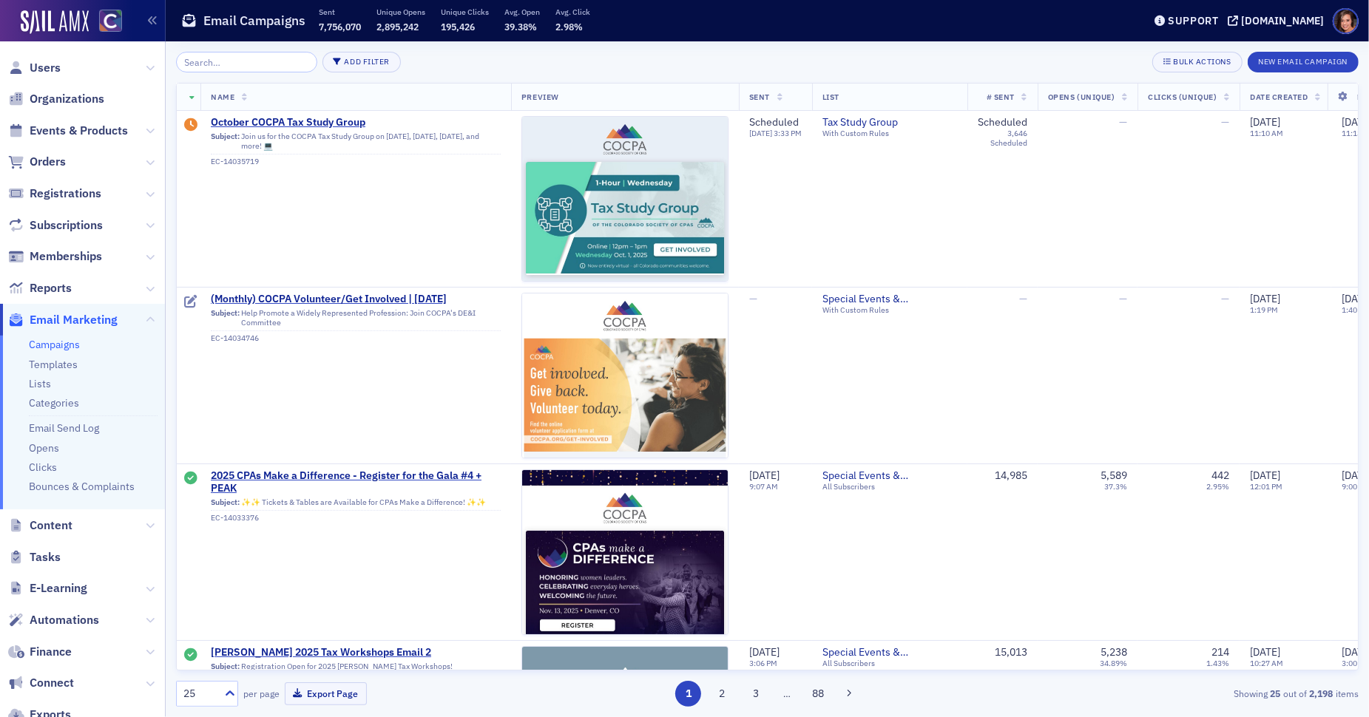
click at [237, 58] on input "search" at bounding box center [246, 62] width 141 height 21
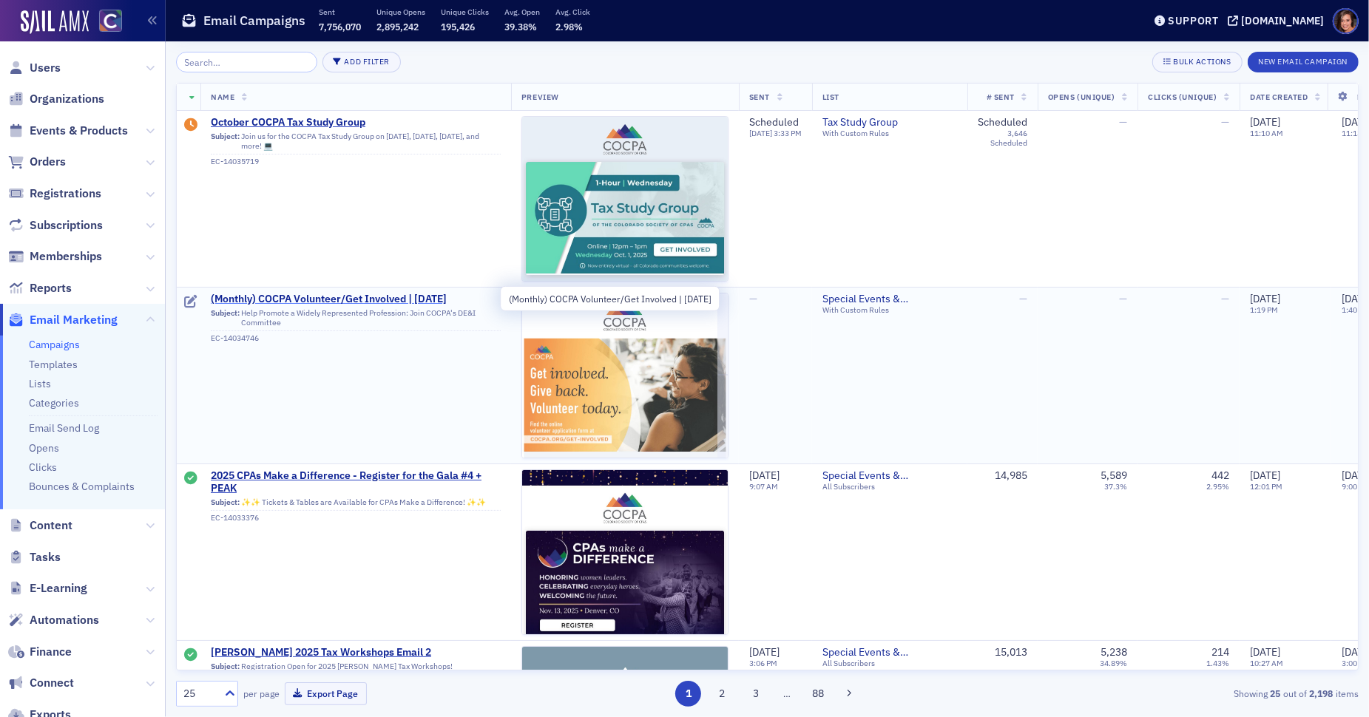
click at [400, 303] on span "(Monthly) COCPA Volunteer/Get Involved | [DATE]" at bounding box center [356, 299] width 290 height 13
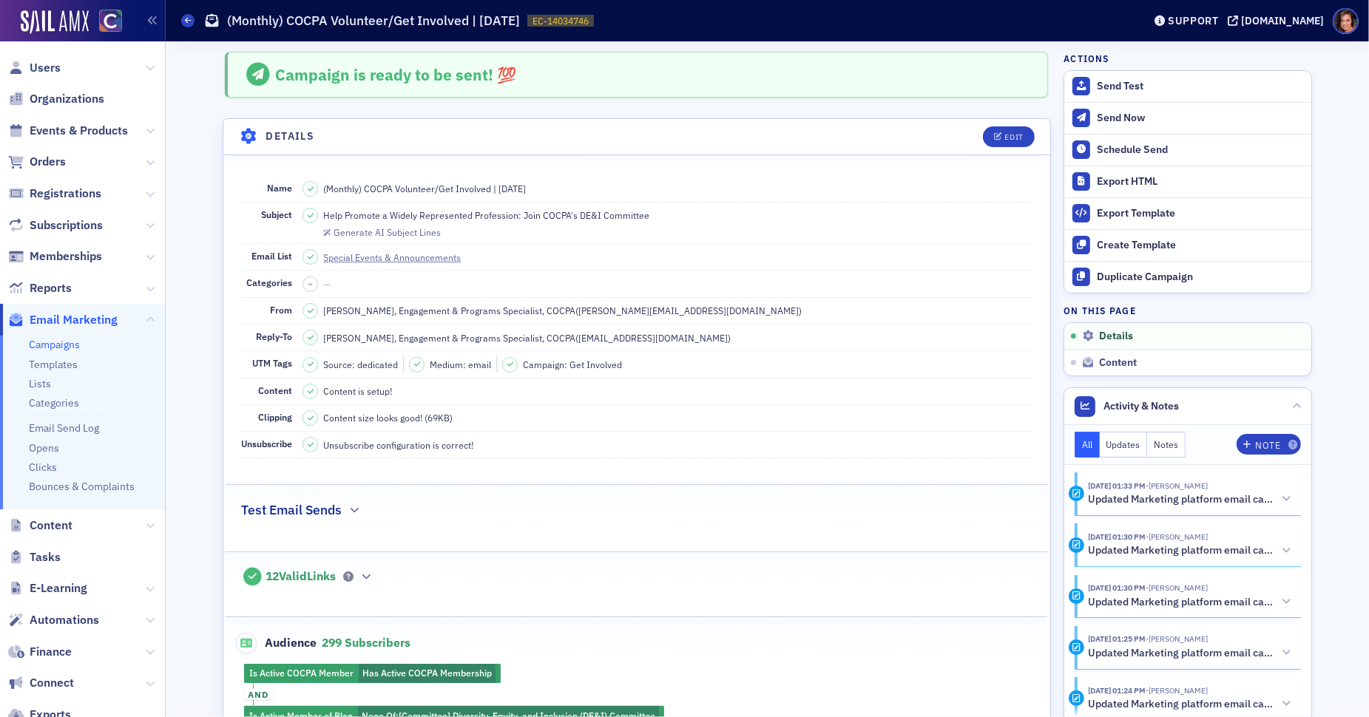
scroll to position [209, 0]
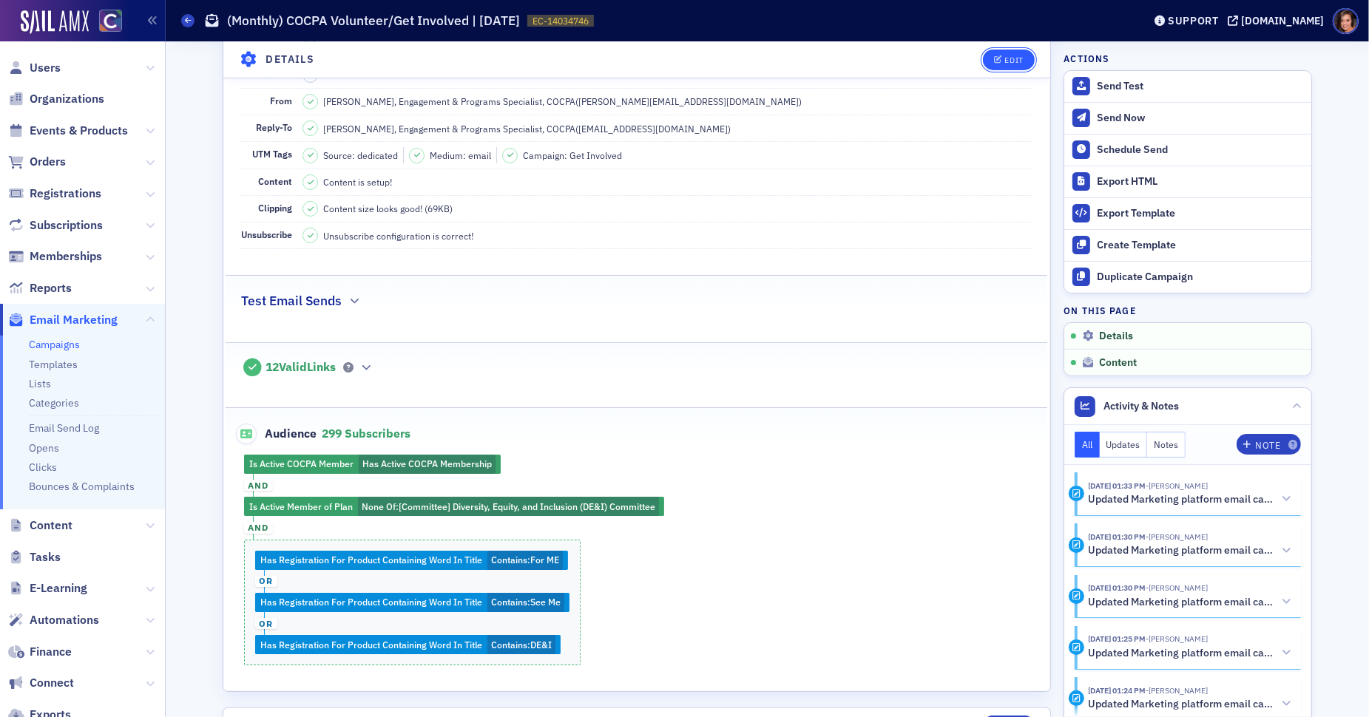
click at [1009, 57] on div "Edit" at bounding box center [1014, 59] width 18 height 8
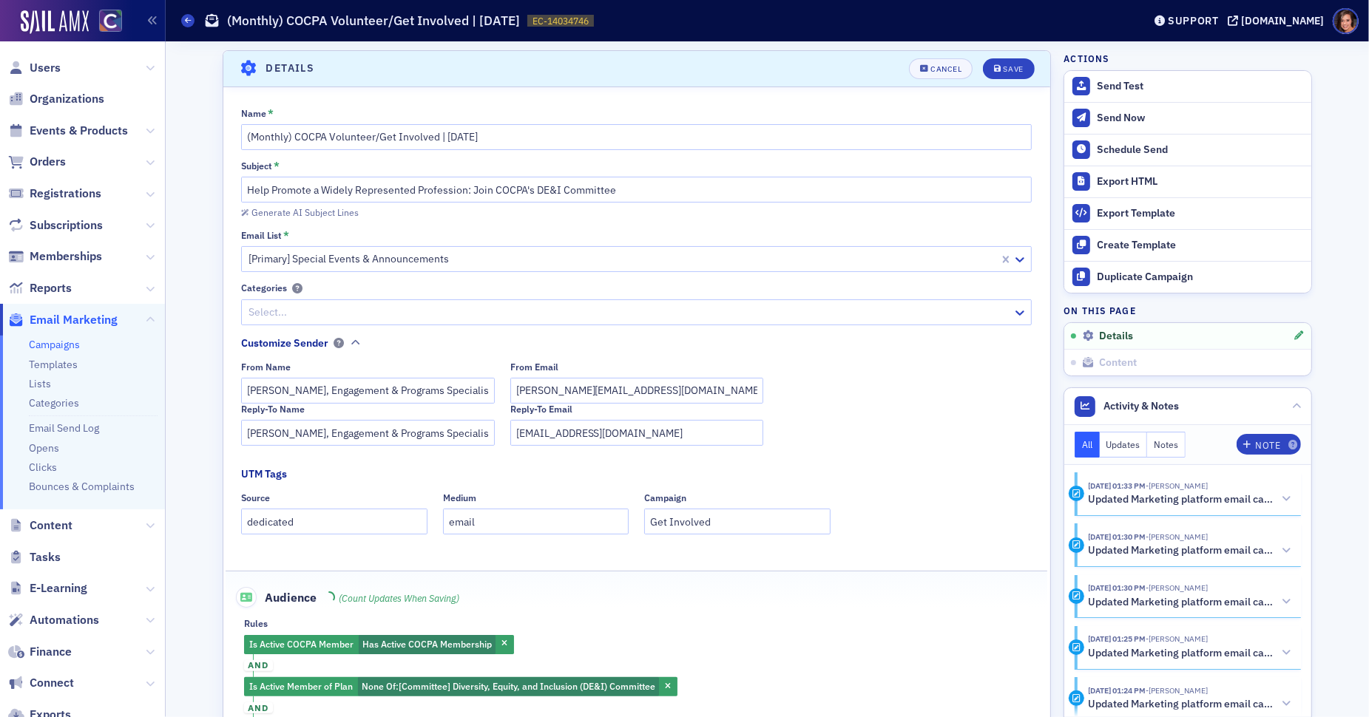
scroll to position [328, 0]
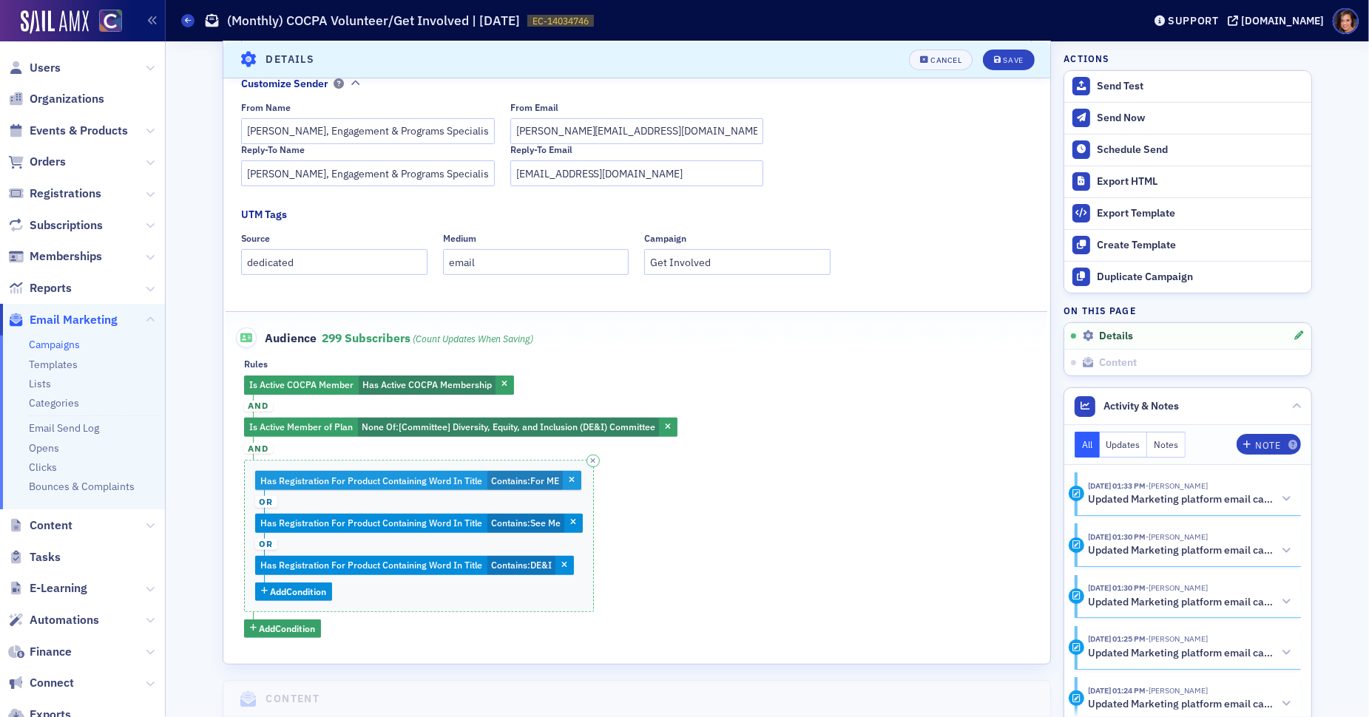
click at [519, 480] on span "Contains :" at bounding box center [510, 481] width 39 height 12
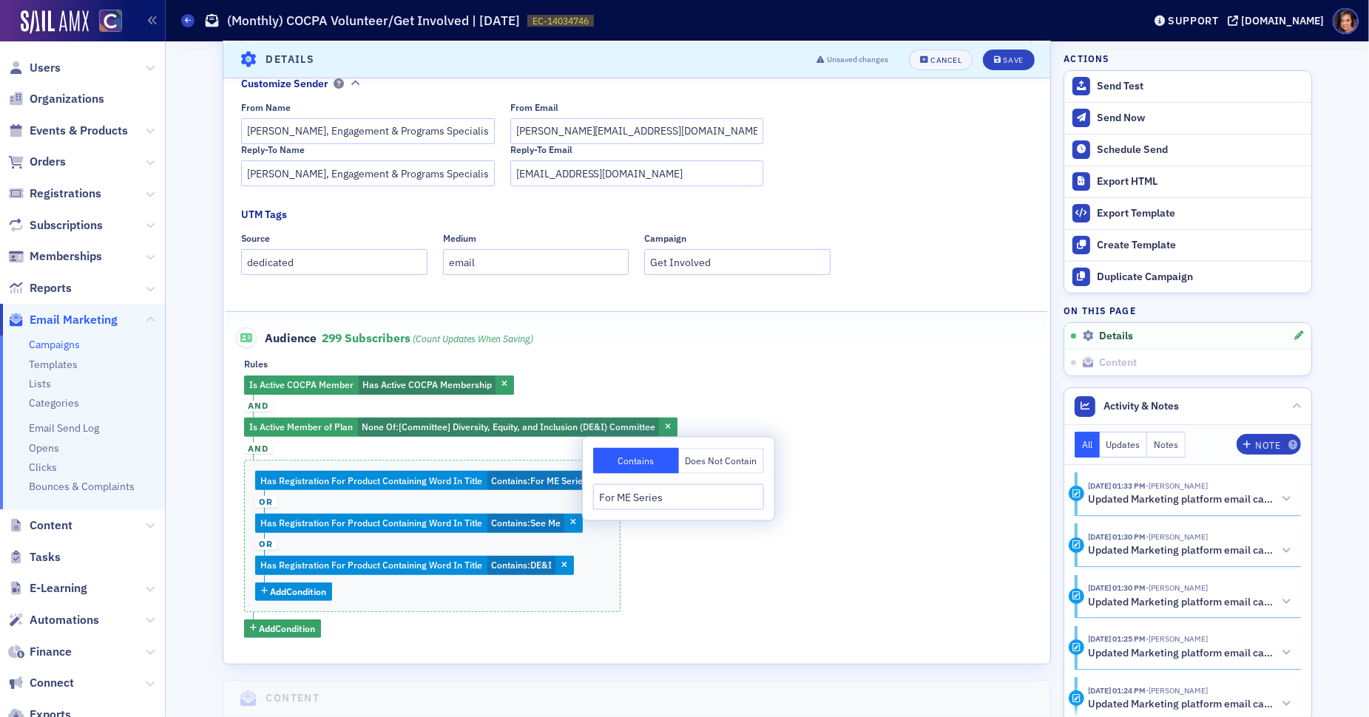
type input "For ME Series"
click at [687, 533] on div "Is Active COCPA Member Has Active COCPA Membership and Is Active Member of Plan…" at bounding box center [636, 507] width 785 height 263
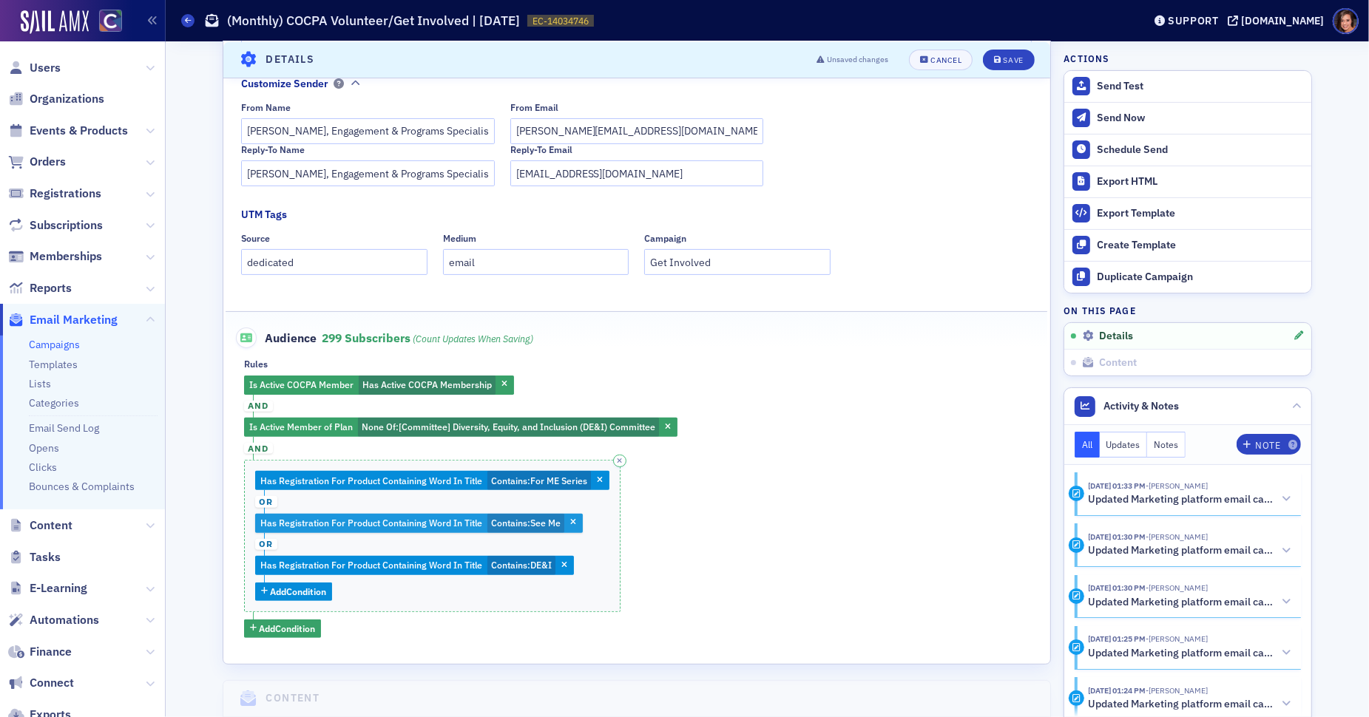
click at [512, 522] on span "Contains :" at bounding box center [510, 523] width 39 height 12
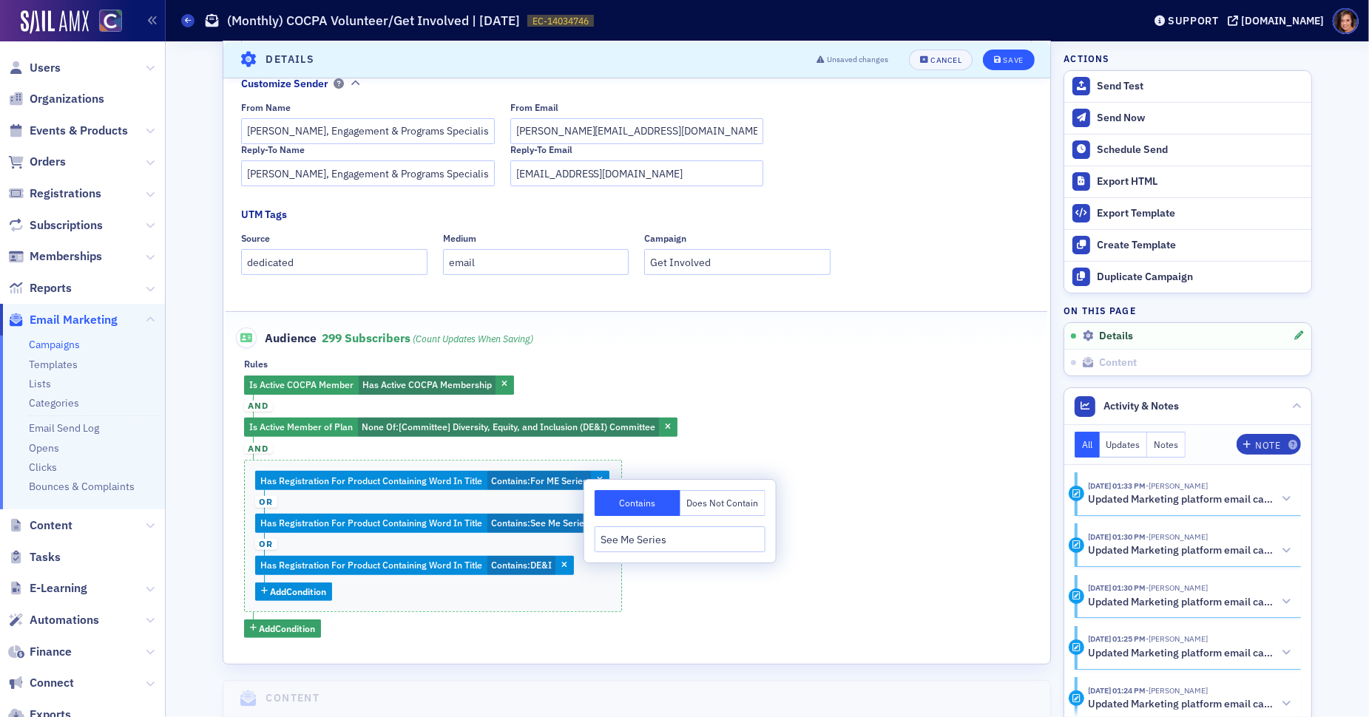
type input "See Me Series"
click at [1007, 65] on button "Save" at bounding box center [1008, 59] width 51 height 21
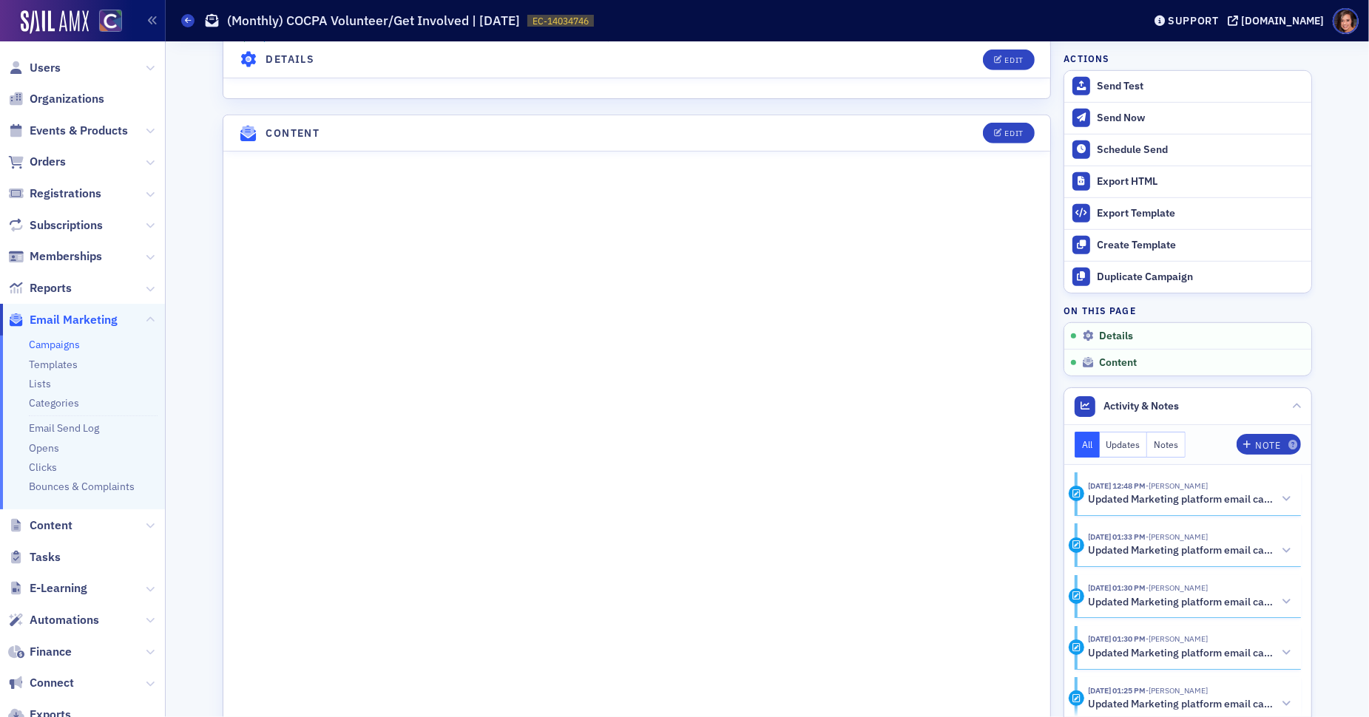
scroll to position [962, 0]
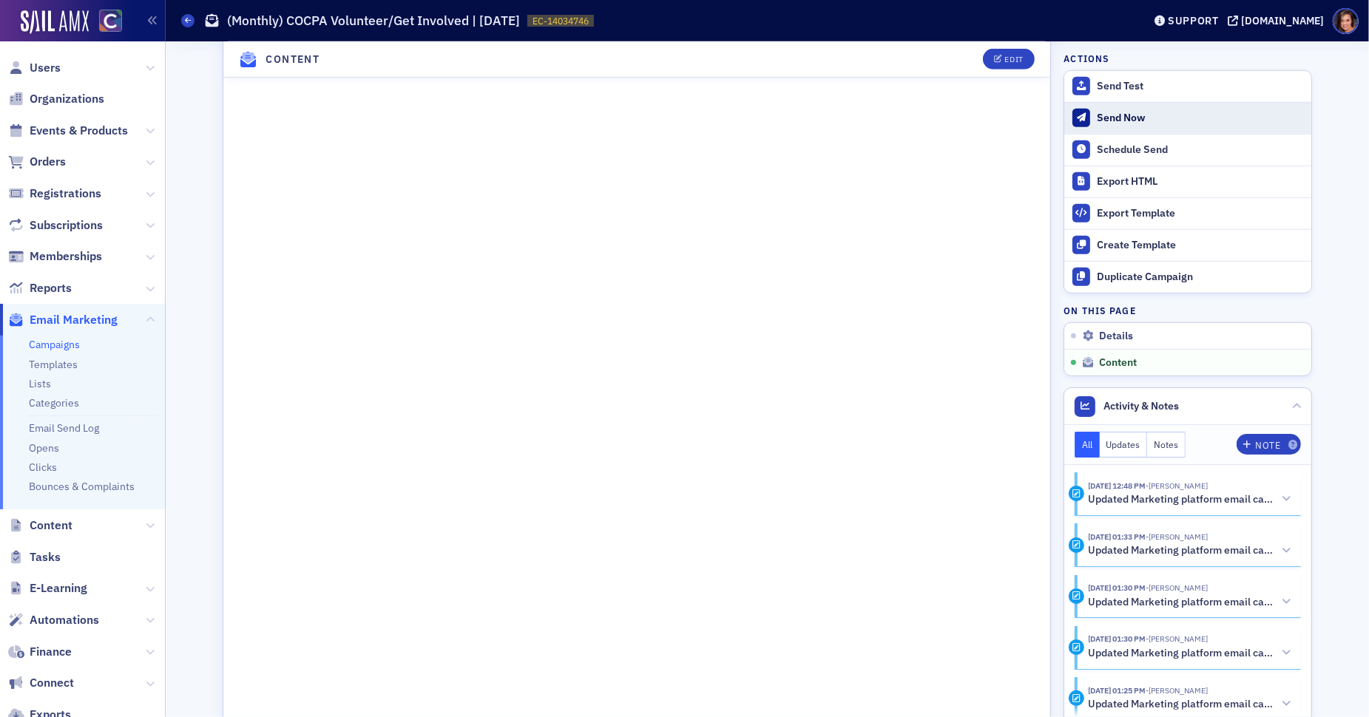
click at [1126, 115] on div "Send Now" at bounding box center [1200, 118] width 207 height 13
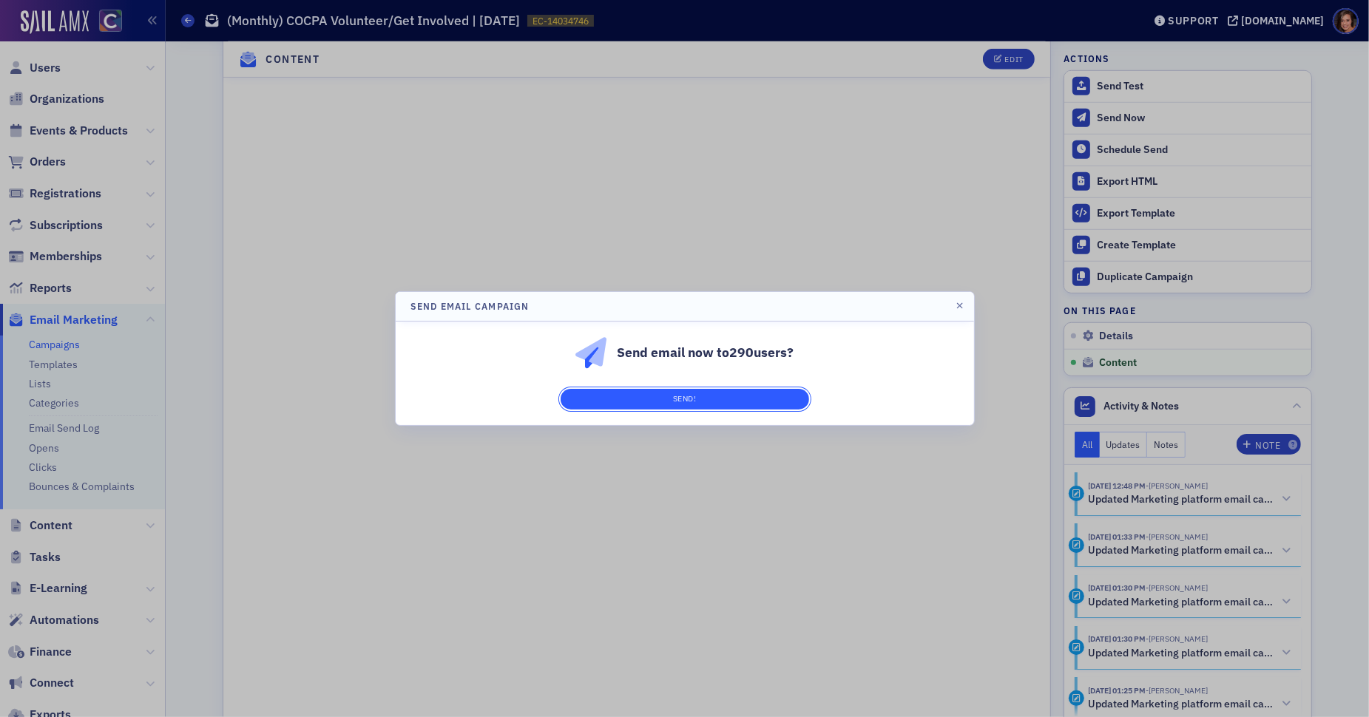
click at [760, 398] on button "Send!" at bounding box center [685, 399] width 248 height 21
